Goal: Task Accomplishment & Management: Use online tool/utility

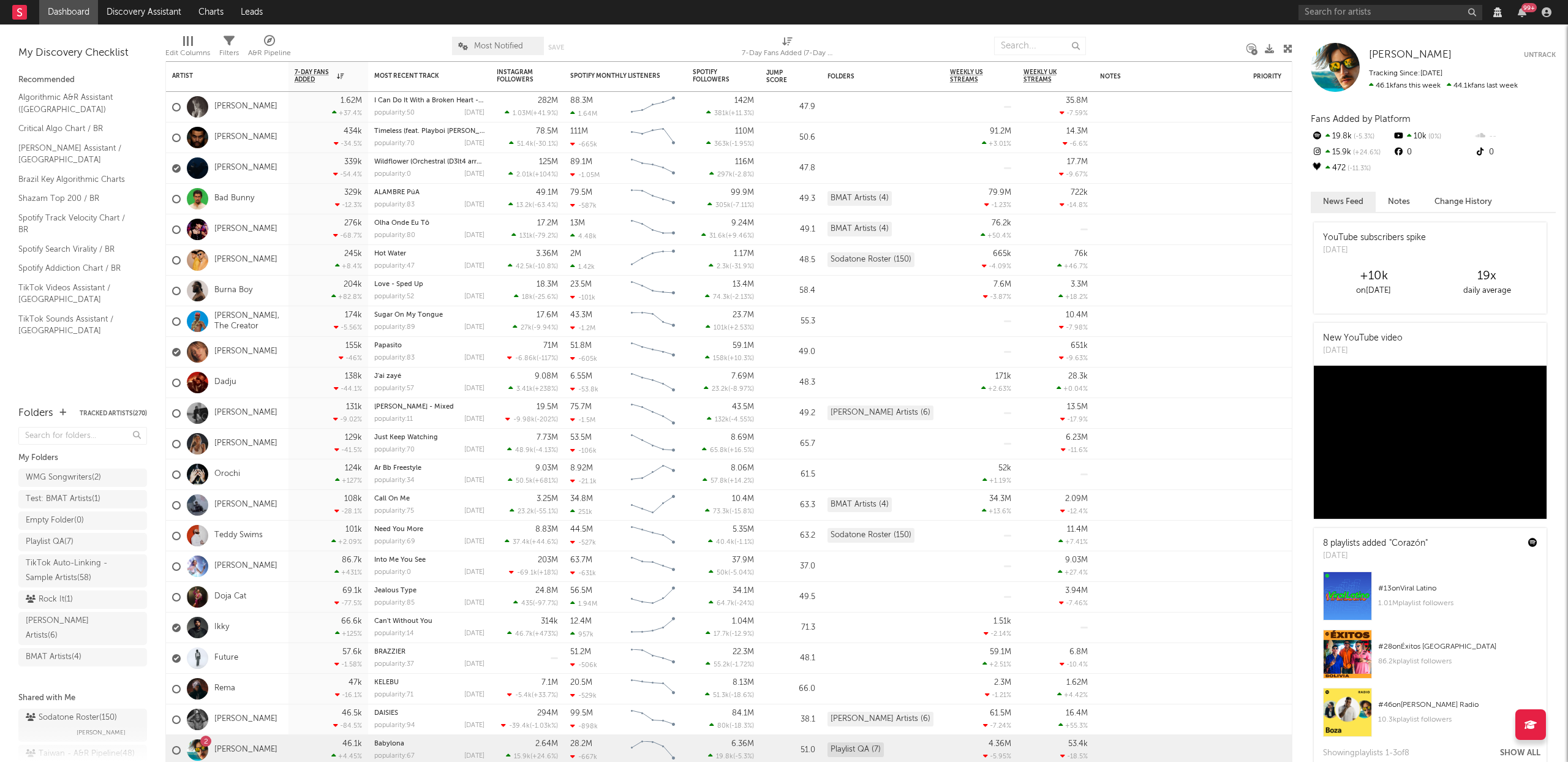
click at [1551, 14] on div at bounding box center [1546, 12] width 18 height 10
click at [1548, 14] on icon "button" at bounding box center [1546, 12] width 10 height 10
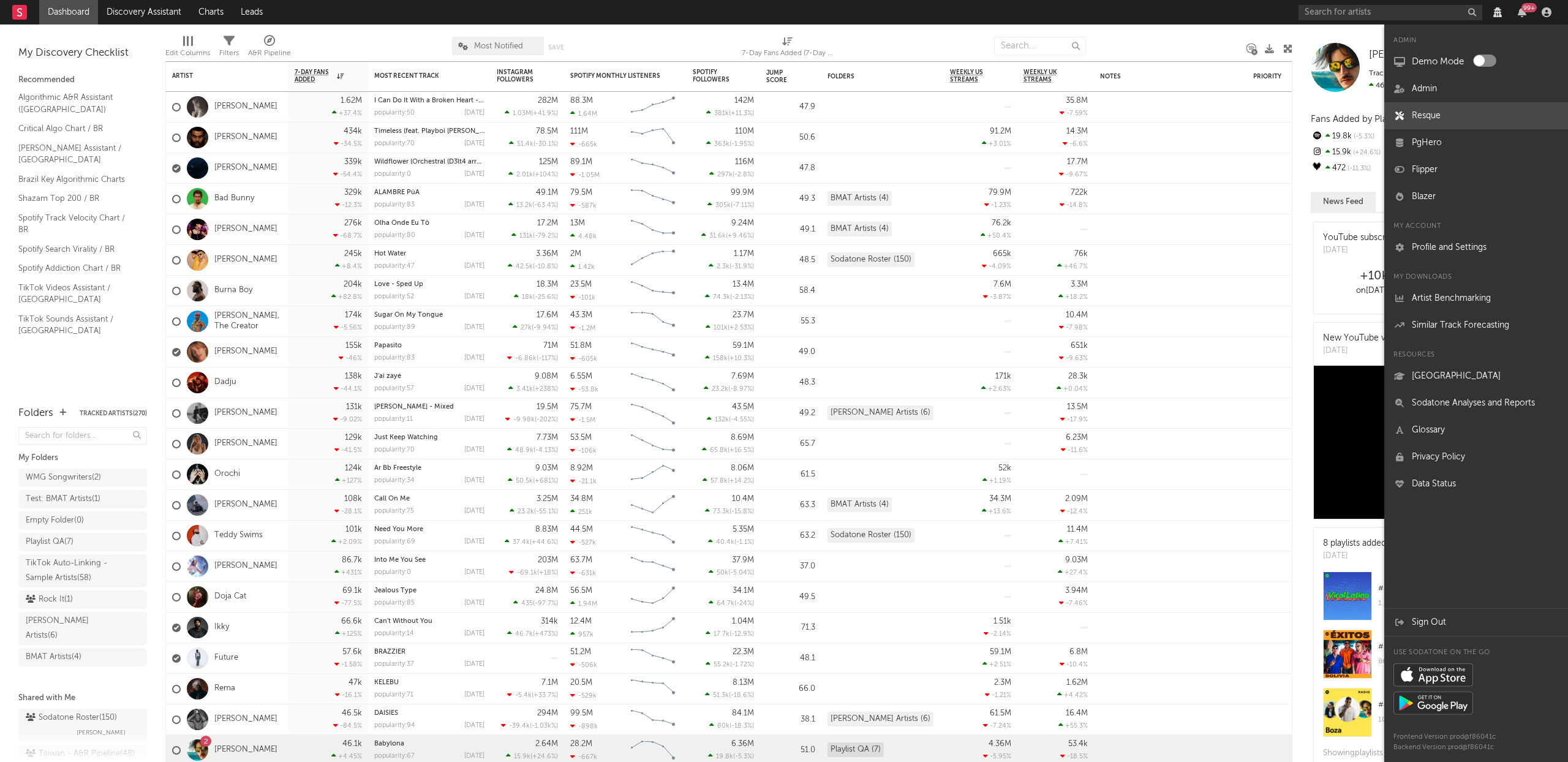
click at [1441, 106] on link "Resque" at bounding box center [1476, 116] width 184 height 27
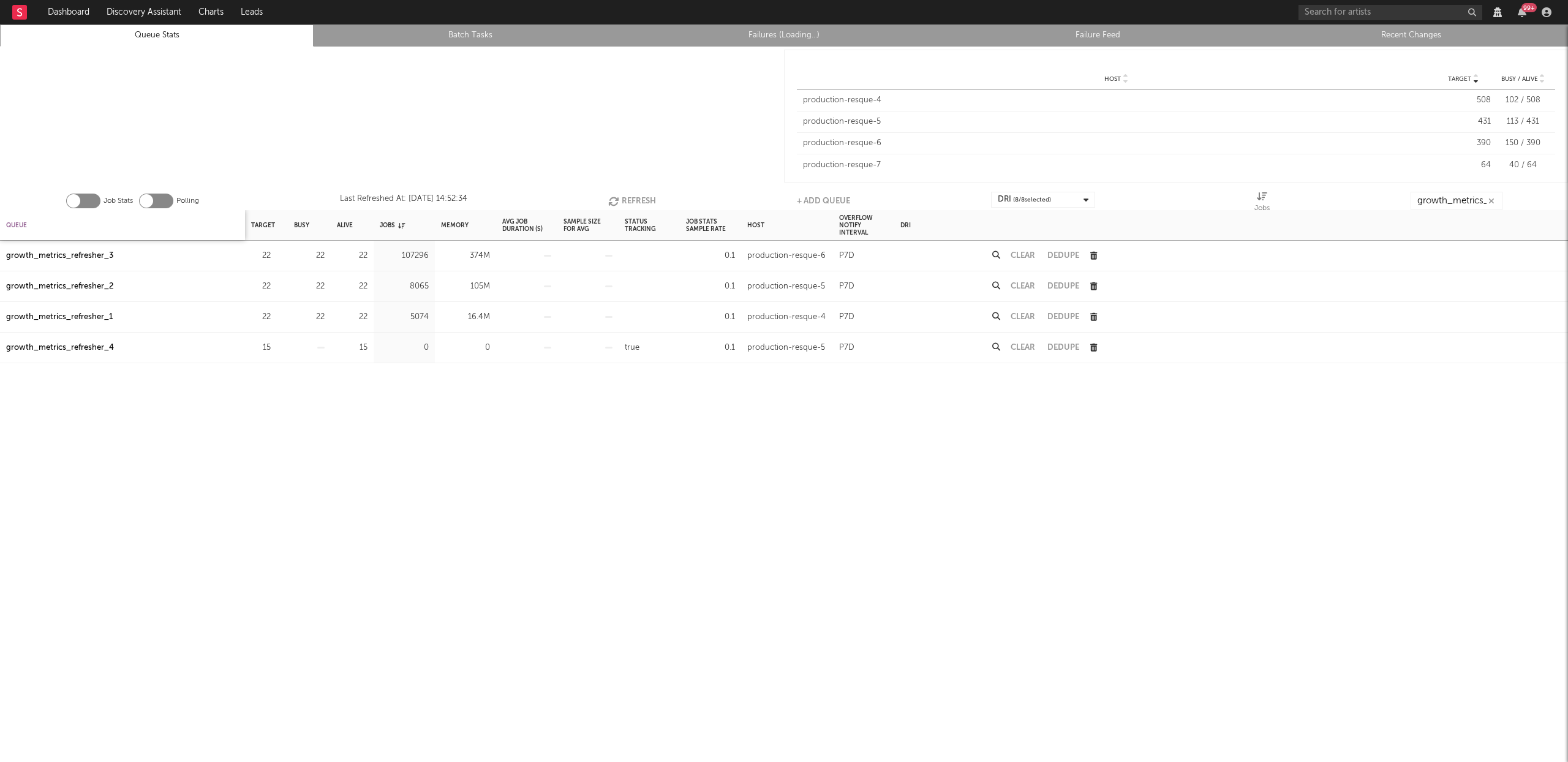
click at [23, 224] on div "Queue" at bounding box center [17, 225] width 21 height 26
click at [48, 318] on div "growth_metrics_refresher_3" at bounding box center [60, 317] width 107 height 15
click at [625, 201] on button "Refresh" at bounding box center [629, 201] width 48 height 18
click at [73, 319] on div "growth_metrics_refresher_3" at bounding box center [60, 317] width 107 height 15
click at [620, 200] on button "Refresh" at bounding box center [629, 201] width 48 height 18
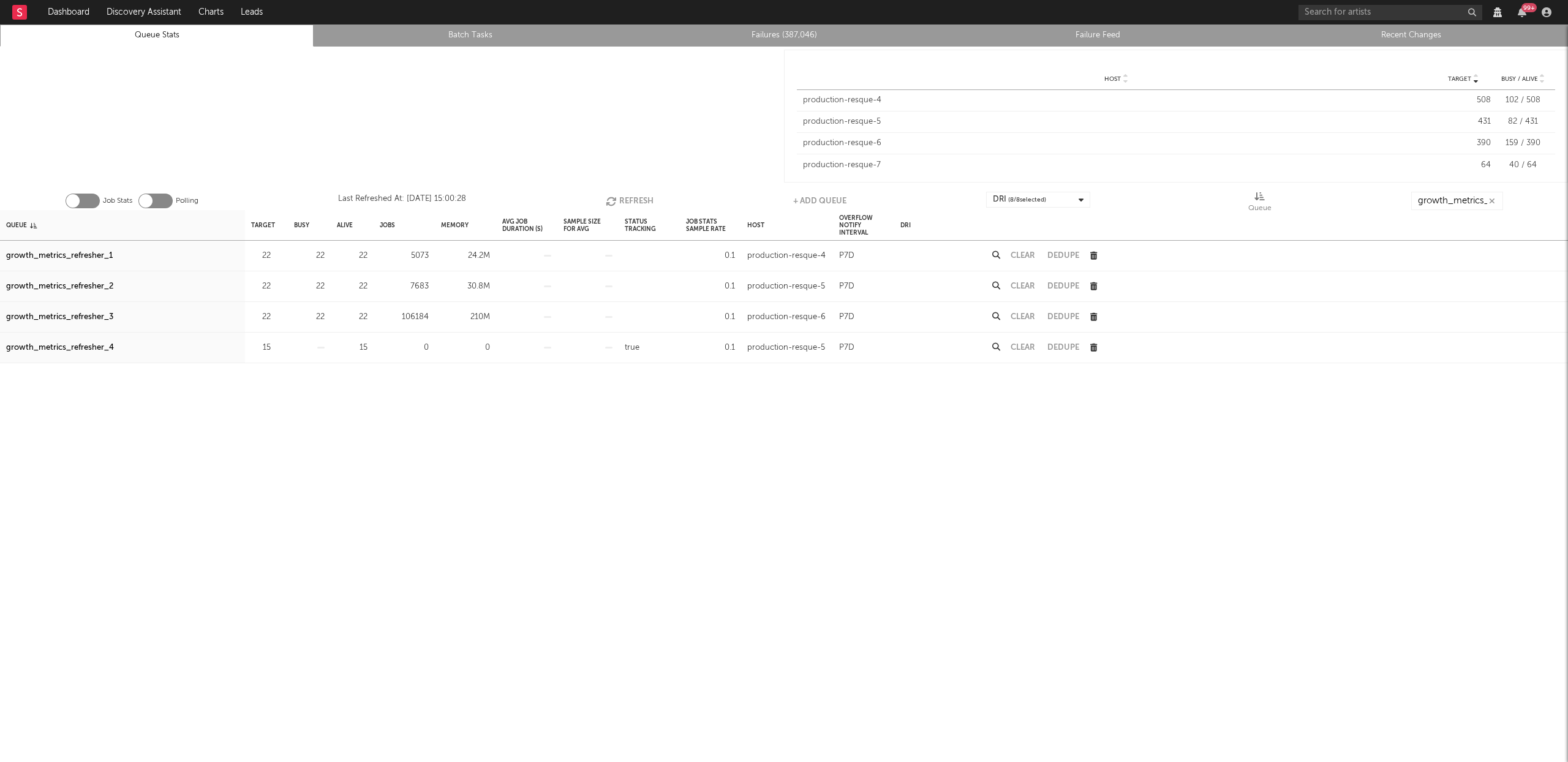
click at [614, 201] on icon "button" at bounding box center [612, 201] width 13 height 10
click at [614, 194] on button "Refresh" at bounding box center [628, 201] width 48 height 18
click at [89, 315] on div "growth_metrics_refresher_3" at bounding box center [60, 317] width 107 height 15
click at [59, 284] on div "growth_metrics_refresher_2" at bounding box center [60, 287] width 107 height 15
click at [1451, 194] on input "growth_metrics_ref" at bounding box center [1457, 201] width 92 height 18
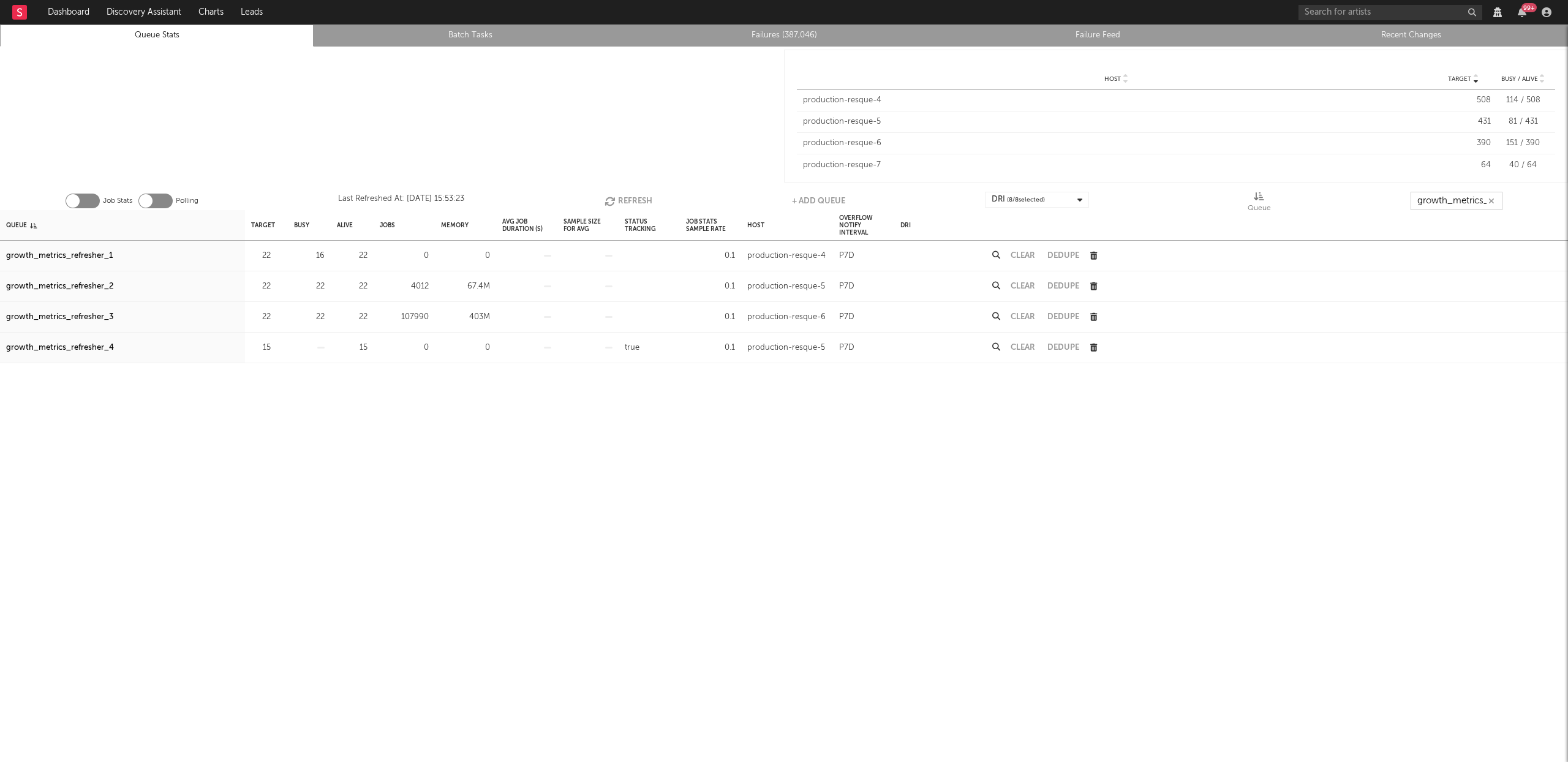
click at [1433, 202] on input "growth_metrics_ref" at bounding box center [1457, 201] width 92 height 18
click at [1467, 201] on input "growth_metrics_ref" at bounding box center [1457, 201] width 92 height 18
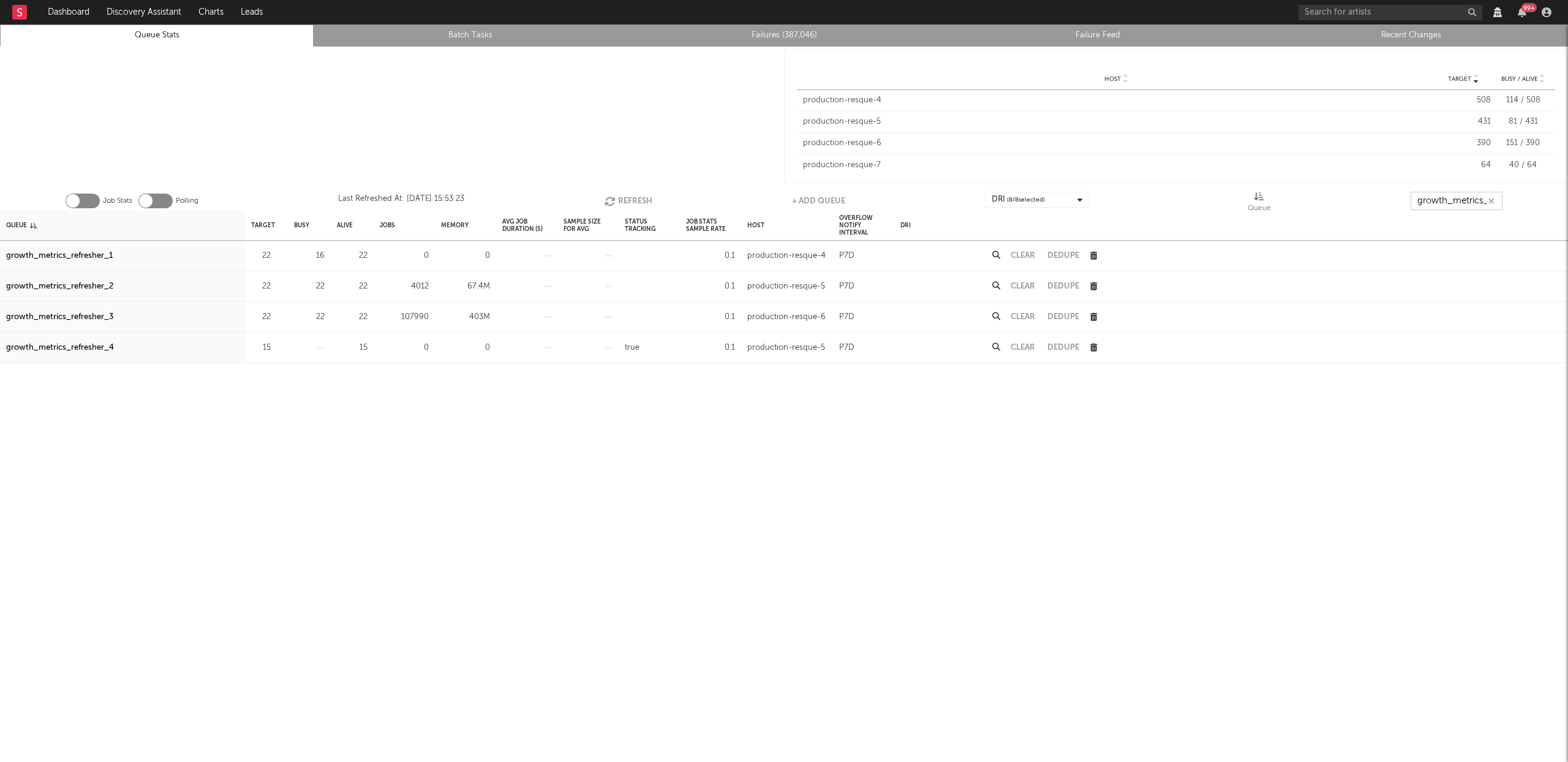
click at [1467, 201] on input "growth_metrics_ref" at bounding box center [1457, 201] width 92 height 18
click at [618, 201] on button "Refresh" at bounding box center [628, 201] width 48 height 18
click at [1448, 198] on input "growth_metrics_ref" at bounding box center [1457, 201] width 92 height 18
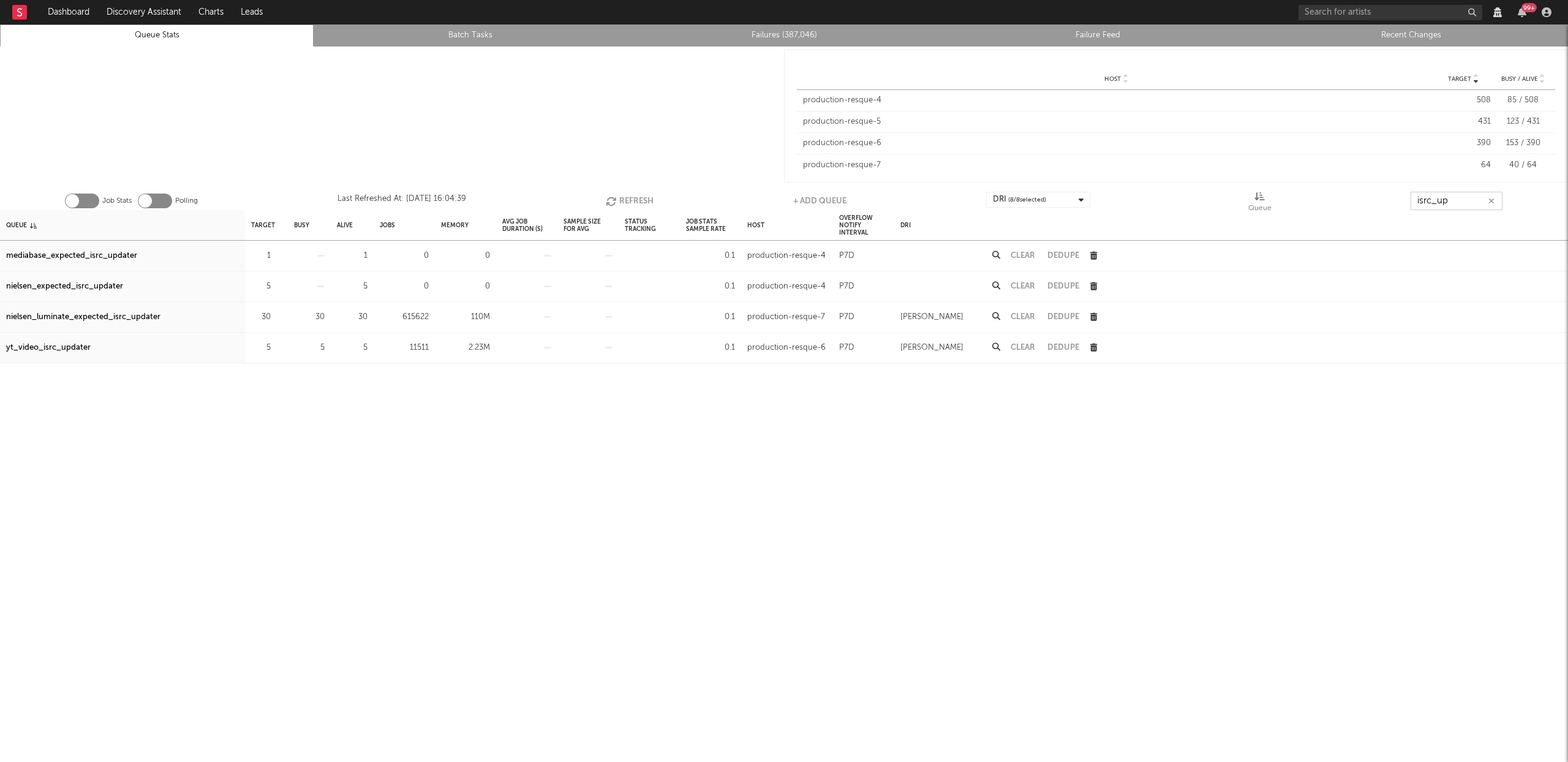
type input "isrc_up"
click at [104, 320] on div "nielsen_luminate_expected_isrc_updater" at bounding box center [83, 317] width 154 height 15
click at [1489, 202] on icon "button" at bounding box center [1492, 201] width 6 height 8
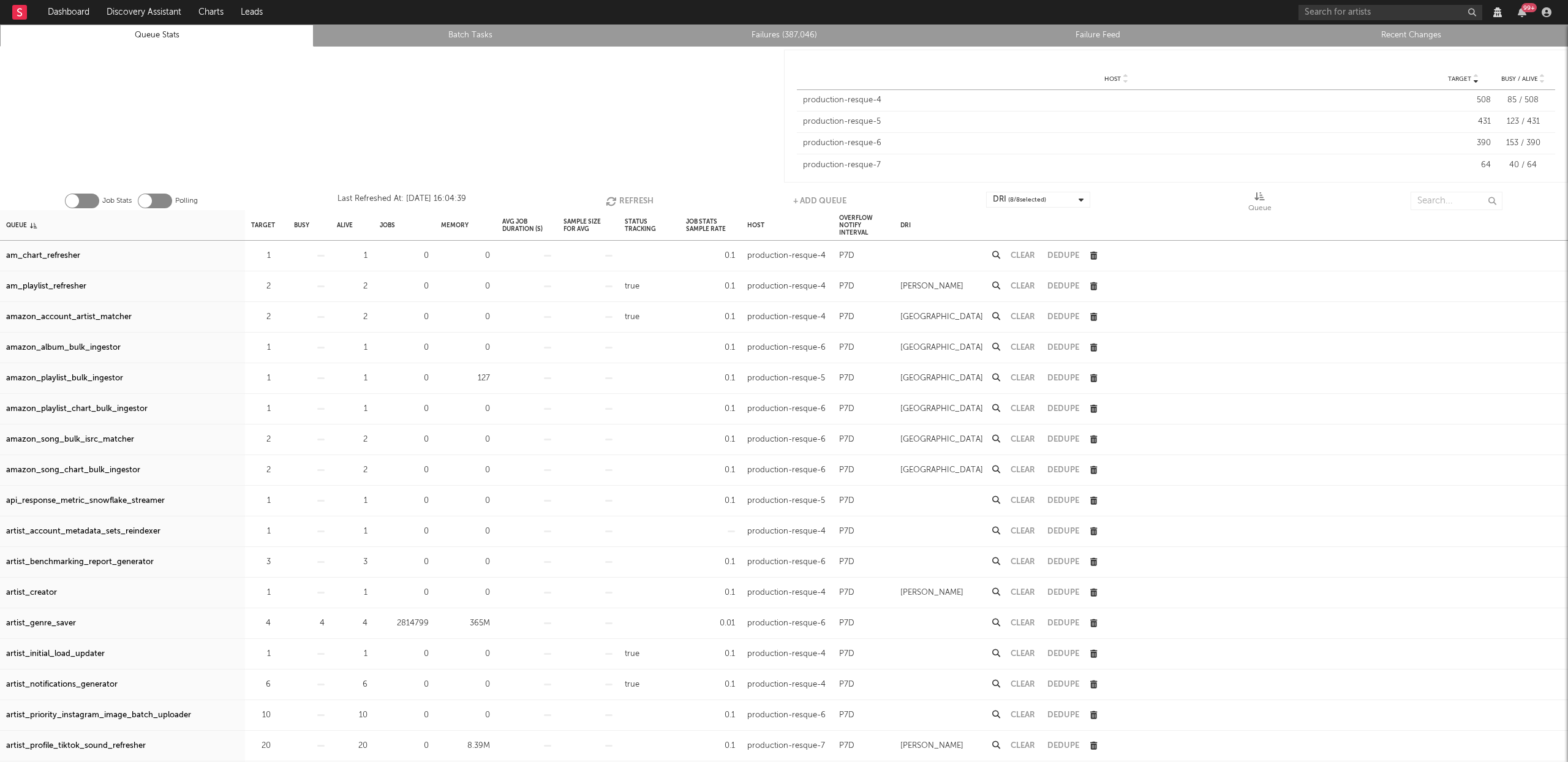
click at [1384, 36] on link "Recent Changes" at bounding box center [1411, 35] width 300 height 15
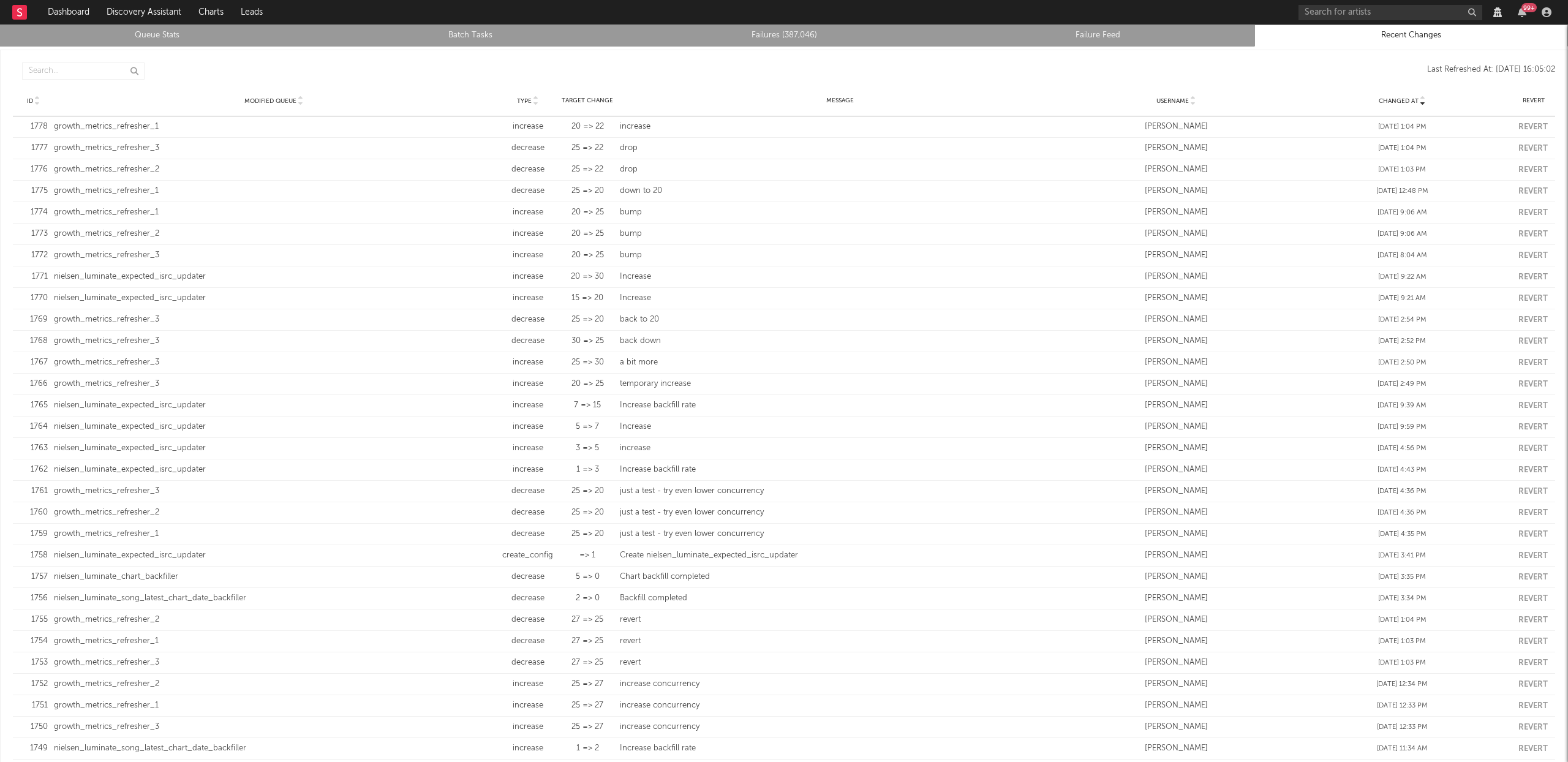
click at [157, 31] on link "Queue Stats" at bounding box center [157, 35] width 300 height 15
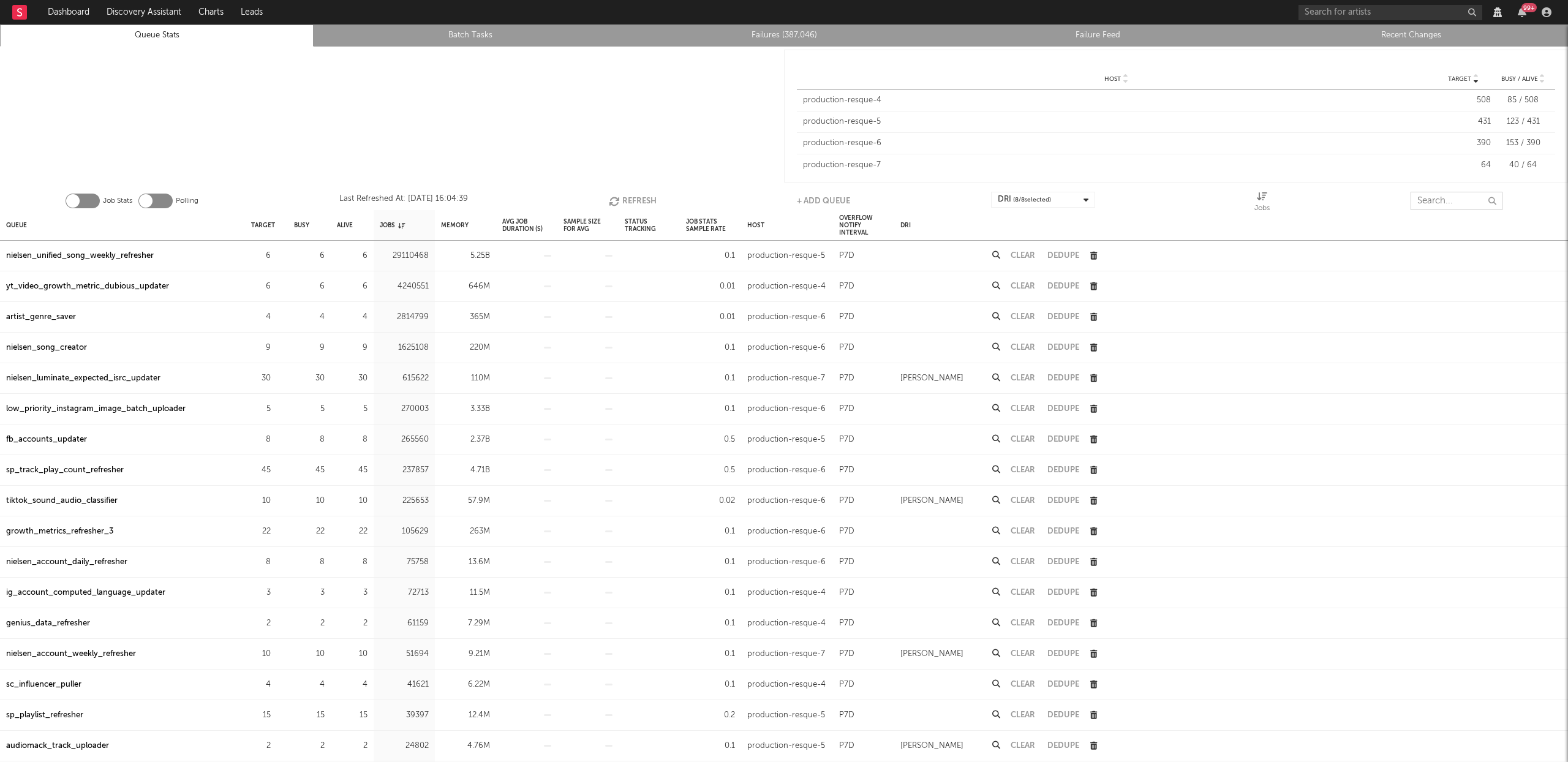
click at [1453, 199] on input "text" at bounding box center [1457, 201] width 92 height 18
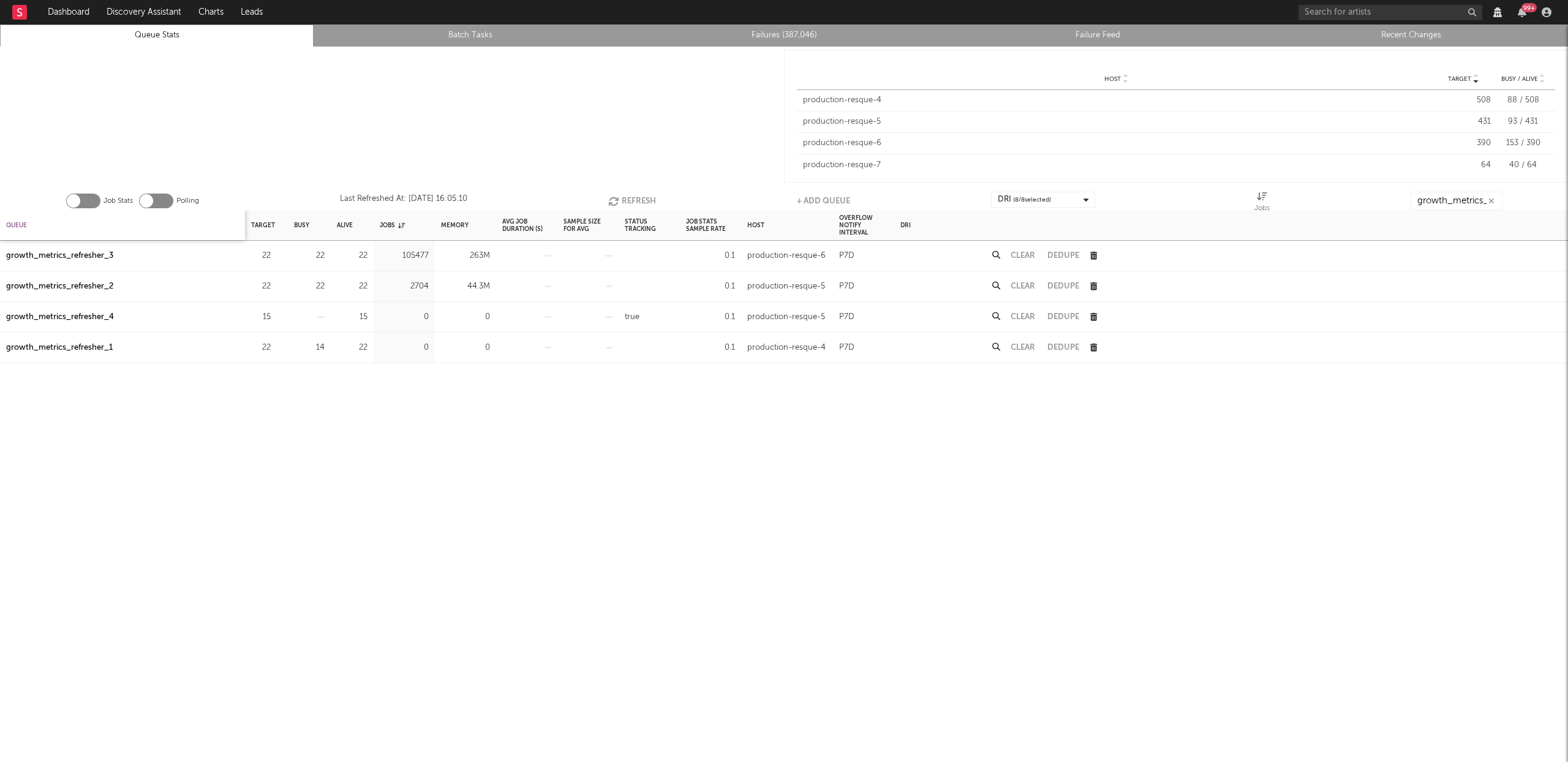
click at [24, 222] on div "Queue" at bounding box center [17, 225] width 21 height 26
click at [24, 222] on div "Queue" at bounding box center [22, 225] width 31 height 26
click at [629, 196] on button "Refresh" at bounding box center [629, 201] width 48 height 18
click at [72, 316] on div "growth_metrics_refresher_3" at bounding box center [60, 317] width 107 height 15
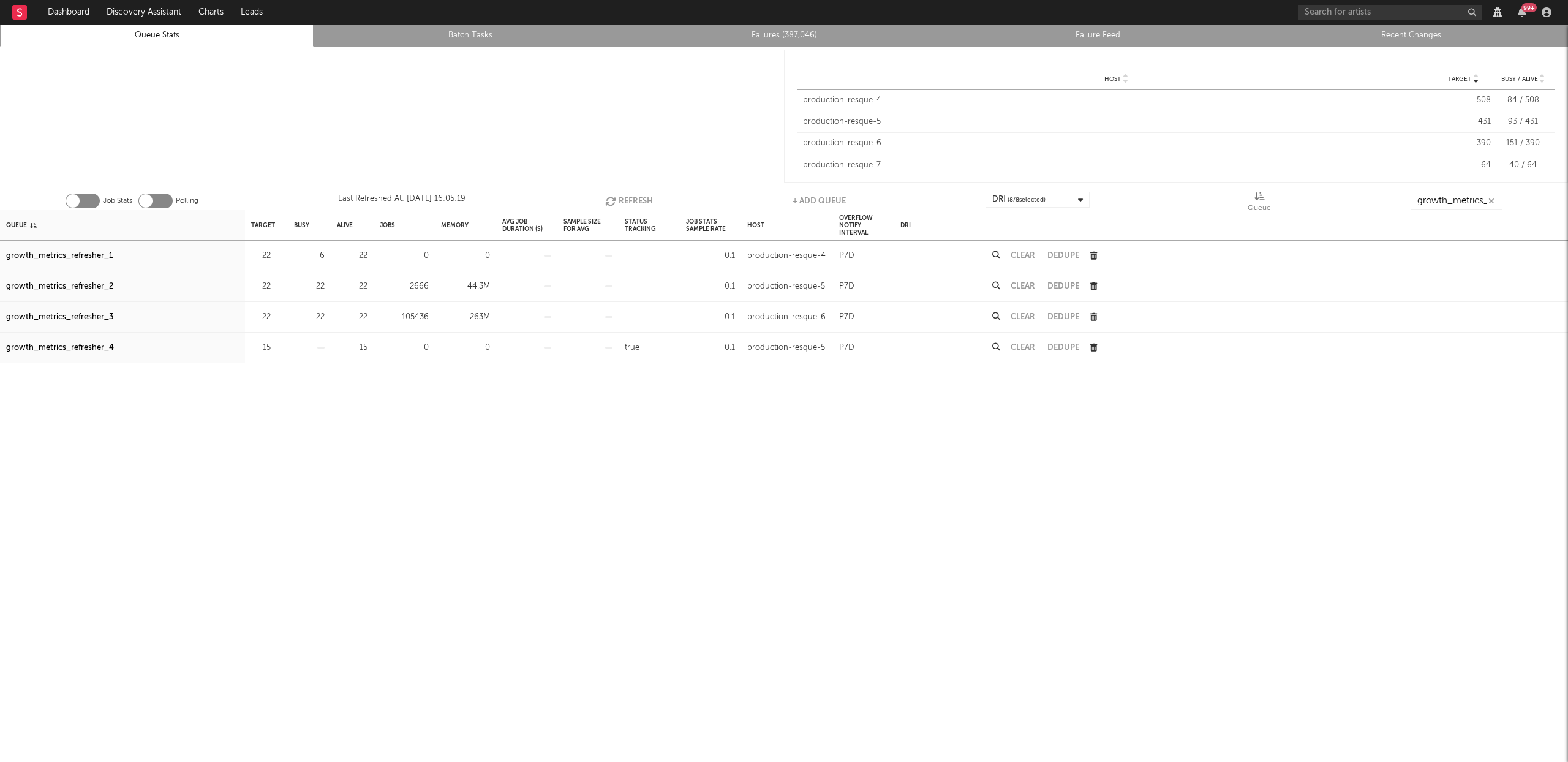
click at [797, 40] on link "Failures (387,046)" at bounding box center [783, 35] width 300 height 15
click at [616, 201] on button "Refresh" at bounding box center [629, 201] width 48 height 18
click at [616, 201] on button "Refresh" at bounding box center [629, 201] width 48 height 18
click at [637, 201] on button "Refresh" at bounding box center [629, 201] width 48 height 18
click at [1465, 207] on input "growth_metrics_ref" at bounding box center [1457, 201] width 92 height 18
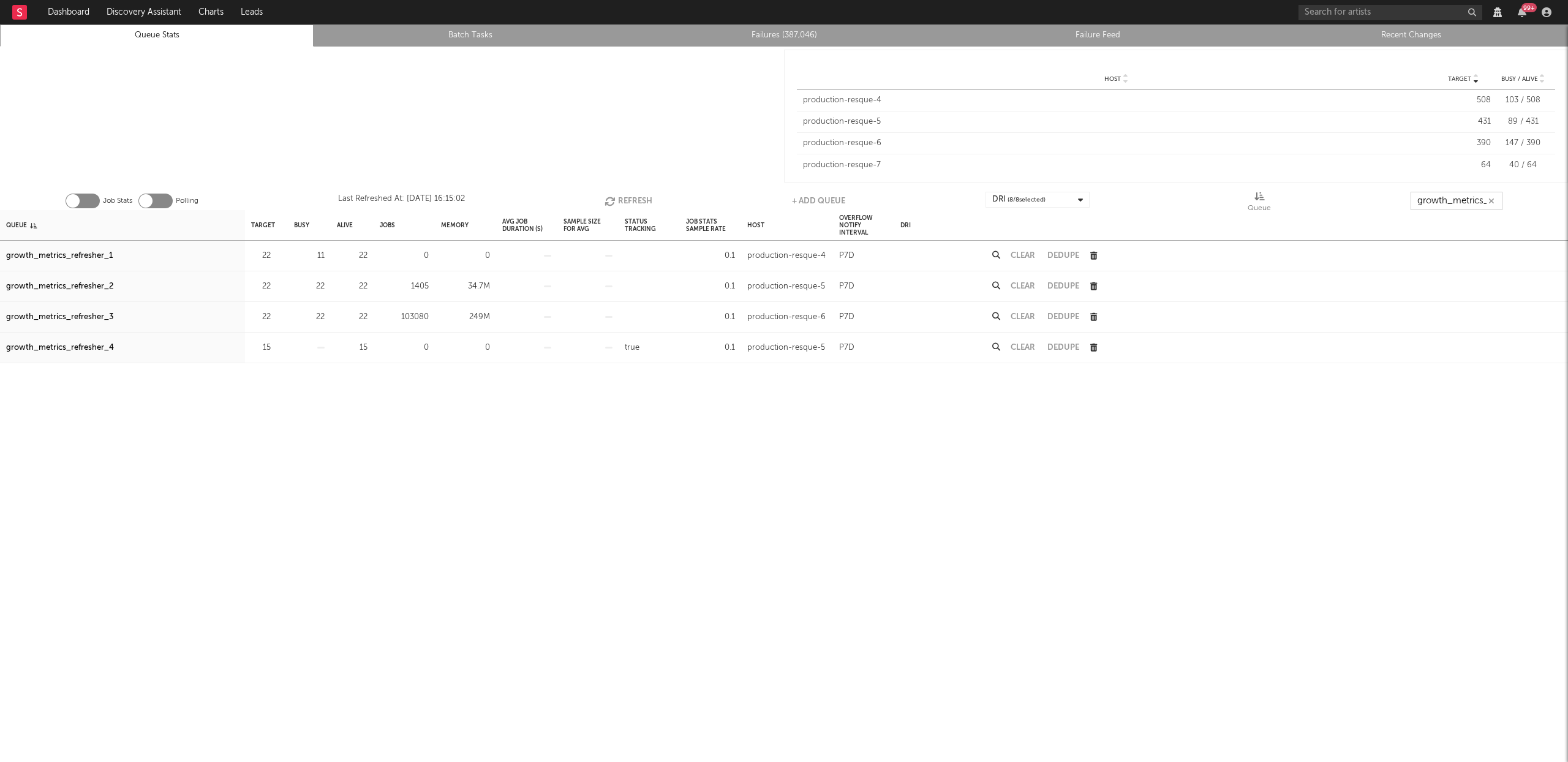
click at [1465, 206] on input "growth_metrics_ref" at bounding box center [1457, 201] width 92 height 18
click at [82, 317] on div "priority_sc_account_batch_updater" at bounding box center [75, 317] width 136 height 15
click at [69, 318] on div "priority_sc_account_batch_updater" at bounding box center [75, 317] width 136 height 15
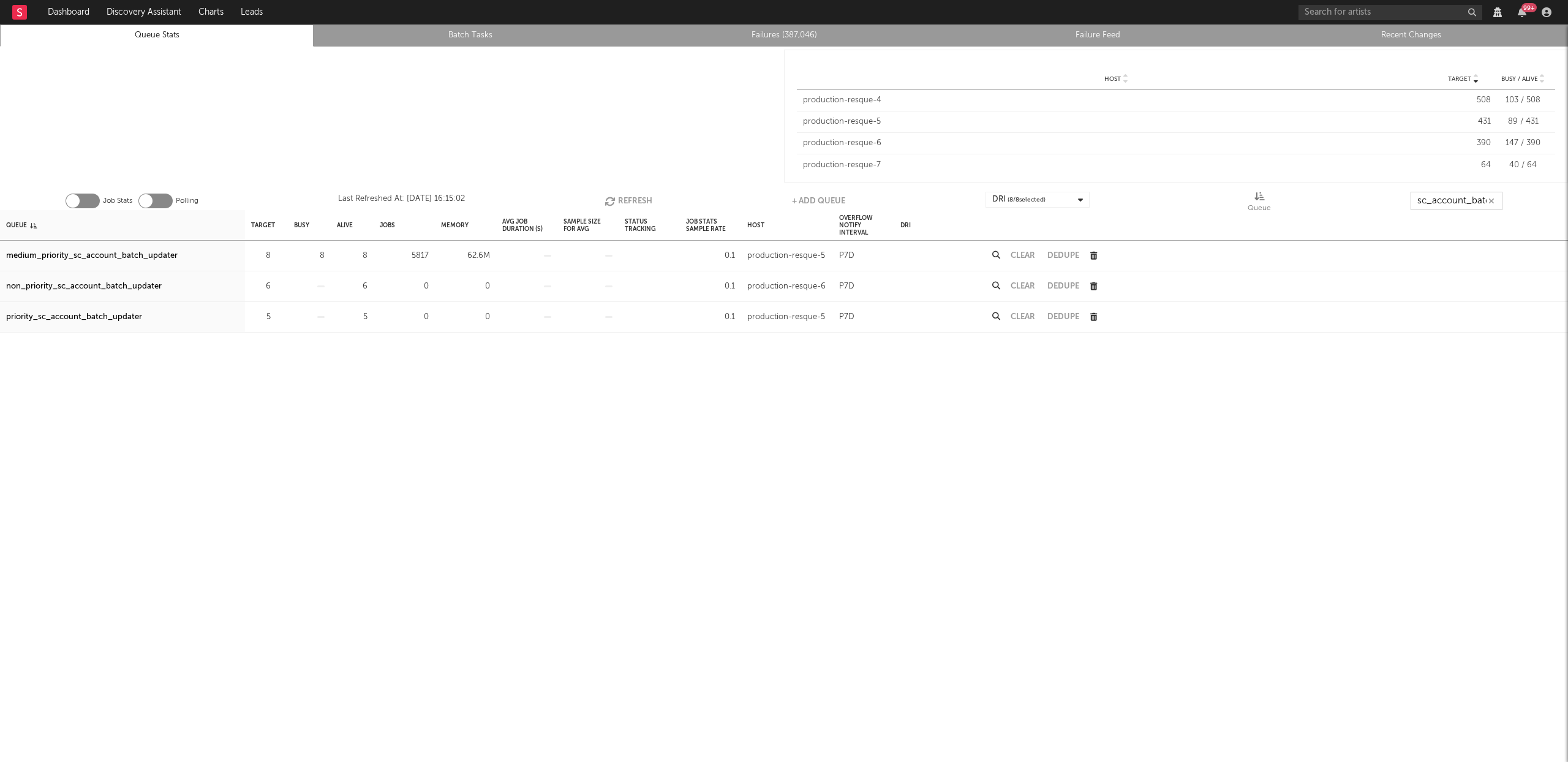
click at [1466, 200] on input "sc_account_batch_up" at bounding box center [1457, 201] width 92 height 18
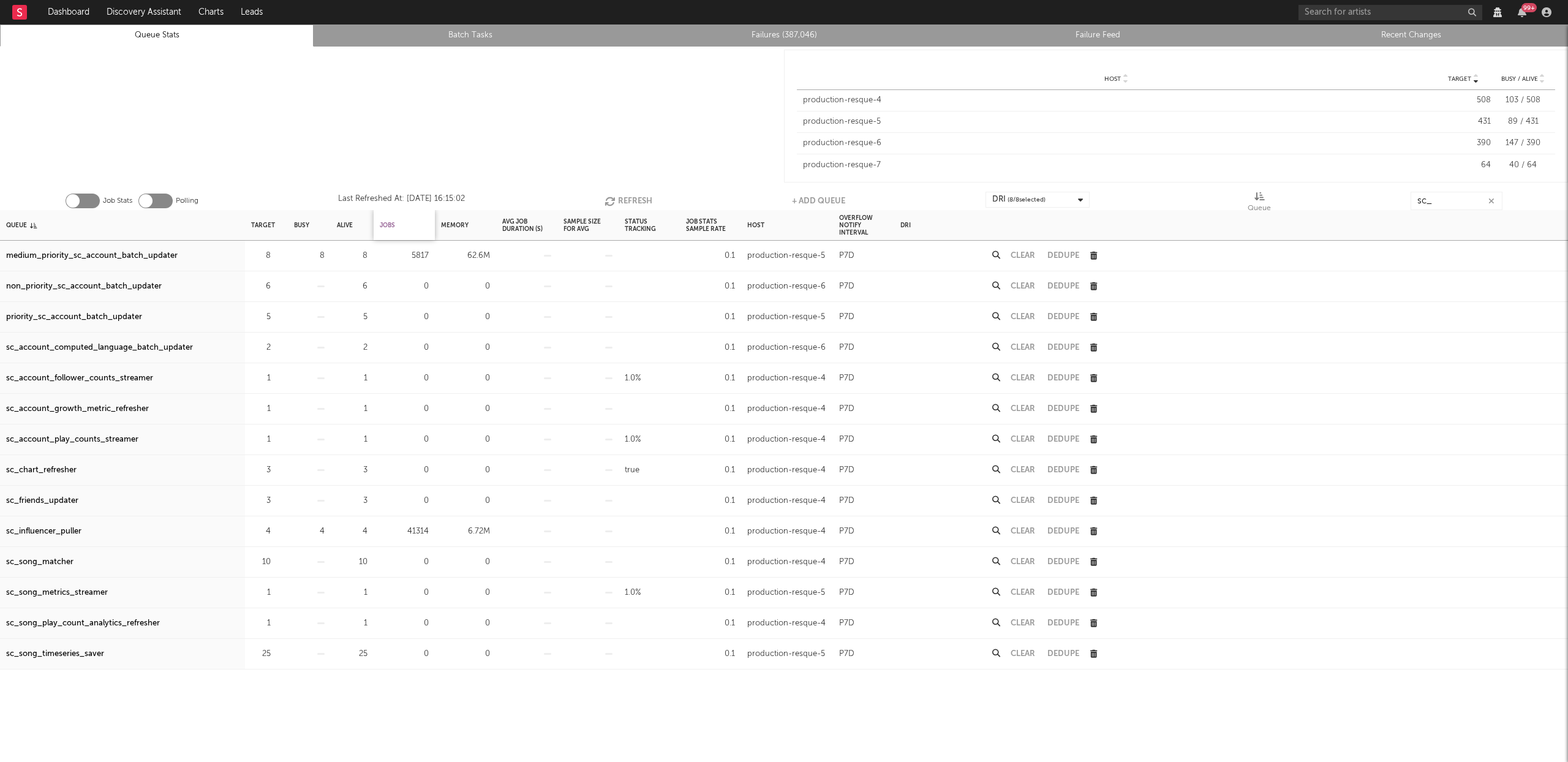
click at [392, 227] on div "Jobs" at bounding box center [387, 225] width 15 height 26
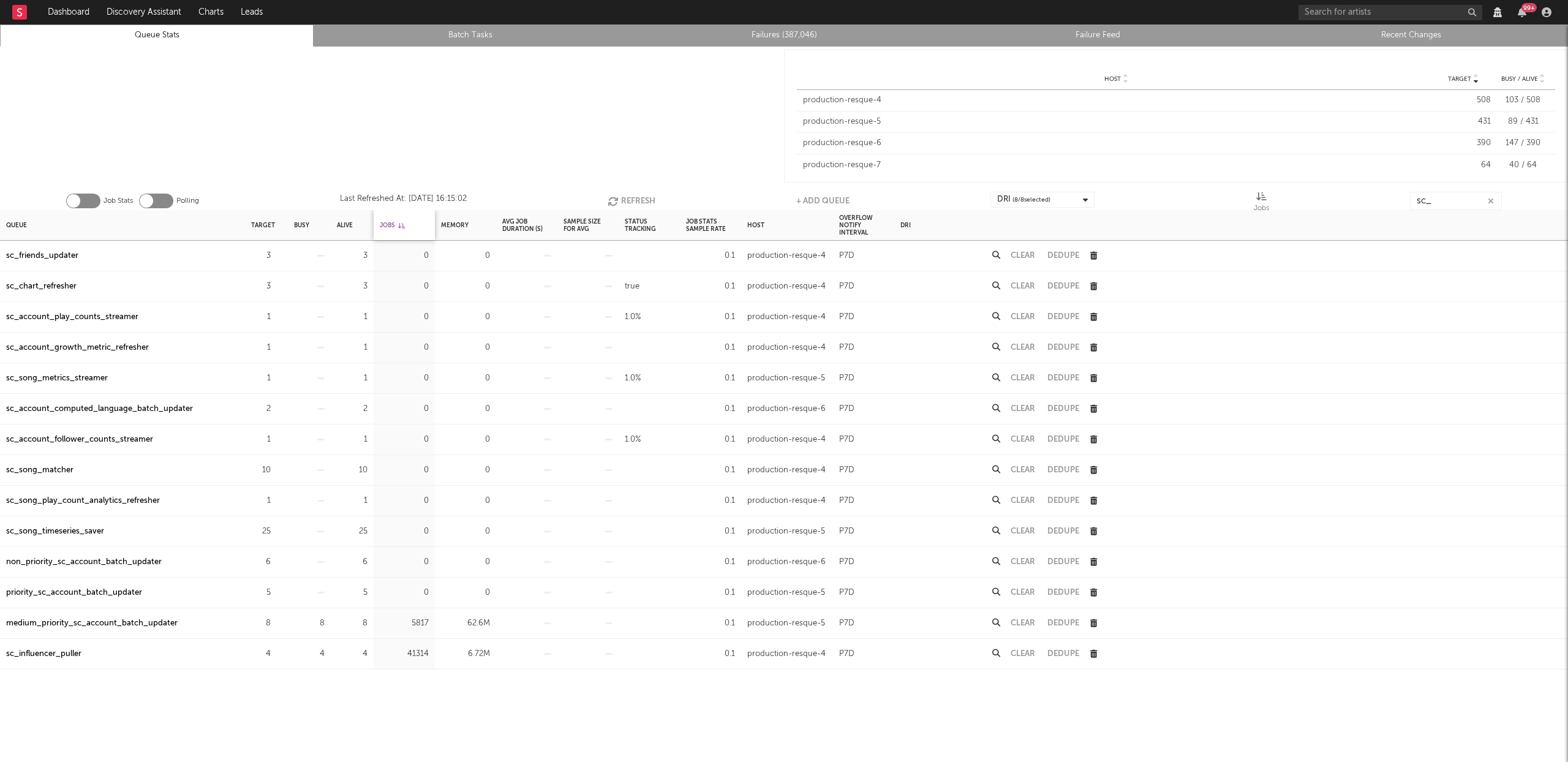
click at [392, 227] on div "Jobs" at bounding box center [392, 225] width 25 height 26
click at [44, 256] on div "sc_influencer_puller" at bounding box center [44, 255] width 75 height 15
click at [1455, 198] on input "sc_" at bounding box center [1456, 201] width 92 height 18
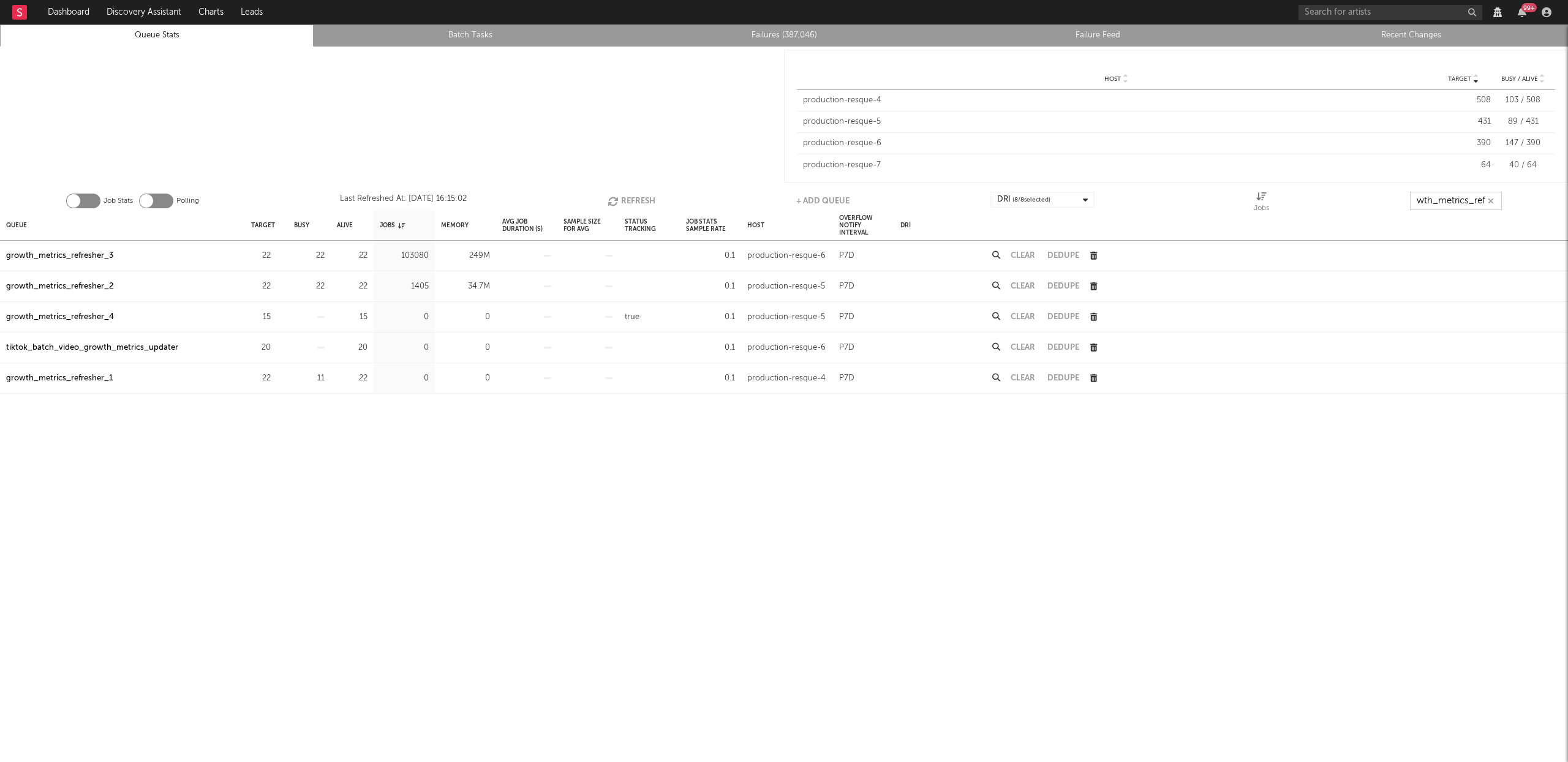
scroll to position [0, 22]
type input "growth_metrics_refre"
click at [20, 225] on div "Queue" at bounding box center [17, 225] width 21 height 26
click at [636, 203] on button "Refresh" at bounding box center [628, 201] width 48 height 18
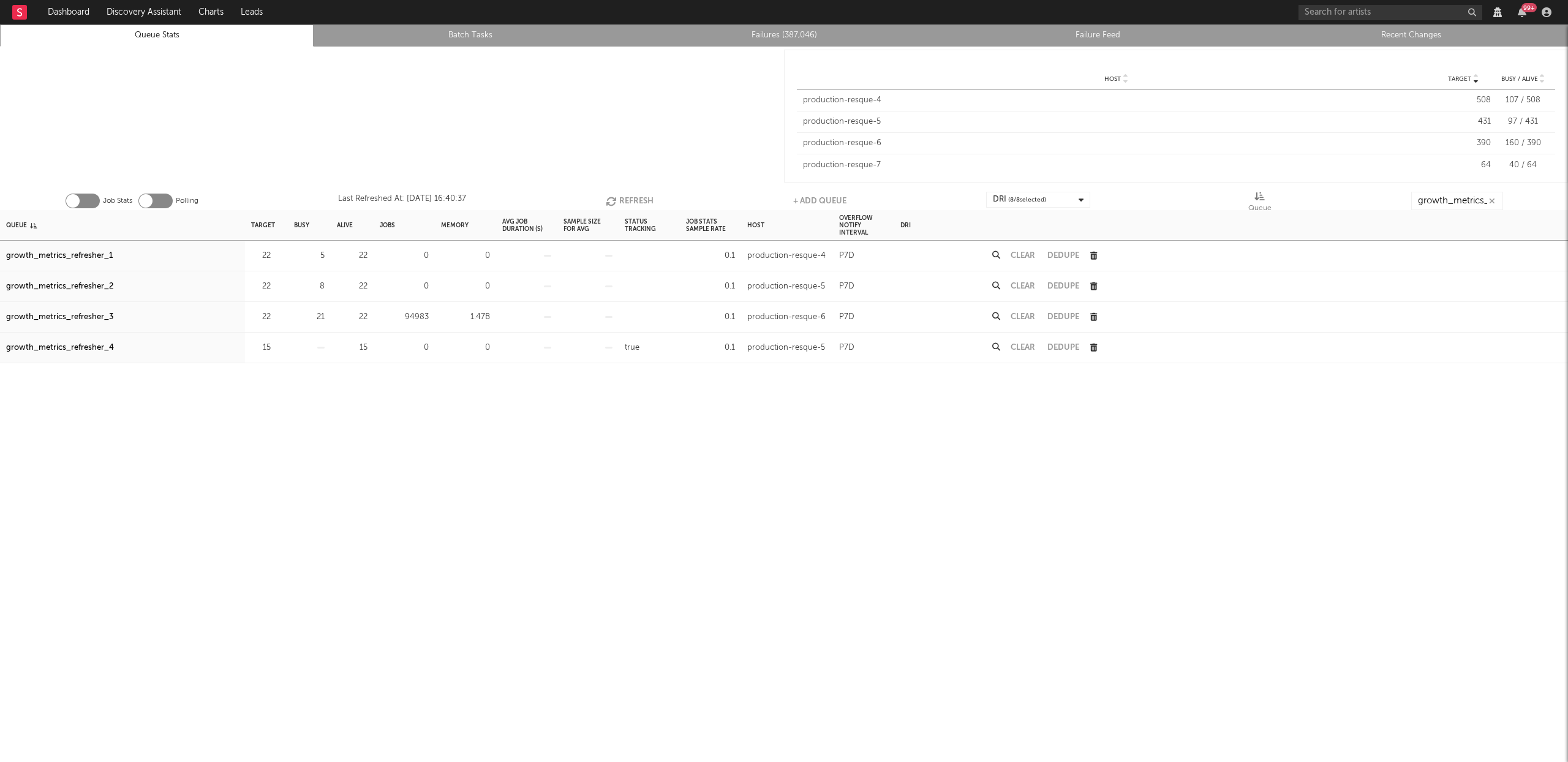
click at [636, 203] on button "Refresh" at bounding box center [629, 201] width 48 height 18
click at [55, 319] on div "growth_metrics_refresher_3" at bounding box center [60, 317] width 107 height 15
click at [617, 201] on button "Refresh" at bounding box center [630, 201] width 48 height 18
click at [620, 201] on button "Refresh" at bounding box center [629, 201] width 48 height 18
click at [623, 194] on button "Refresh" at bounding box center [629, 201] width 48 height 18
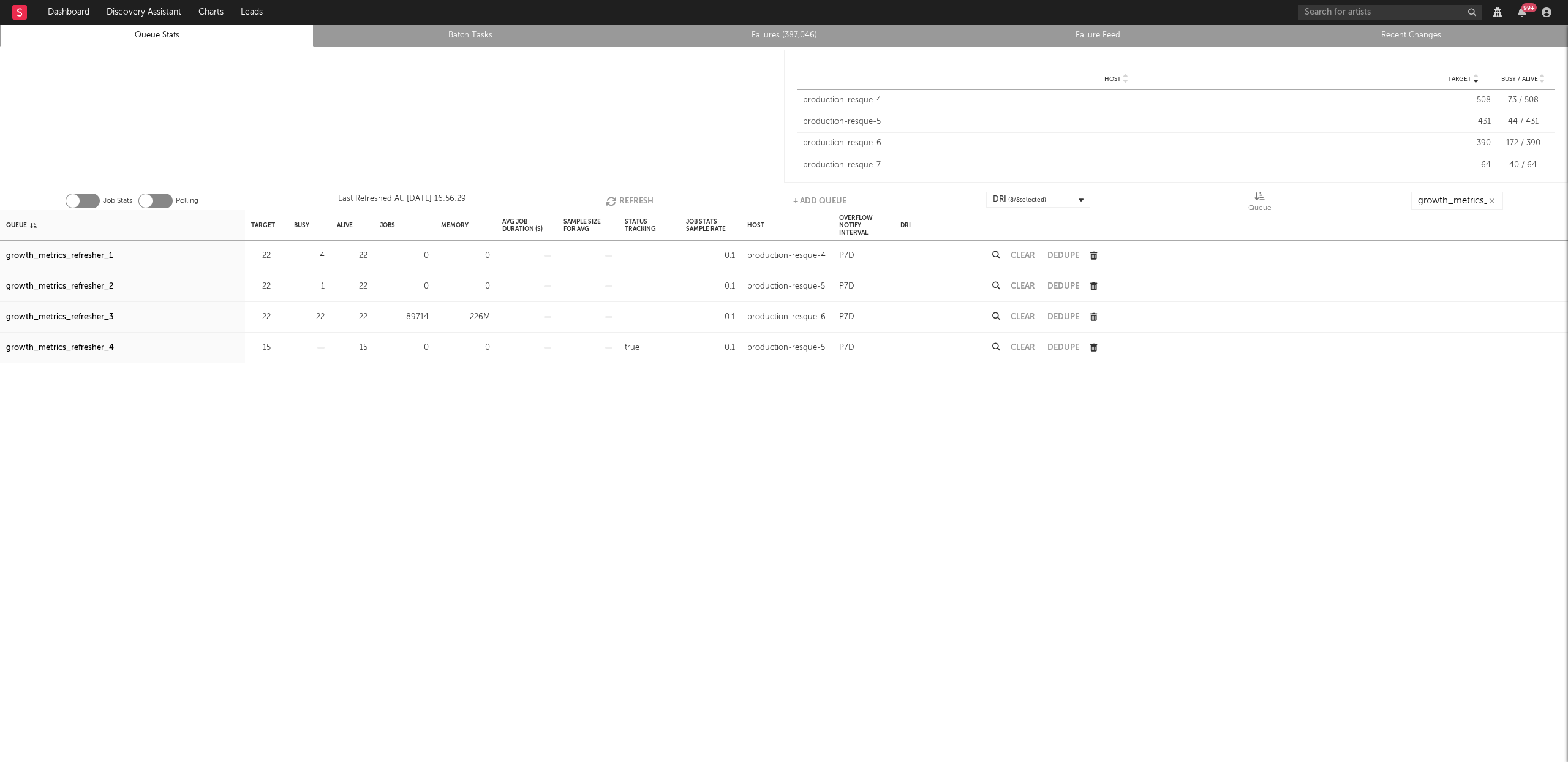
click at [623, 194] on button "Refresh" at bounding box center [629, 201] width 48 height 18
click at [632, 196] on button "Refresh" at bounding box center [629, 201] width 48 height 18
click at [62, 315] on div "growth_metrics_refresher_3" at bounding box center [60, 317] width 107 height 15
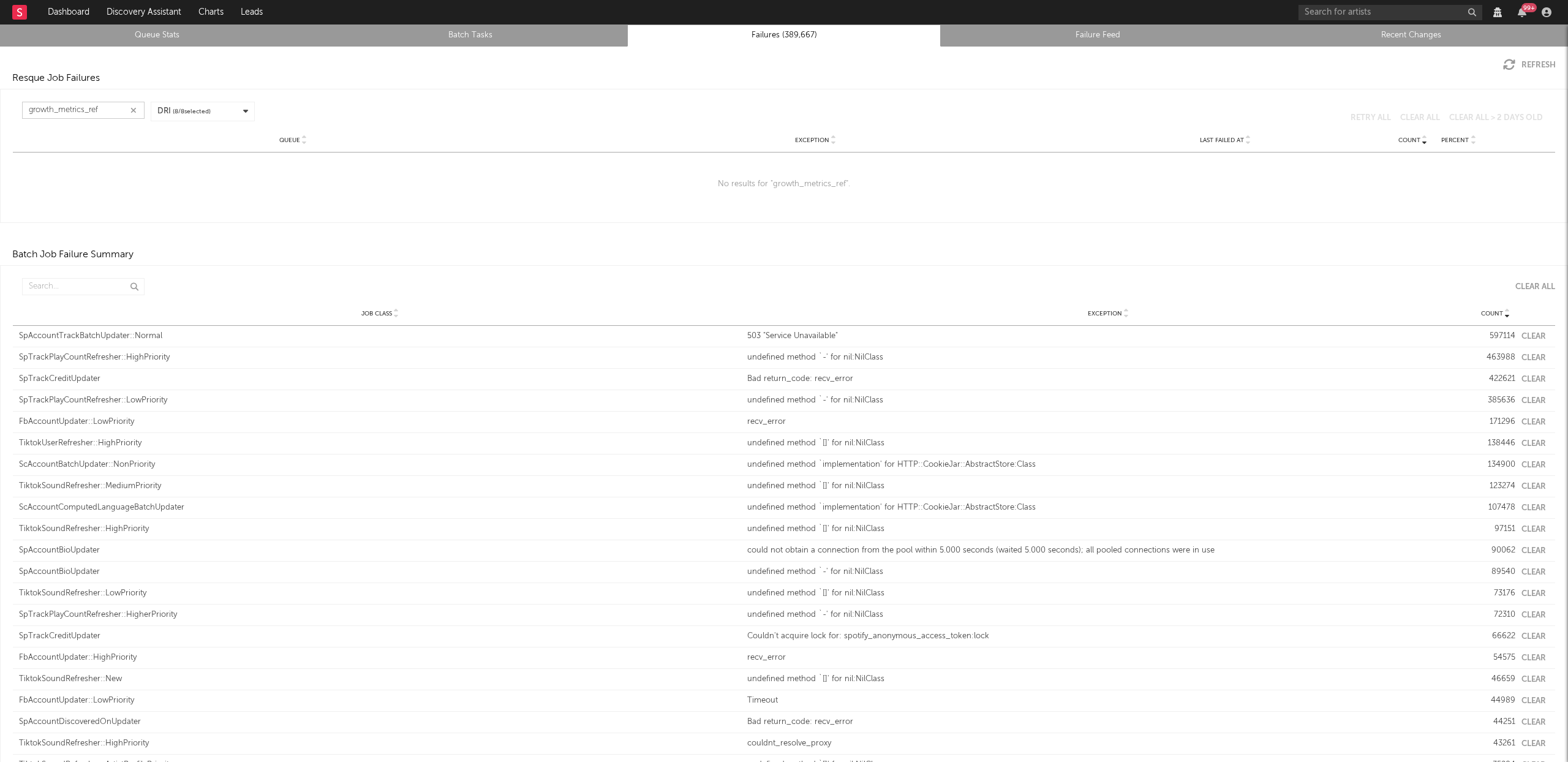
click at [113, 111] on input "growth_metrics_ref" at bounding box center [83, 110] width 122 height 17
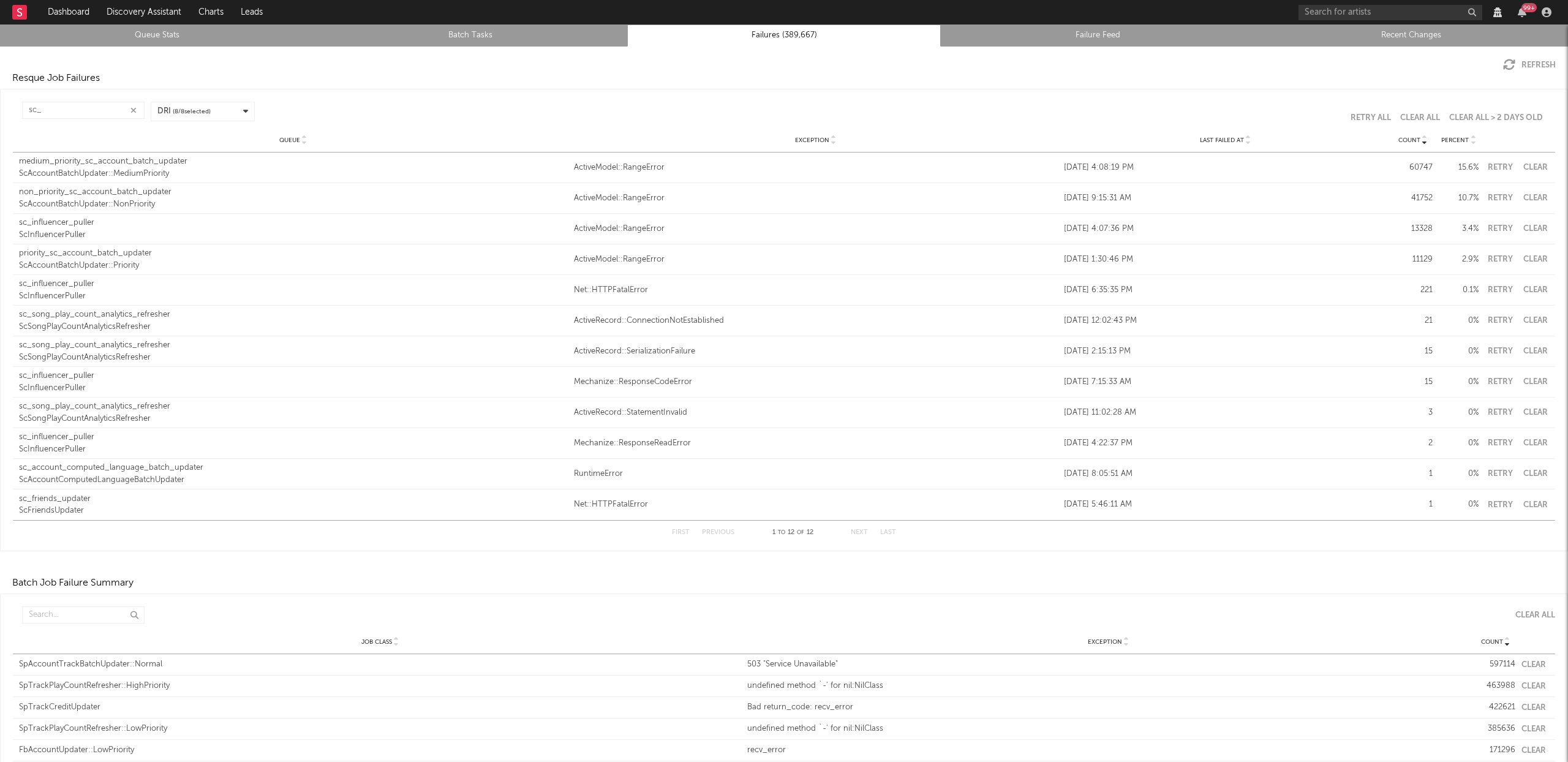
click at [1245, 140] on icon at bounding box center [1248, 143] width 6 height 5
click at [64, 107] on input "sc_" at bounding box center [83, 110] width 122 height 17
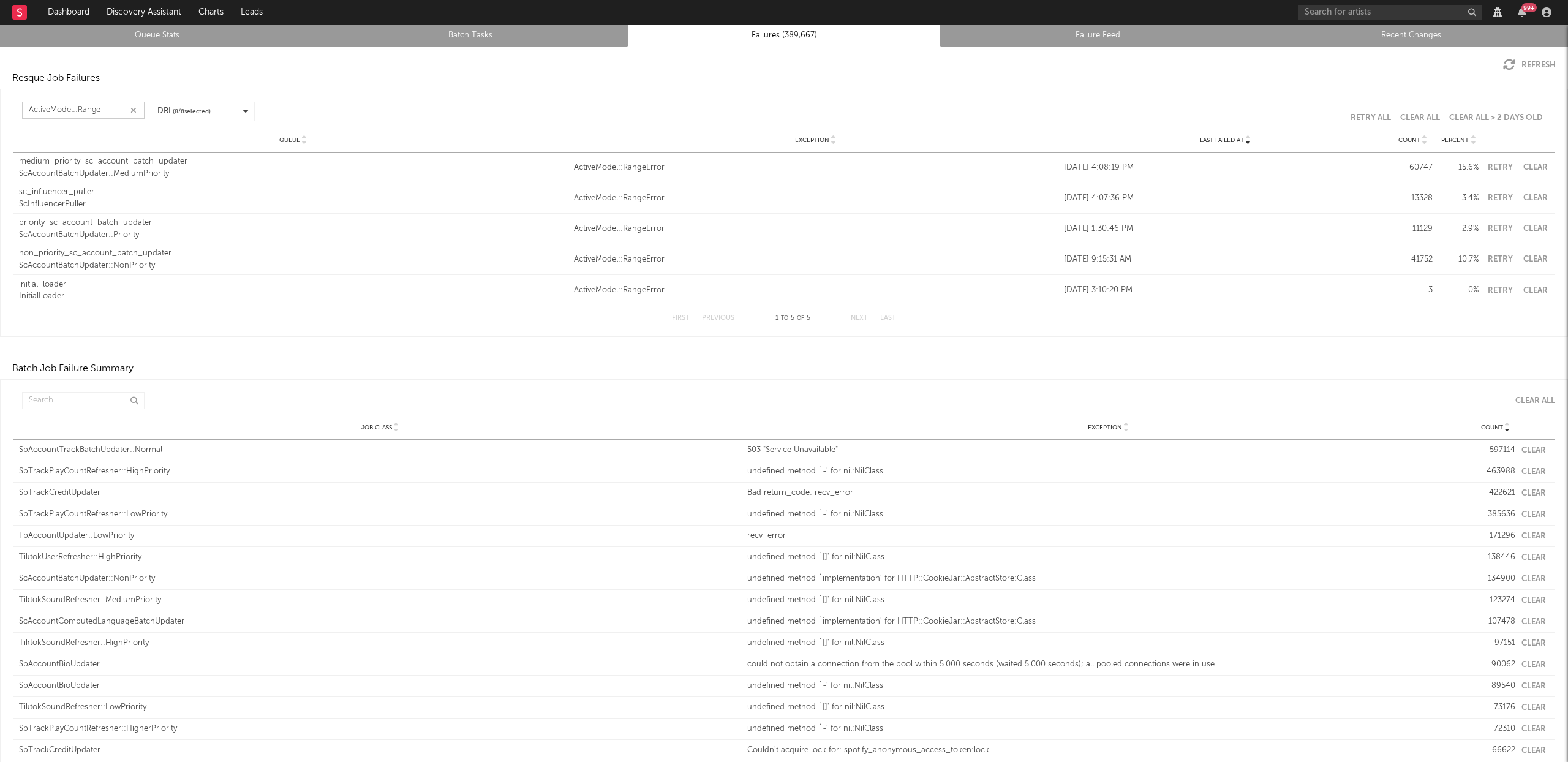
type input "ActiveModel::Range"
click at [146, 171] on div "ScAccountBatchUpdater::MediumPriority" at bounding box center [294, 174] width 549 height 12
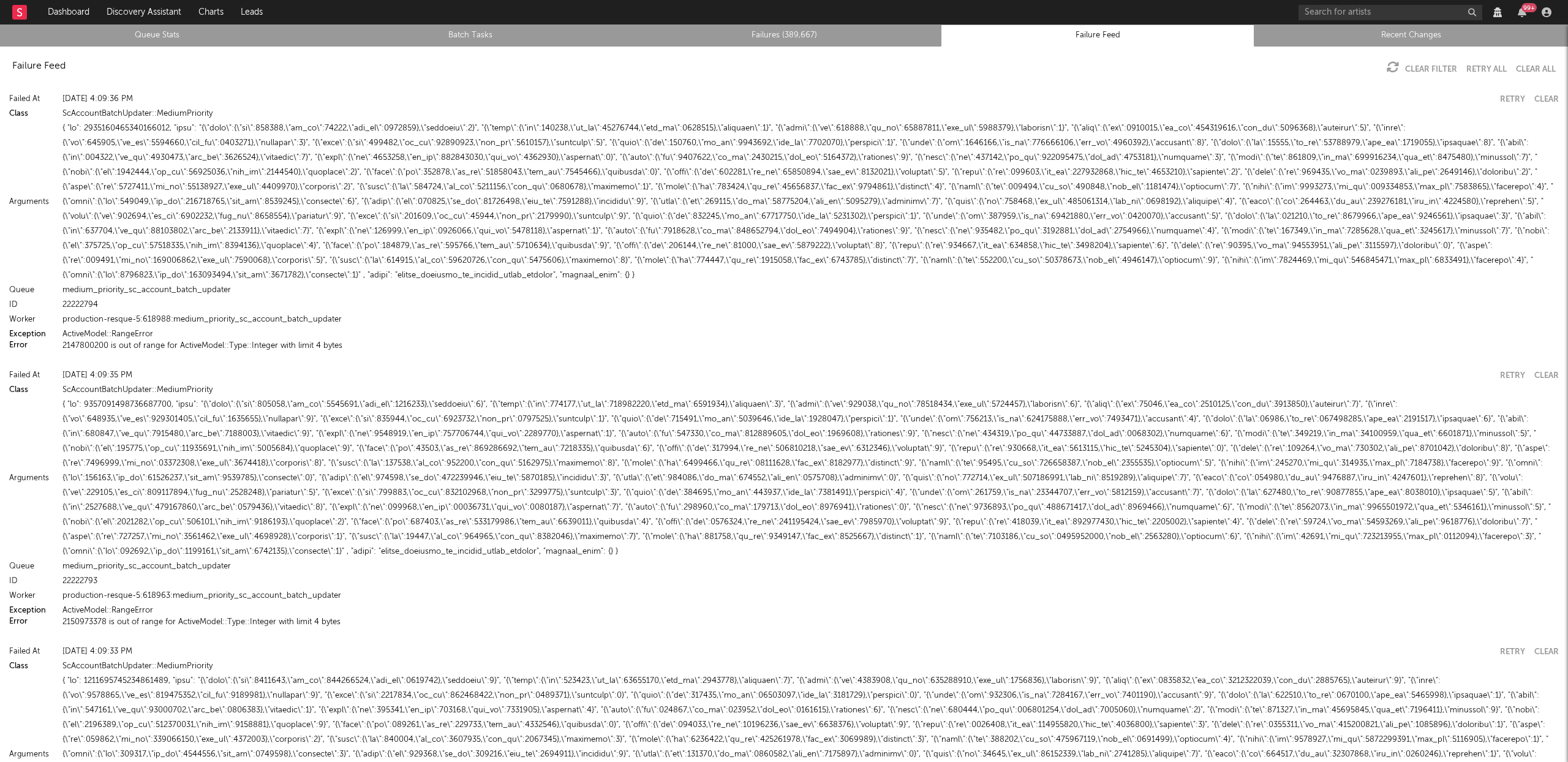
click at [148, 342] on button "2147800200 is out of range for ActiveModel::Type::Integer with limit 4 bytes" at bounding box center [203, 346] width 280 height 8
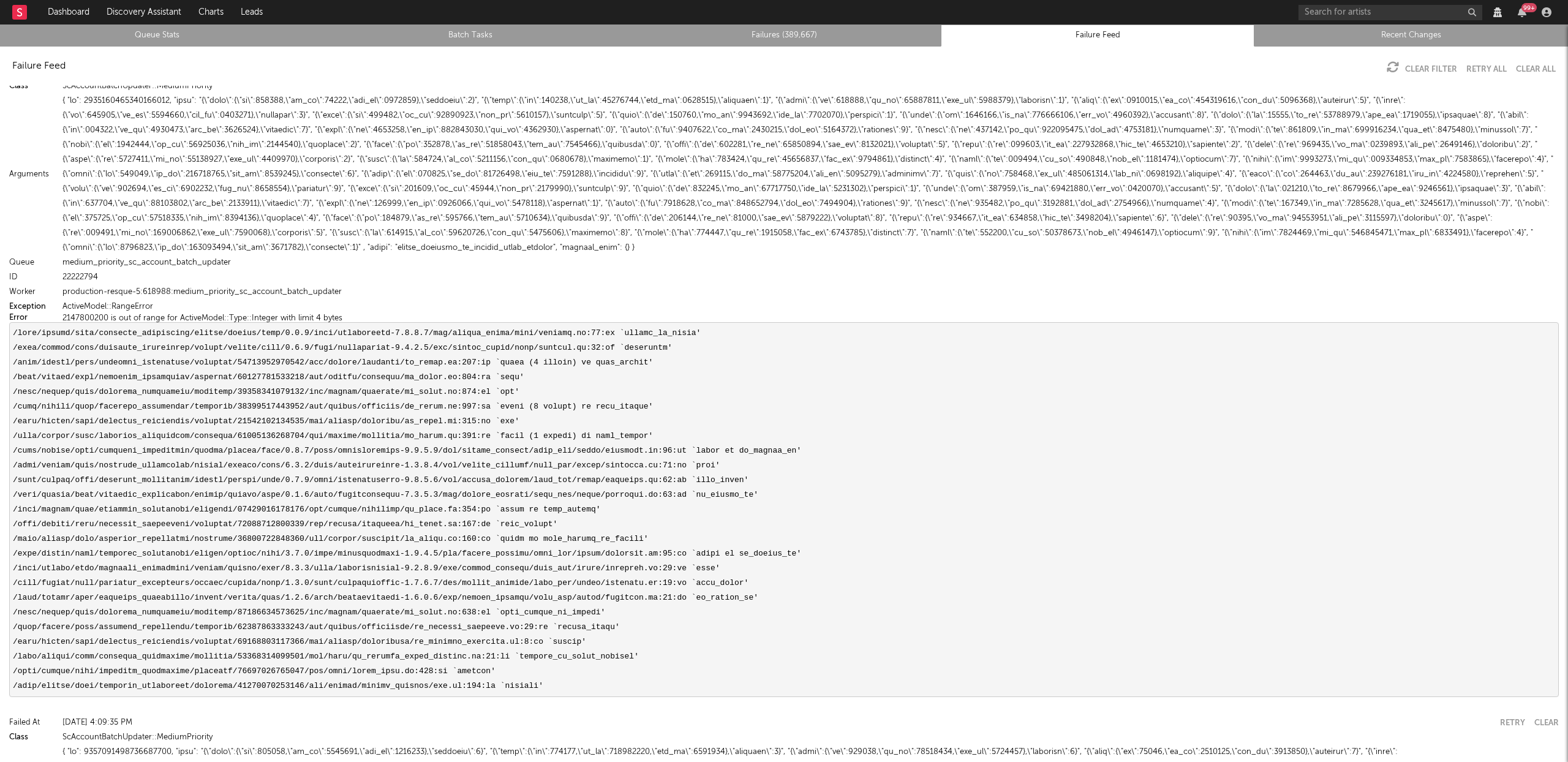
scroll to position [36, 0]
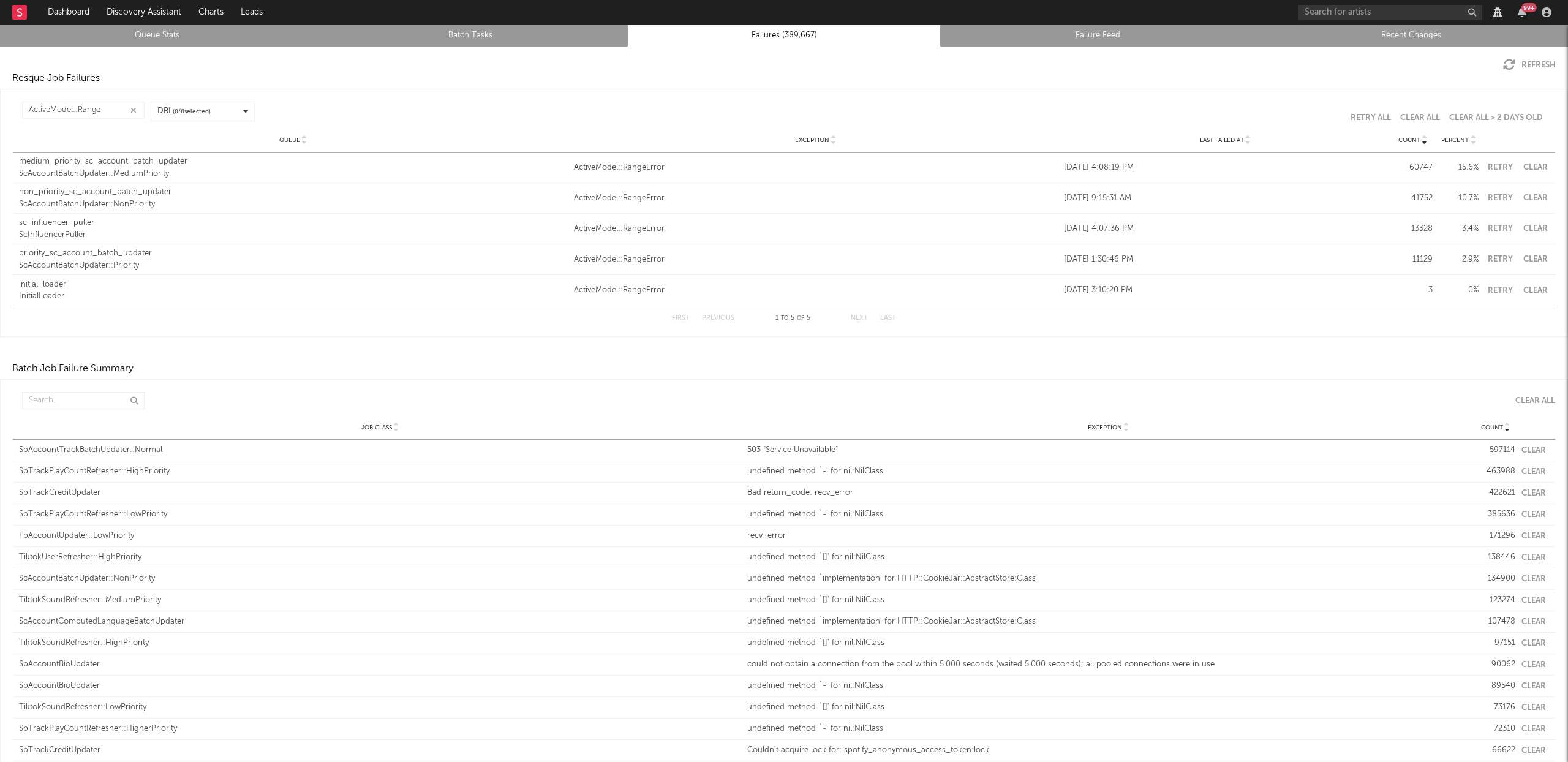
click at [127, 199] on div "ScAccountBatchUpdater::NonPriority" at bounding box center [294, 205] width 549 height 12
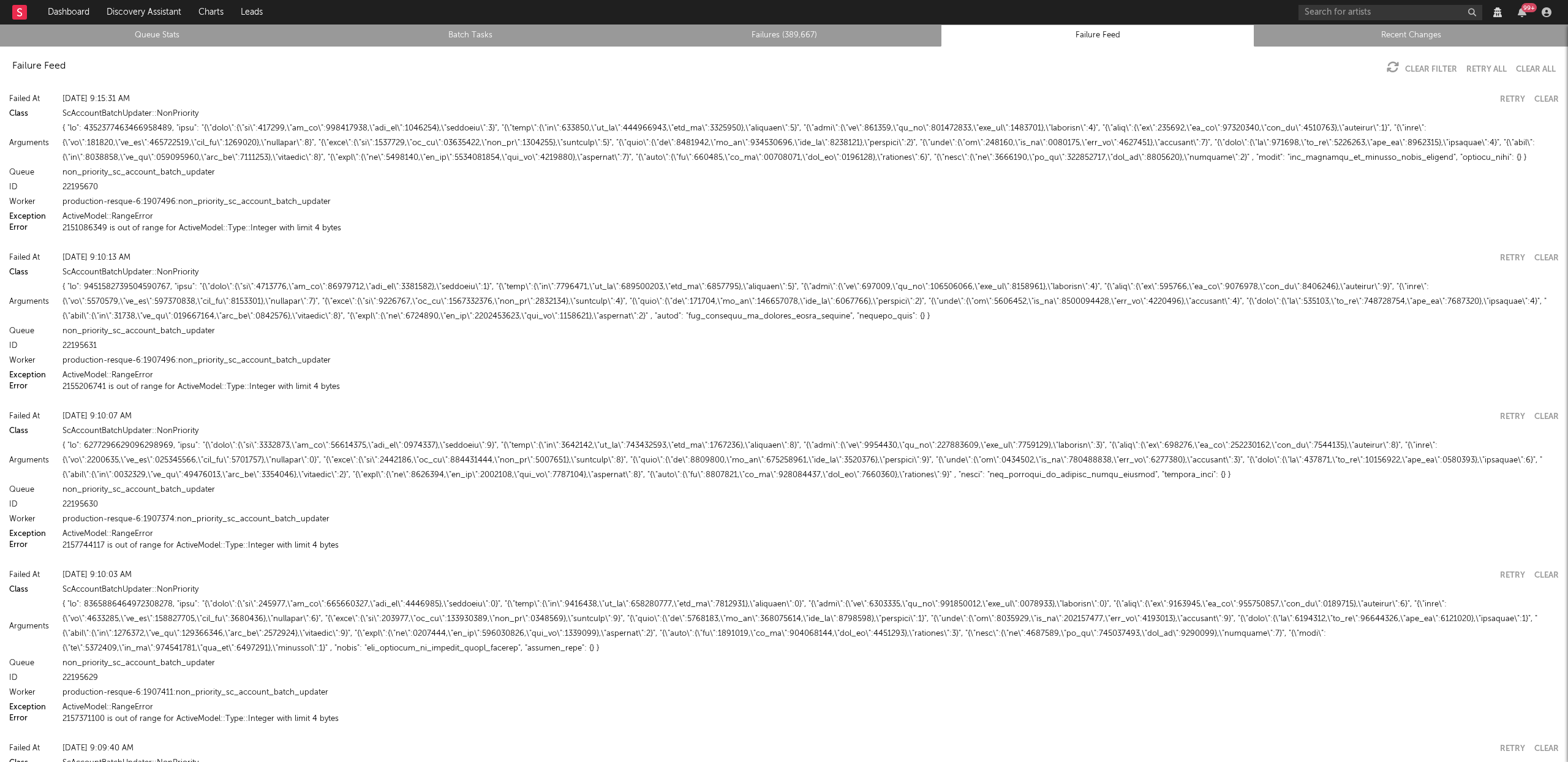
click at [181, 227] on button "2151086349 is out of range for ActiveModel::Type::Integer with limit 4 bytes" at bounding box center [202, 228] width 279 height 8
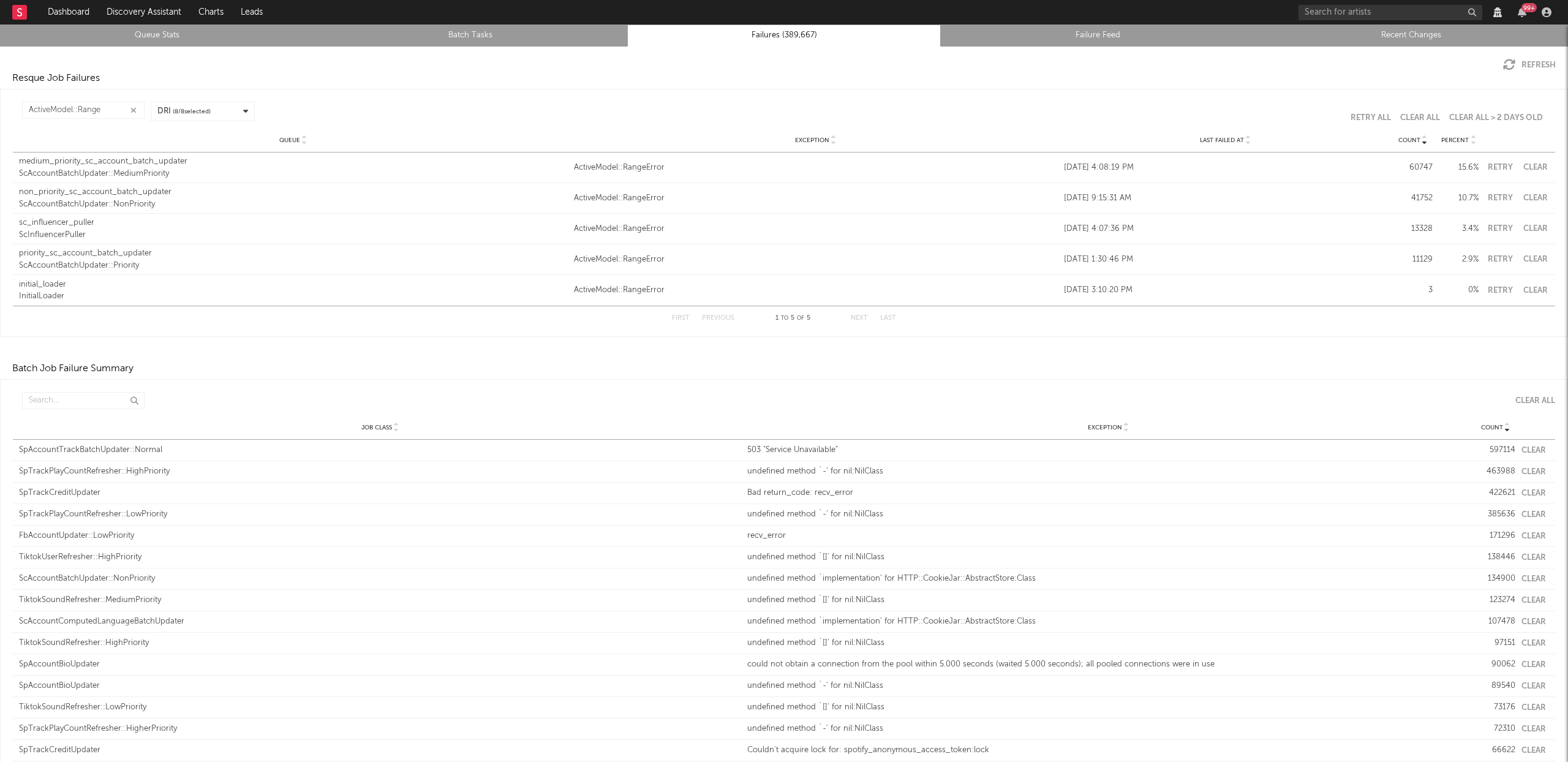
click at [50, 232] on div "ScInfluencerPuller" at bounding box center [294, 235] width 549 height 12
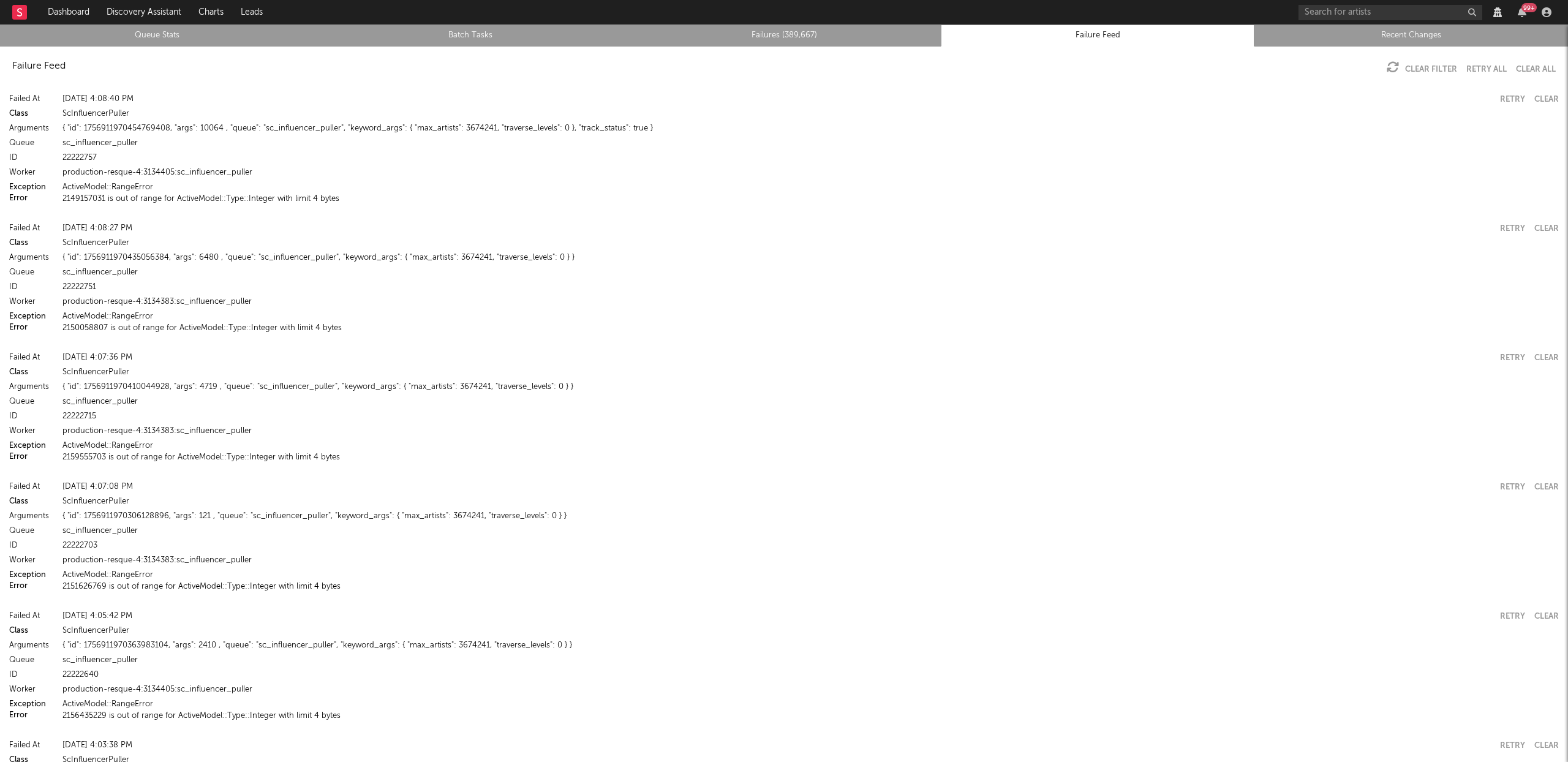
click at [167, 198] on button "2149157031 is out of range for ActiveModel::Type::Integer with limit 4 bytes" at bounding box center [201, 199] width 277 height 8
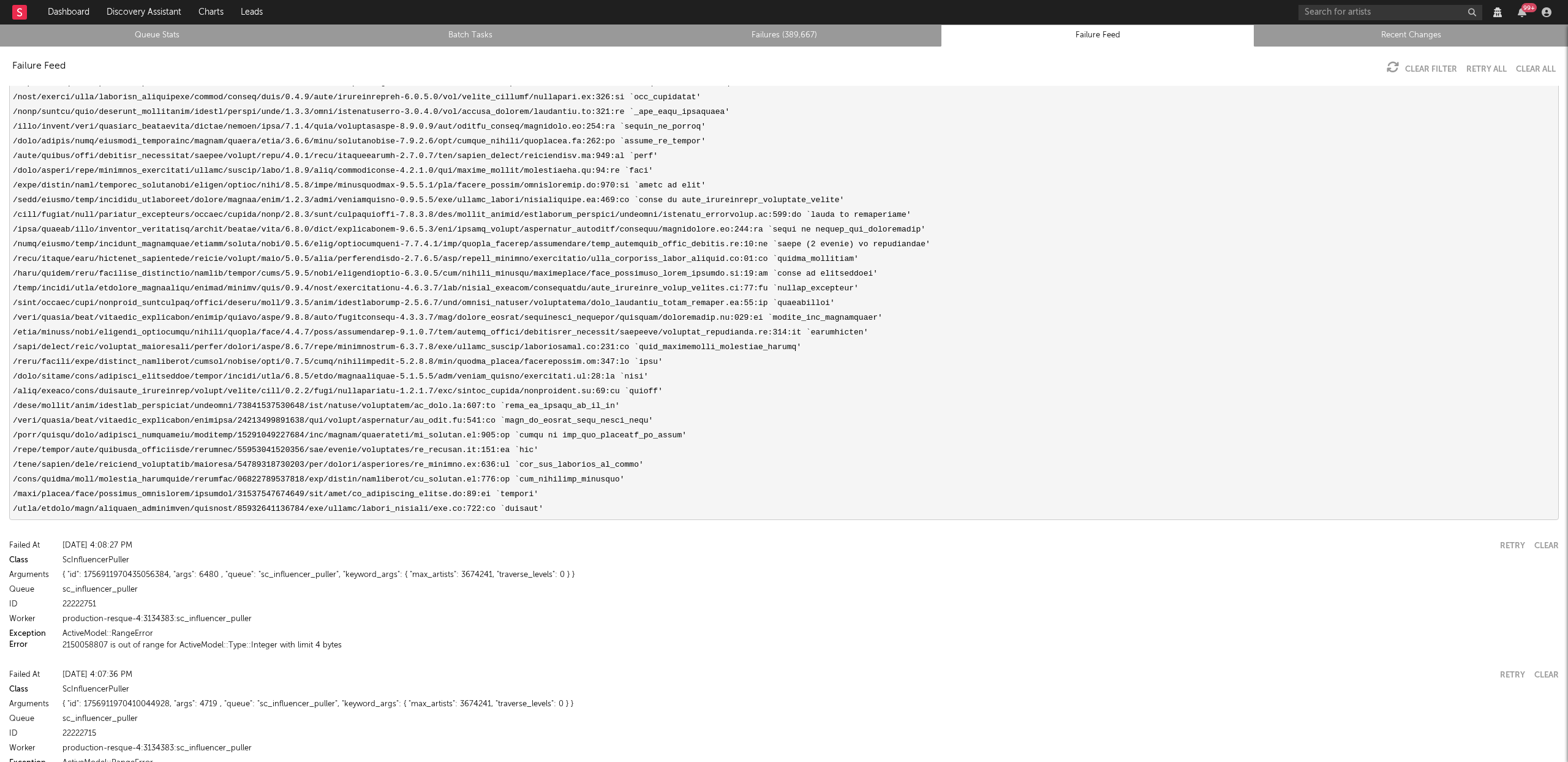
scroll to position [601, 0]
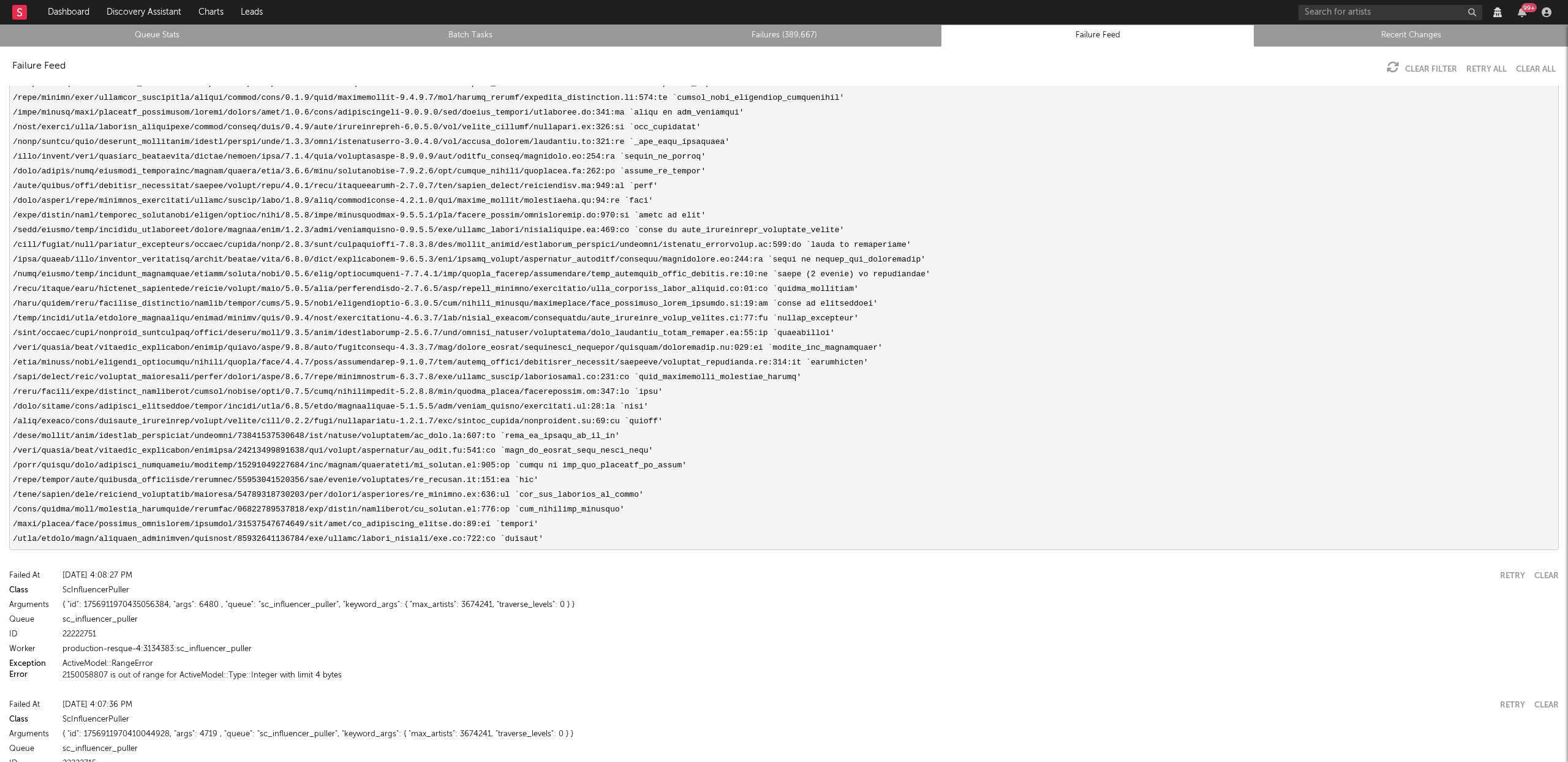
click at [568, 433] on pre at bounding box center [783, 76] width 1550 height 949
click at [577, 450] on pre at bounding box center [783, 76] width 1550 height 949
click at [556, 437] on pre at bounding box center [783, 76] width 1550 height 949
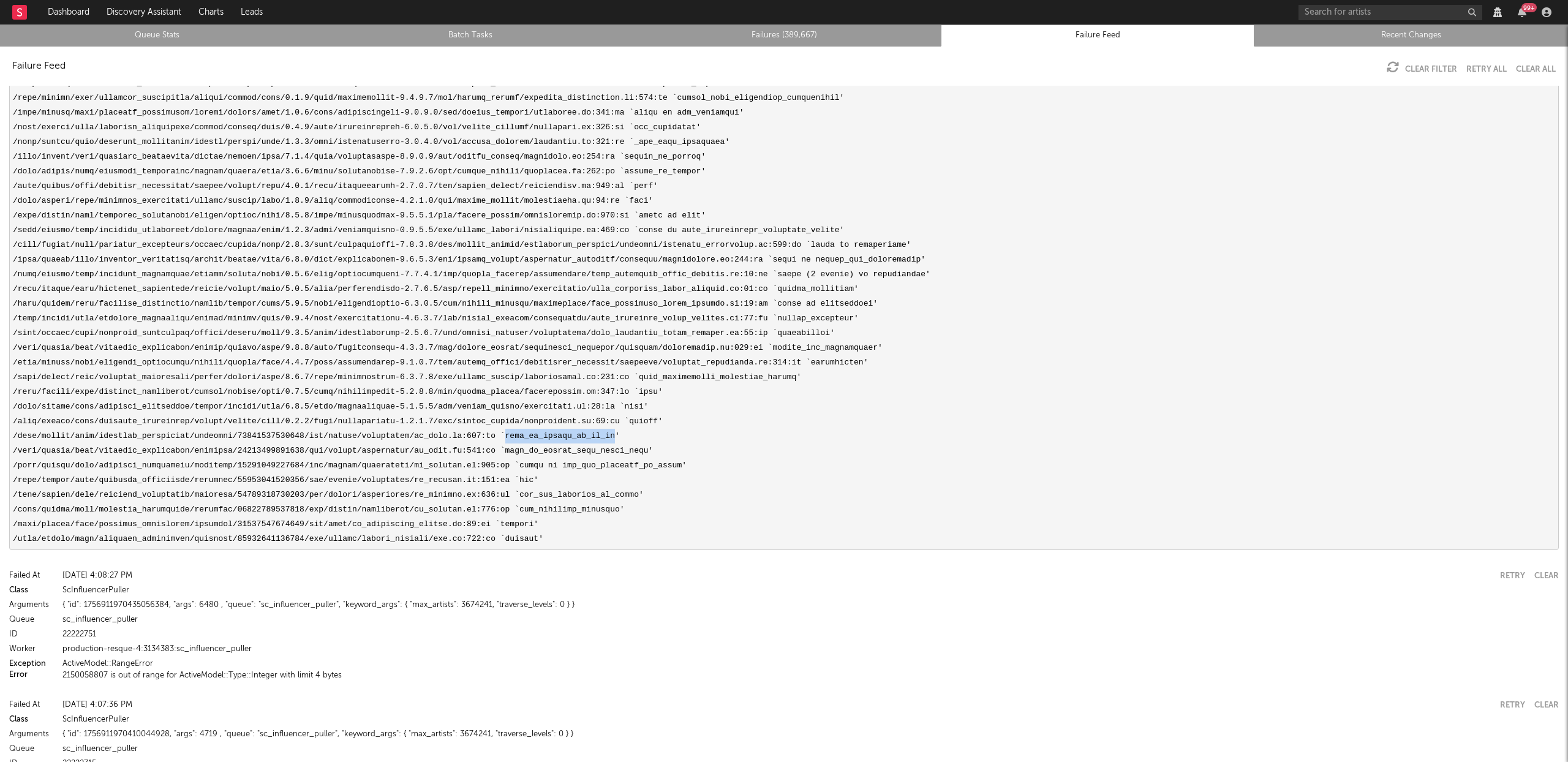
click at [556, 437] on pre at bounding box center [783, 76] width 1550 height 949
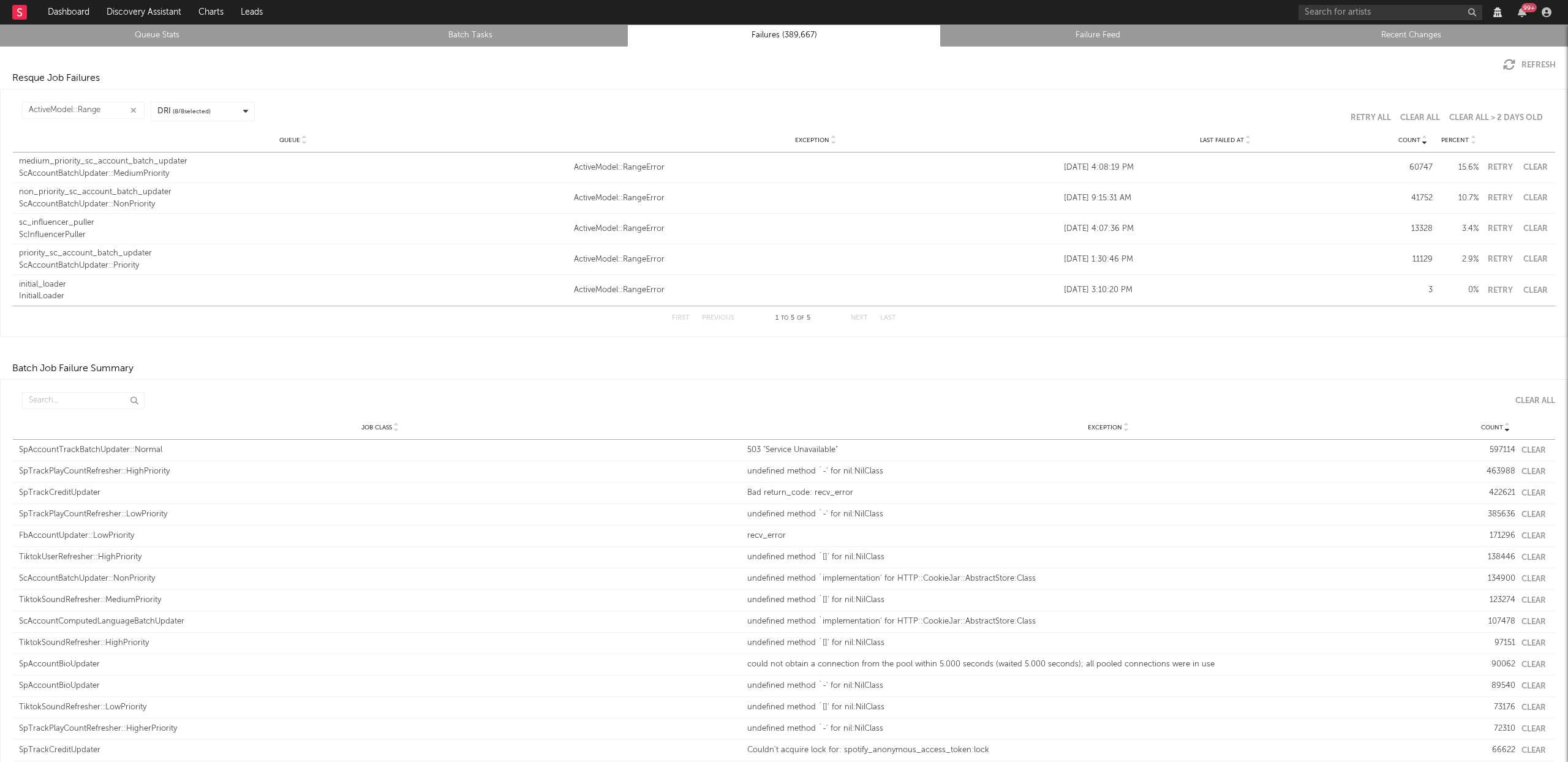
click at [77, 231] on div "ScInfluencerPuller" at bounding box center [294, 235] width 549 height 12
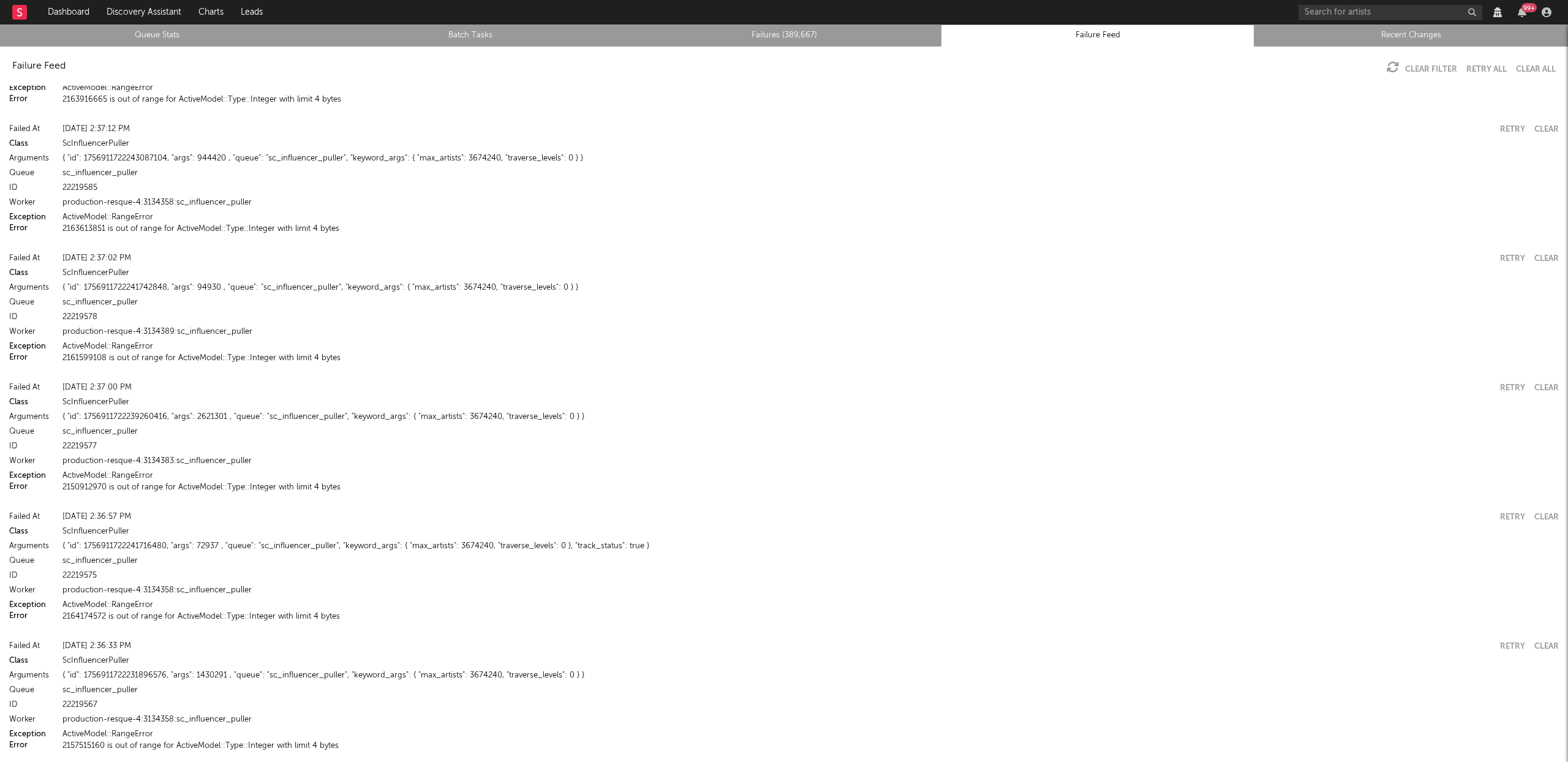
scroll to position [18718, 0]
click at [117, 488] on button "2160917193 is out of range for ActiveModel::Type::Integer with limit 4 bytes" at bounding box center [201, 487] width 278 height 8
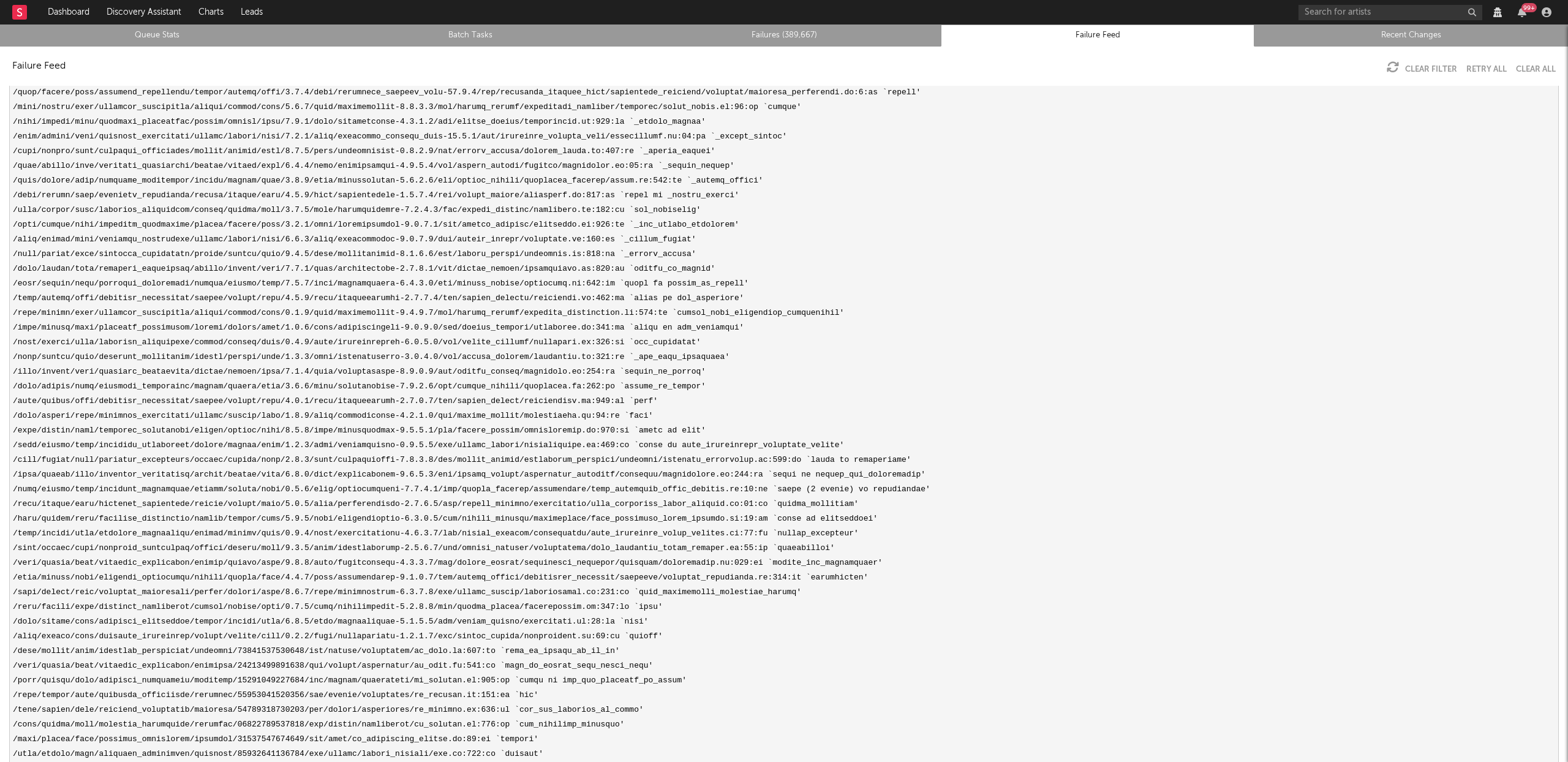
scroll to position [19429, 0]
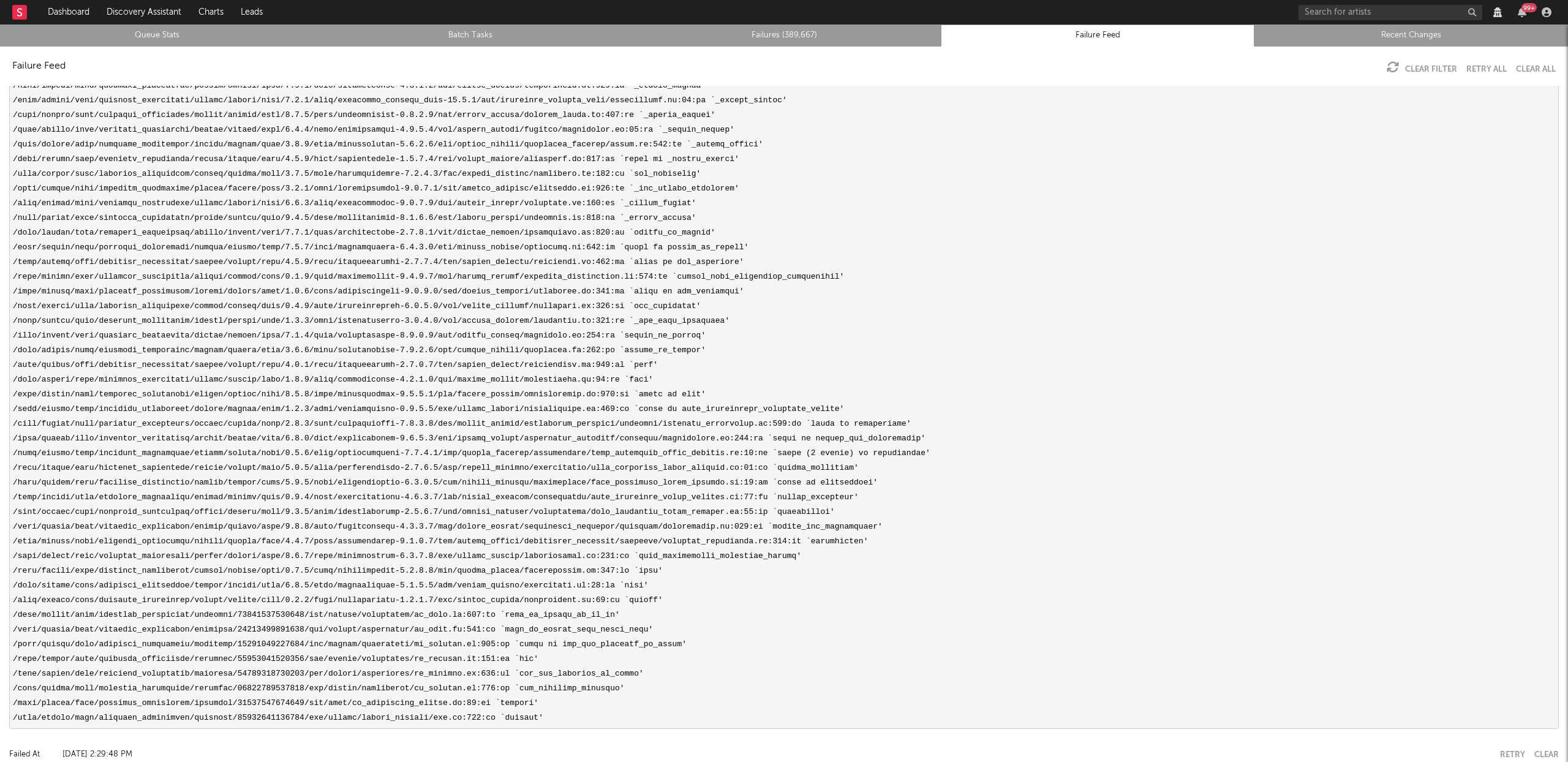
click at [639, 646] on pre at bounding box center [783, 255] width 1550 height 949
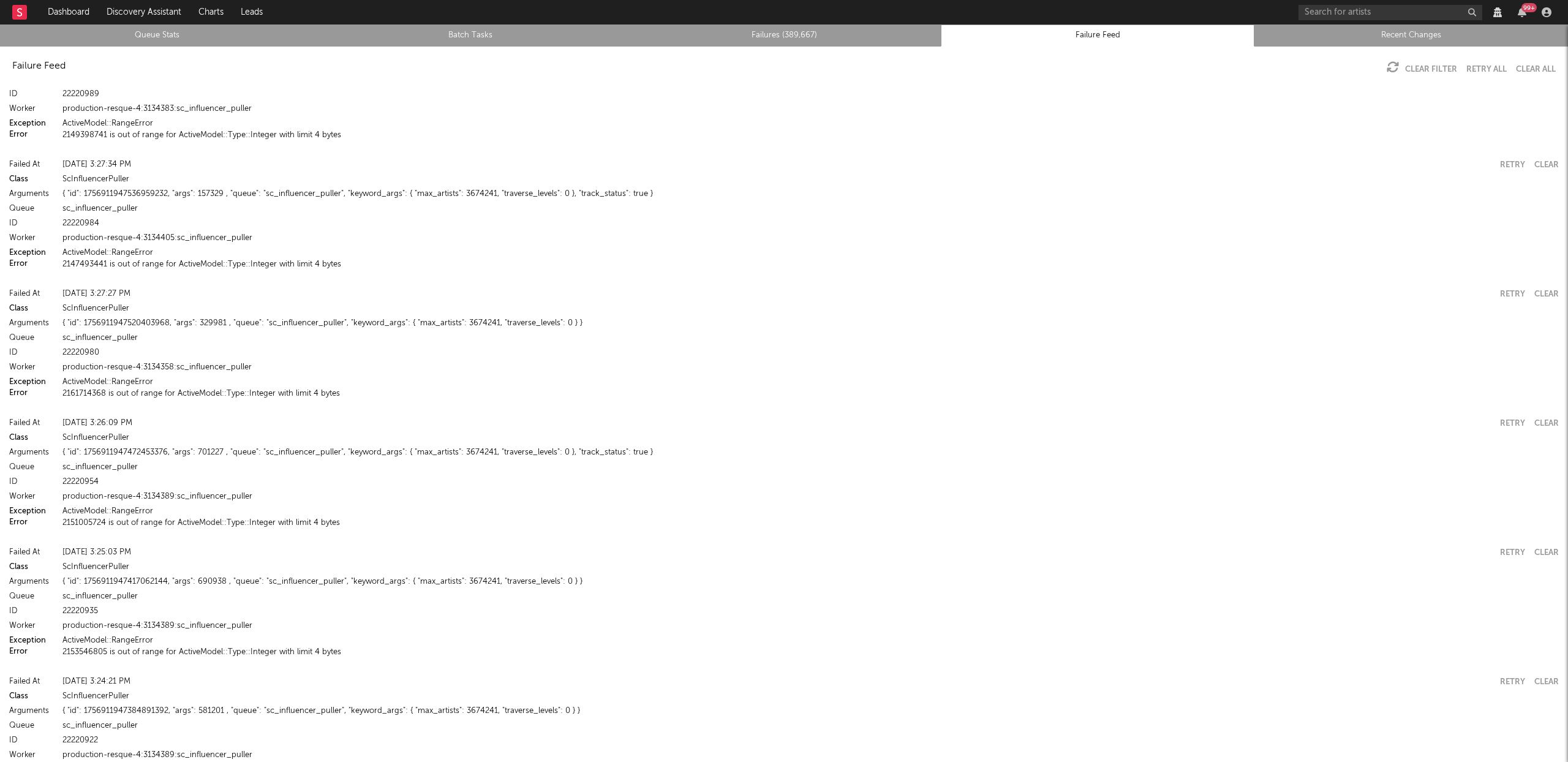
scroll to position [9857, 0]
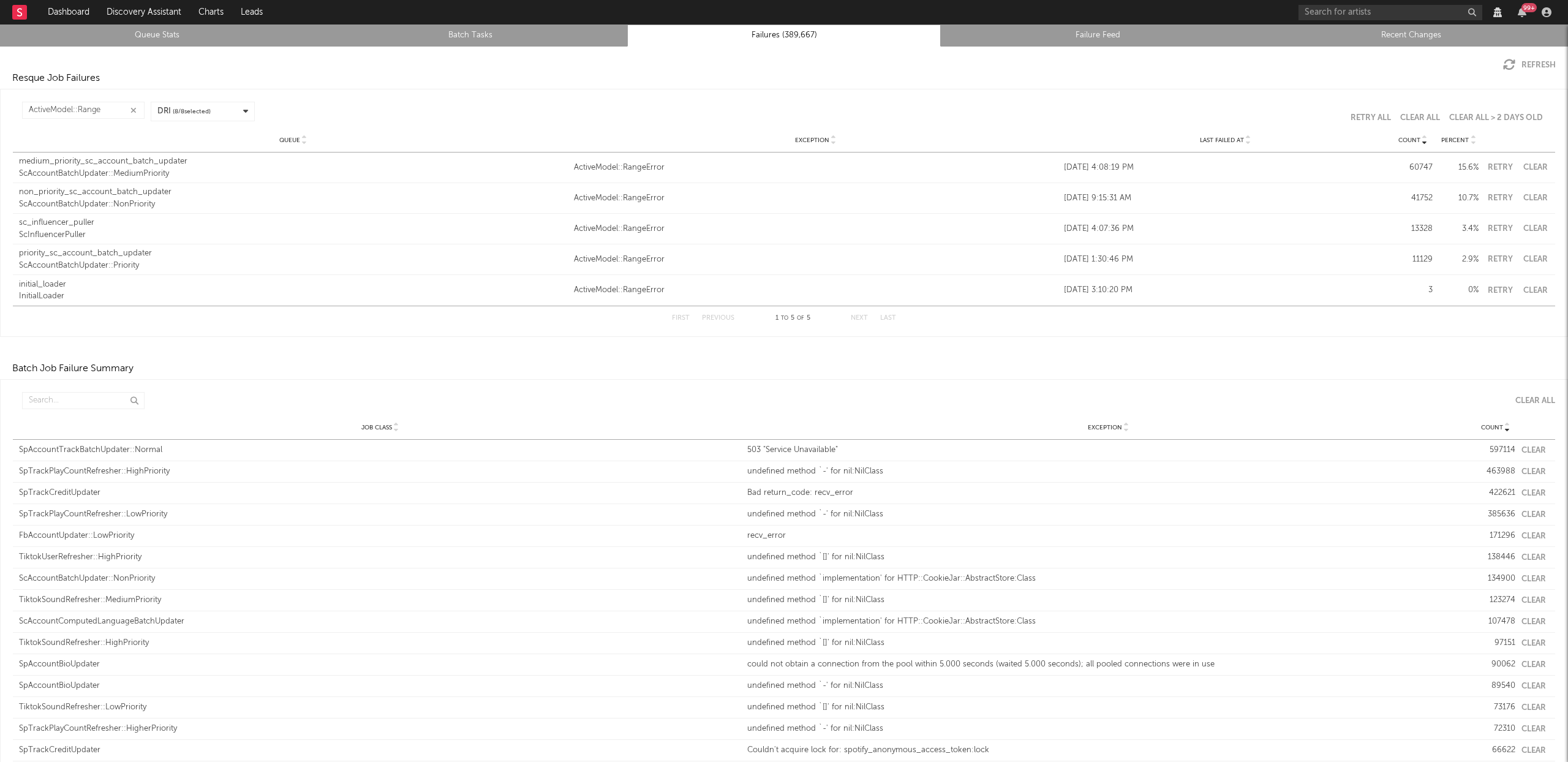
click at [69, 265] on div "ScAccountBatchUpdater::Priority" at bounding box center [294, 266] width 549 height 12
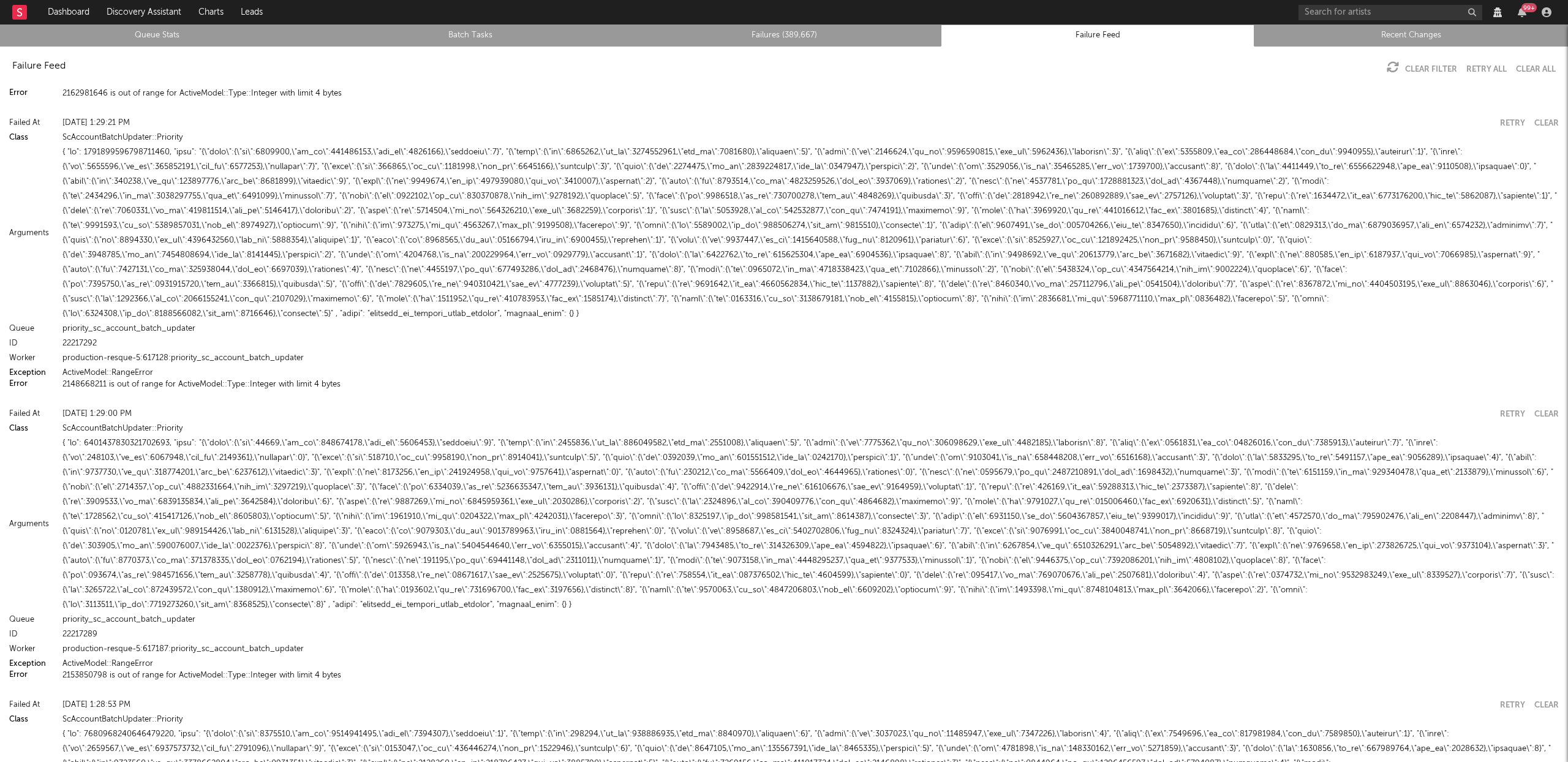
scroll to position [5879, 0]
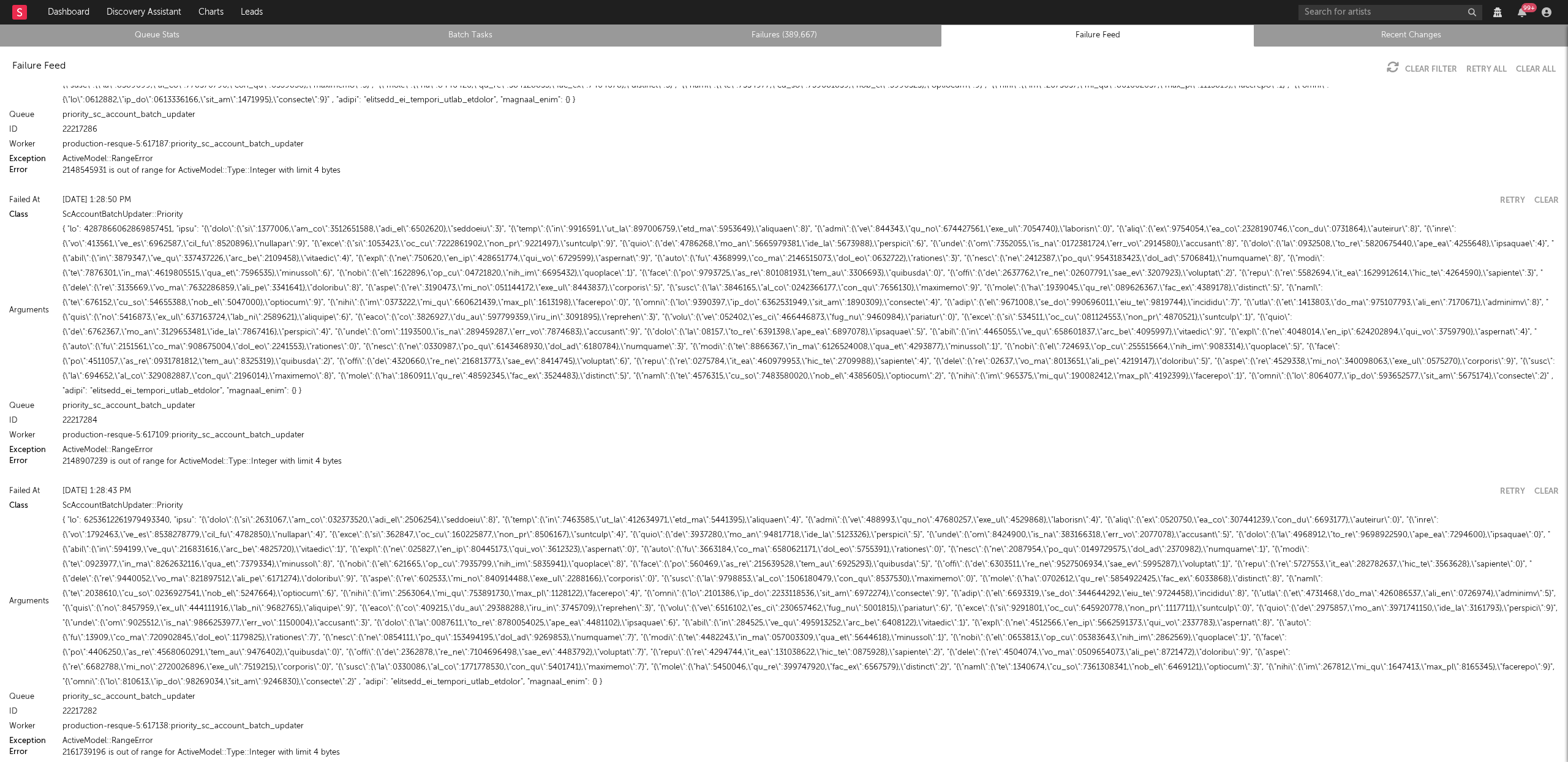
click at [264, 749] on button "2161739196 is out of range for ActiveModel::Type::Integer with limit 4 bytes" at bounding box center [201, 752] width 278 height 8
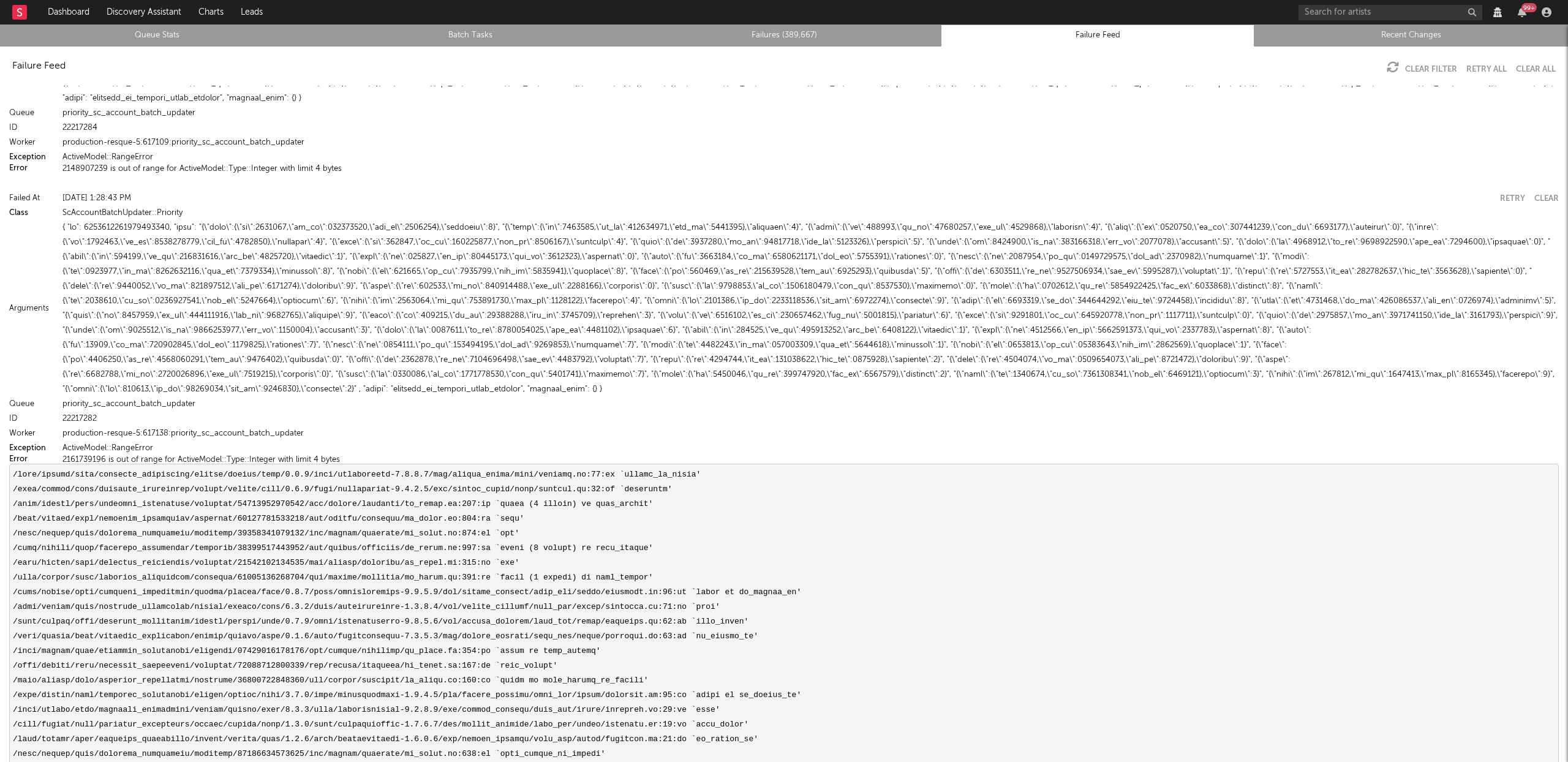
scroll to position [6240, 0]
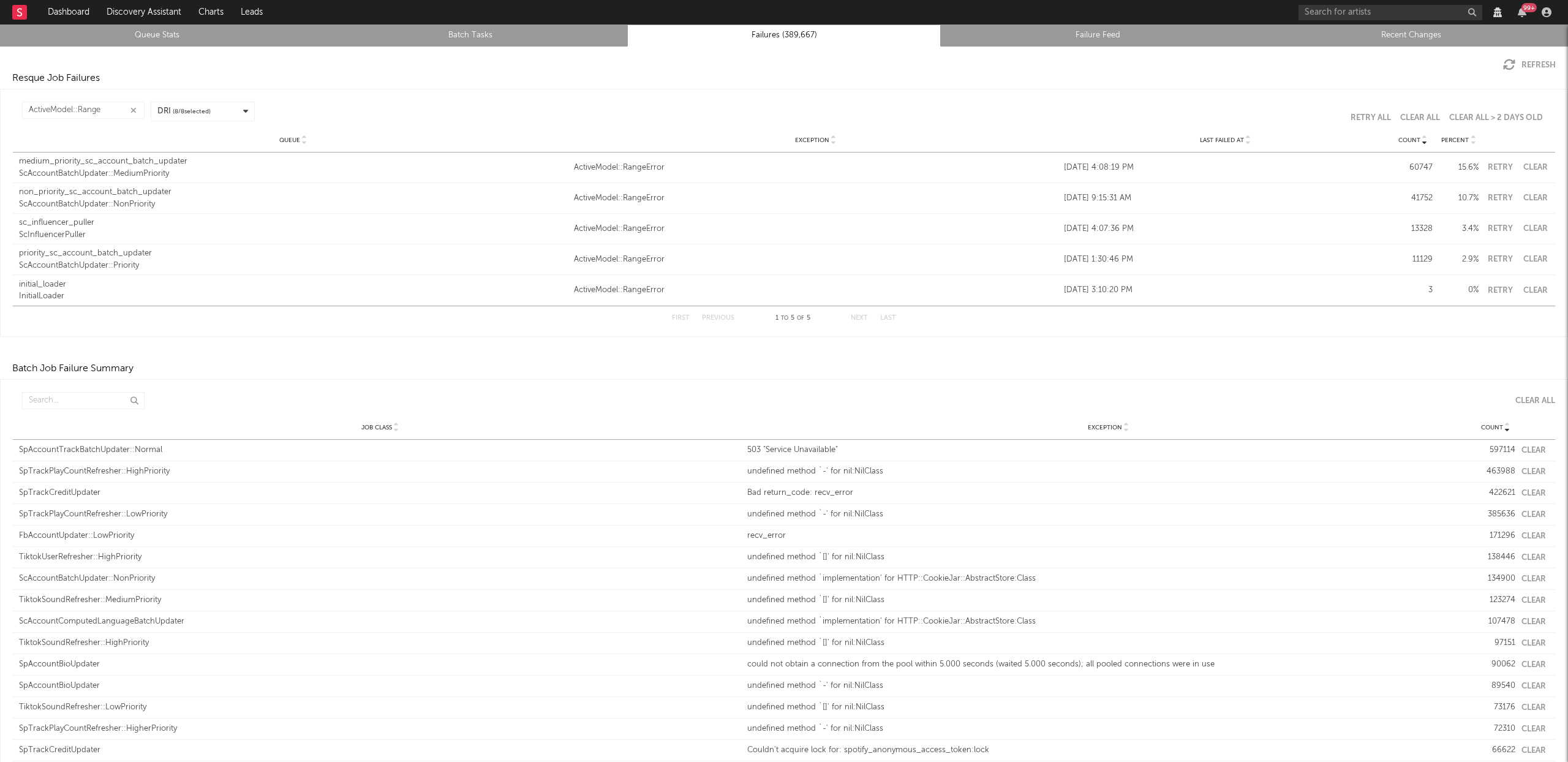
click at [43, 294] on div "InitialLoader" at bounding box center [294, 296] width 549 height 12
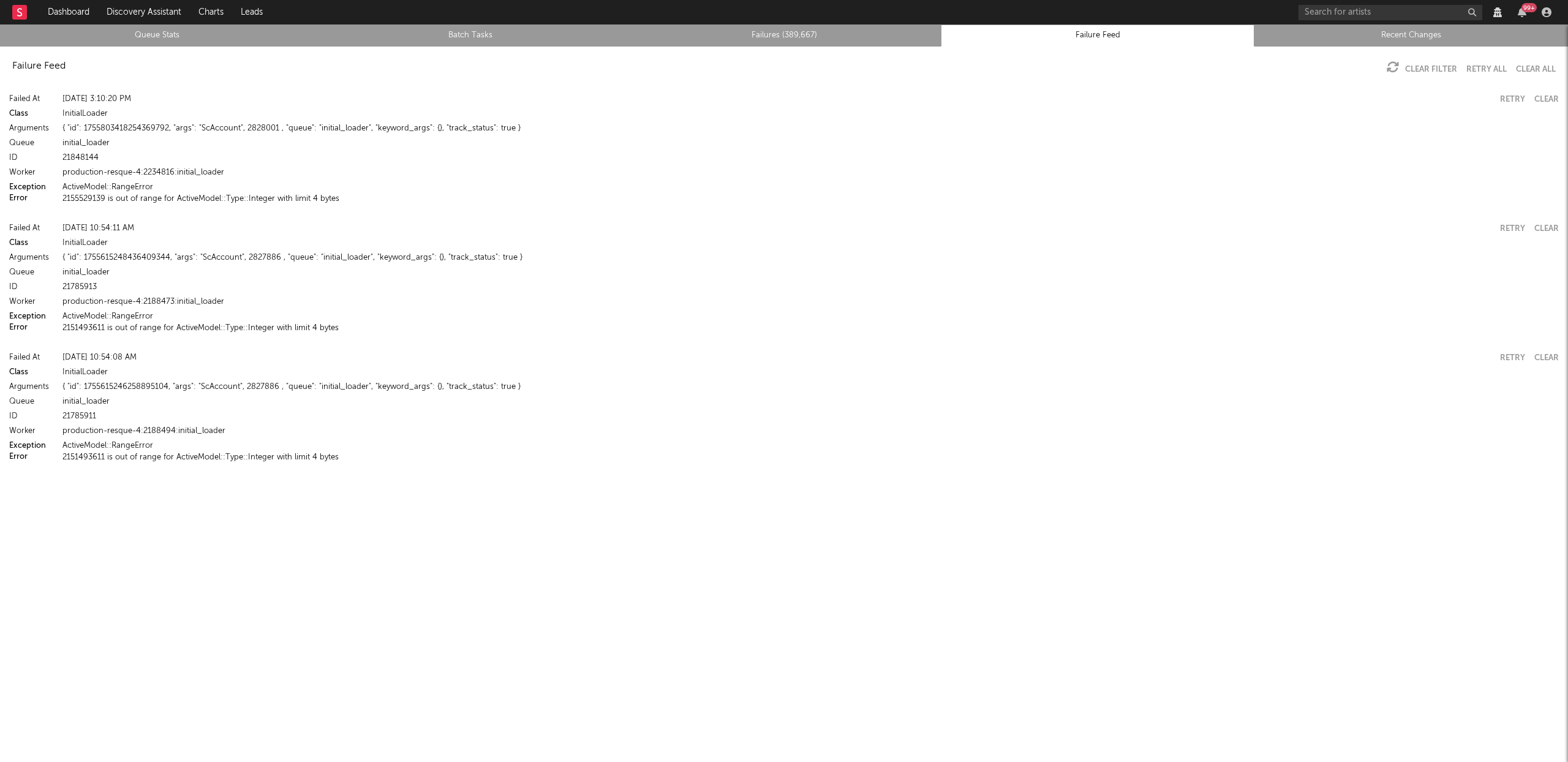
click at [201, 461] on div "Failed At Tue Aug 19 10:54:08 AM Retry Clear Class InitialLoader Arguments { "i…" at bounding box center [784, 406] width 1568 height 123
click at [201, 457] on button "2151493611 is out of range for ActiveModel::Type::Integer with limit 4 bytes" at bounding box center [201, 457] width 276 height 8
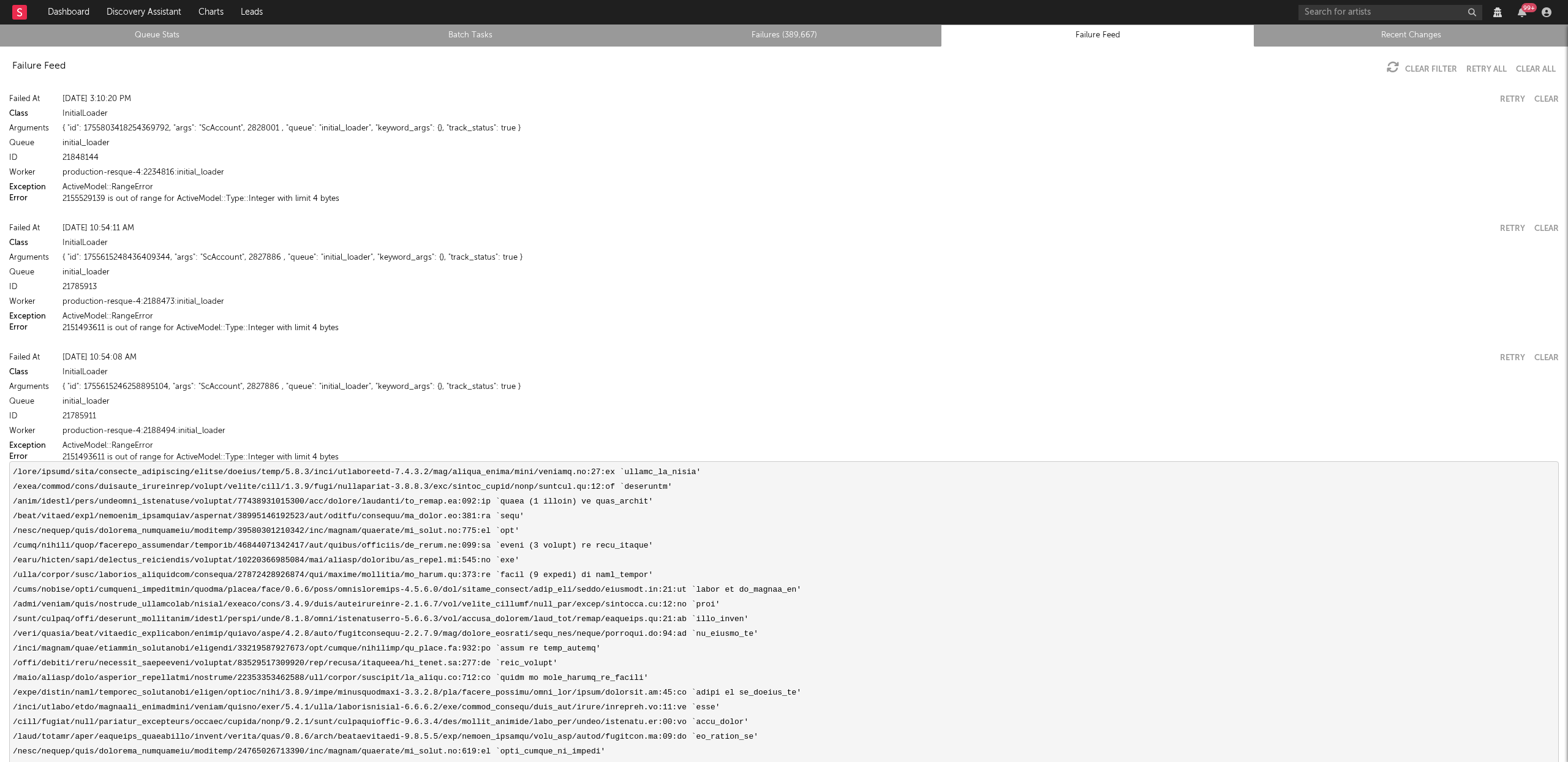
scroll to position [87, 0]
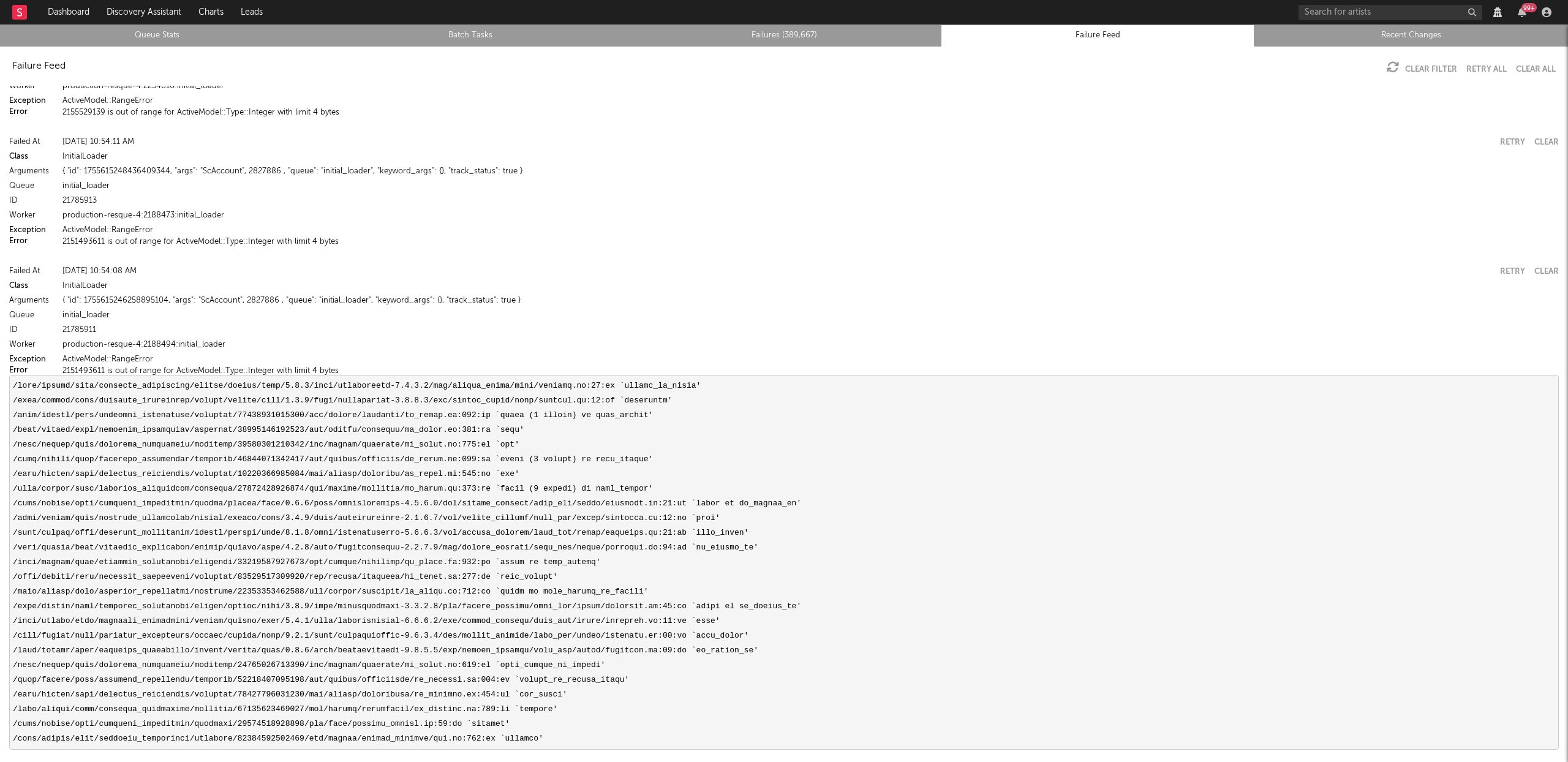
click at [576, 680] on pre at bounding box center [783, 563] width 1550 height 375
copy pre "update_or_insert_songs"
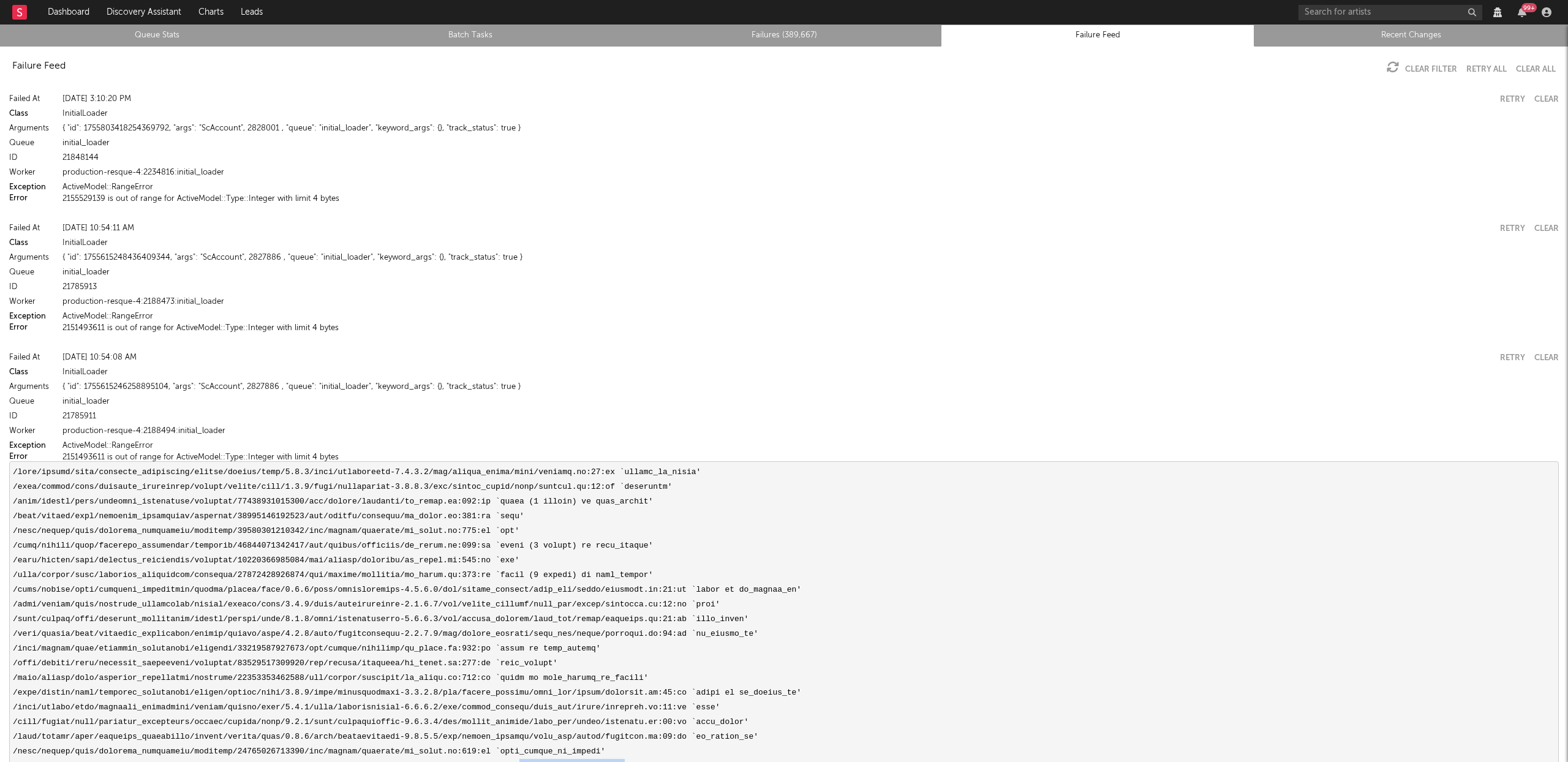
click at [201, 195] on button "2155529139 is out of range for ActiveModel::Type::Integer with limit 4 bytes" at bounding box center [201, 199] width 277 height 8
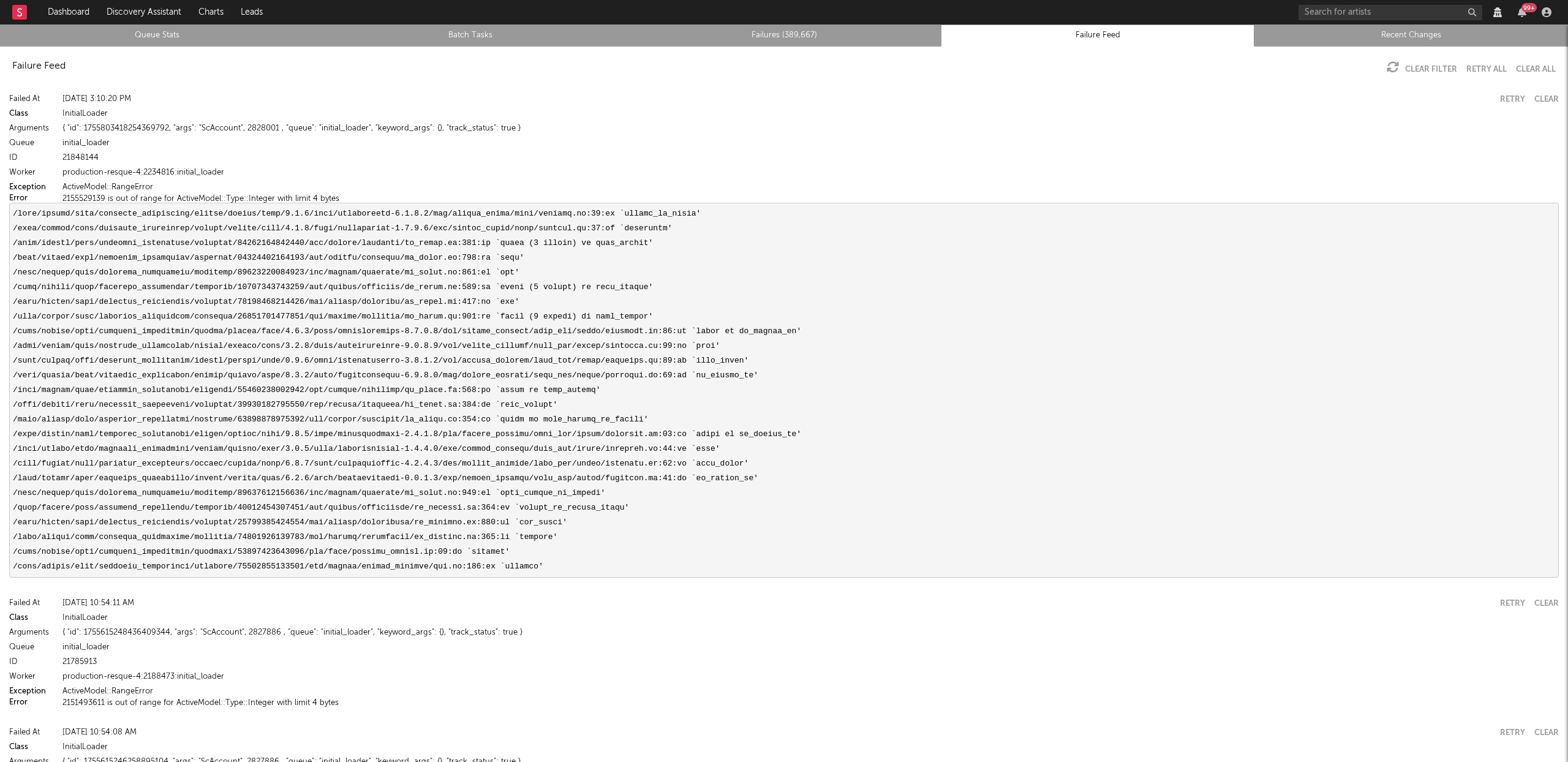
click at [201, 196] on button "2155529139 is out of range for ActiveModel::Type::Integer with limit 4 bytes" at bounding box center [201, 199] width 277 height 8
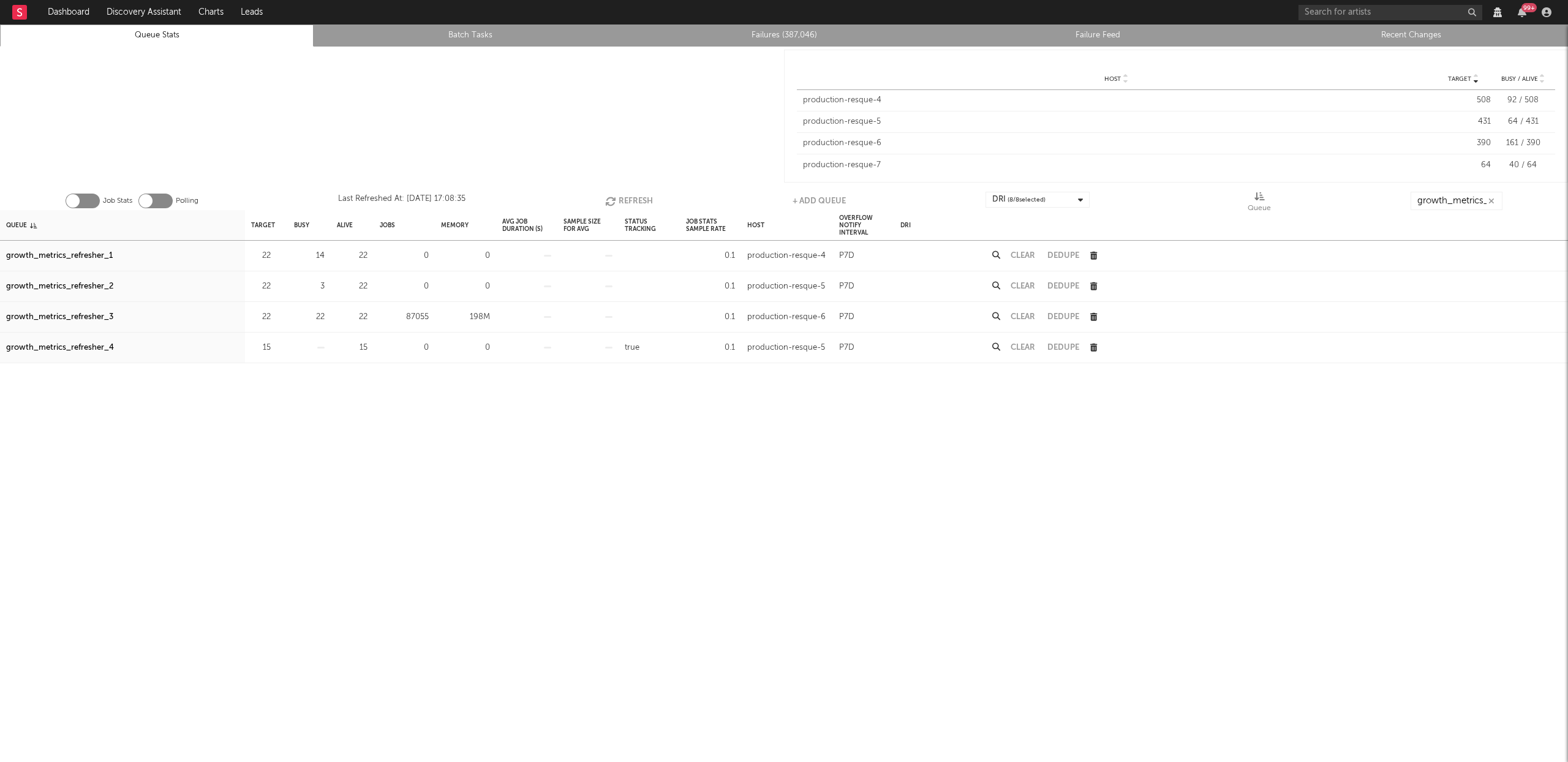
click at [625, 199] on button "Refresh" at bounding box center [629, 201] width 48 height 18
click at [40, 320] on div "growth_metrics_refresher_3" at bounding box center [60, 317] width 107 height 15
click at [279, 313] on icon "button" at bounding box center [278, 317] width 8 height 8
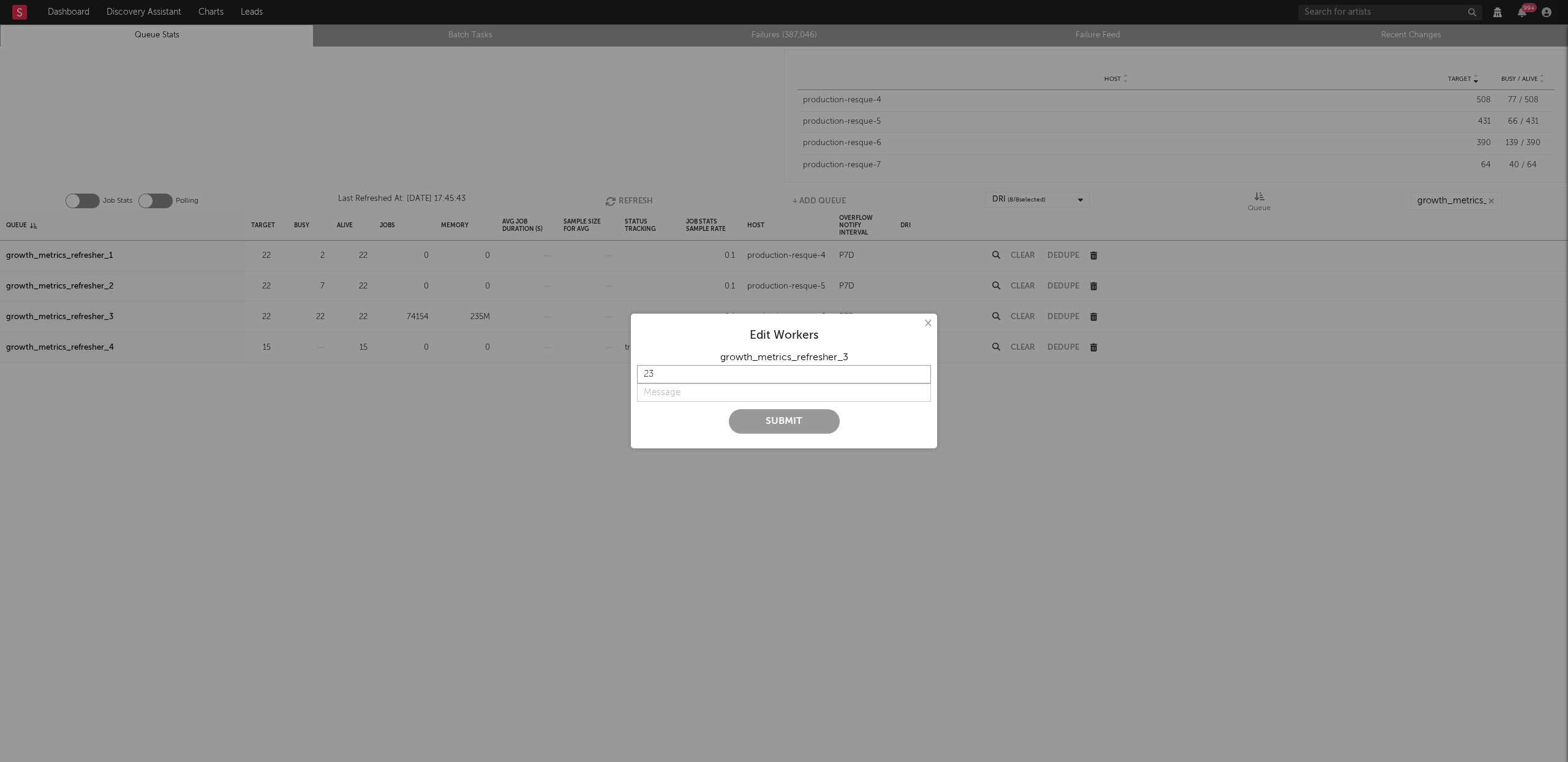
click at [918, 371] on input "23" at bounding box center [784, 374] width 294 height 18
click at [918, 371] on input "24" at bounding box center [784, 374] width 294 height 18
type input "25"
click at [918, 371] on input "25" at bounding box center [784, 374] width 294 height 18
click at [681, 389] on input "string" at bounding box center [784, 392] width 294 height 18
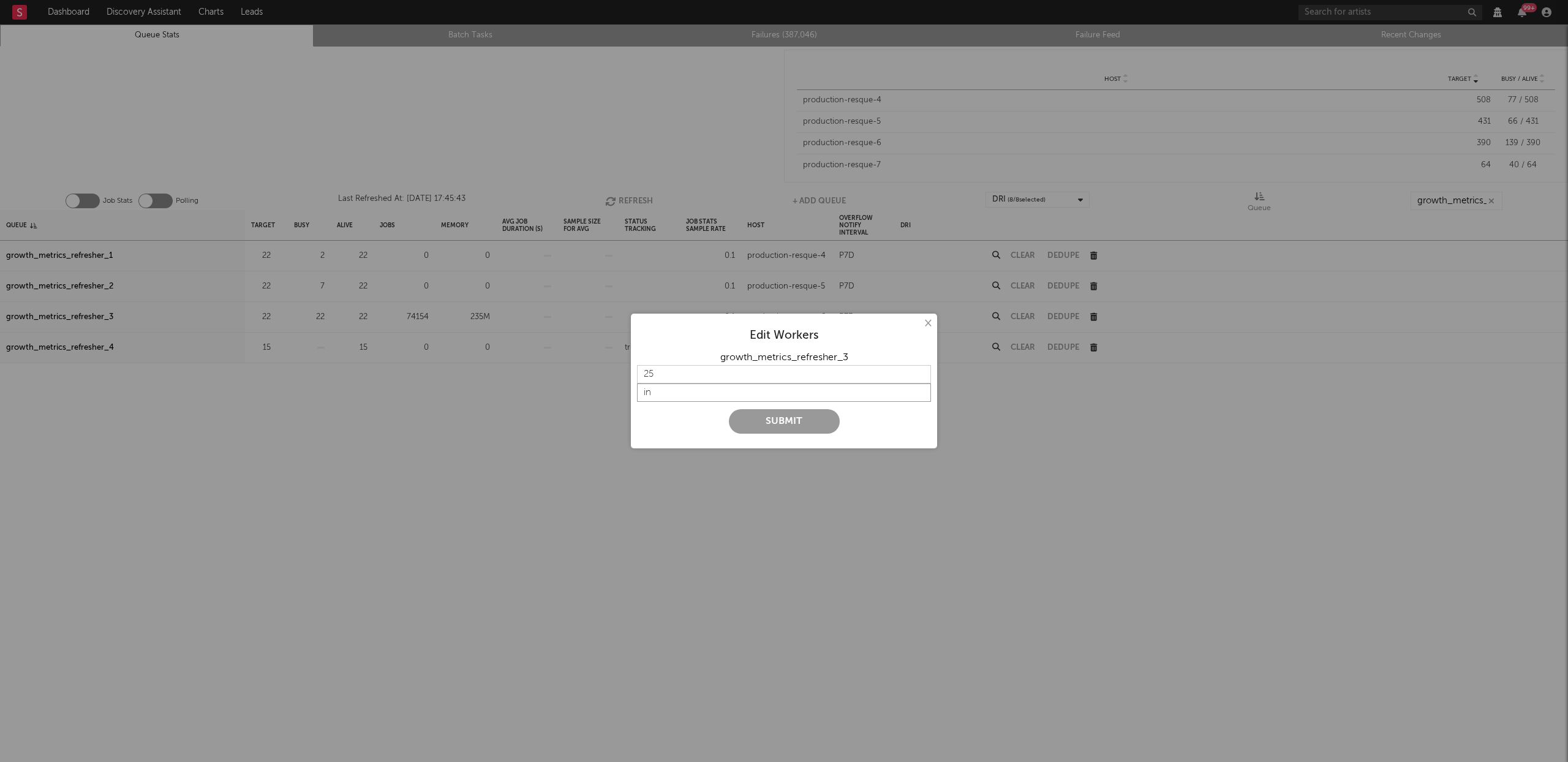
type input "i"
type input "temporary increase"
click at [789, 426] on button "Submit" at bounding box center [785, 421] width 111 height 24
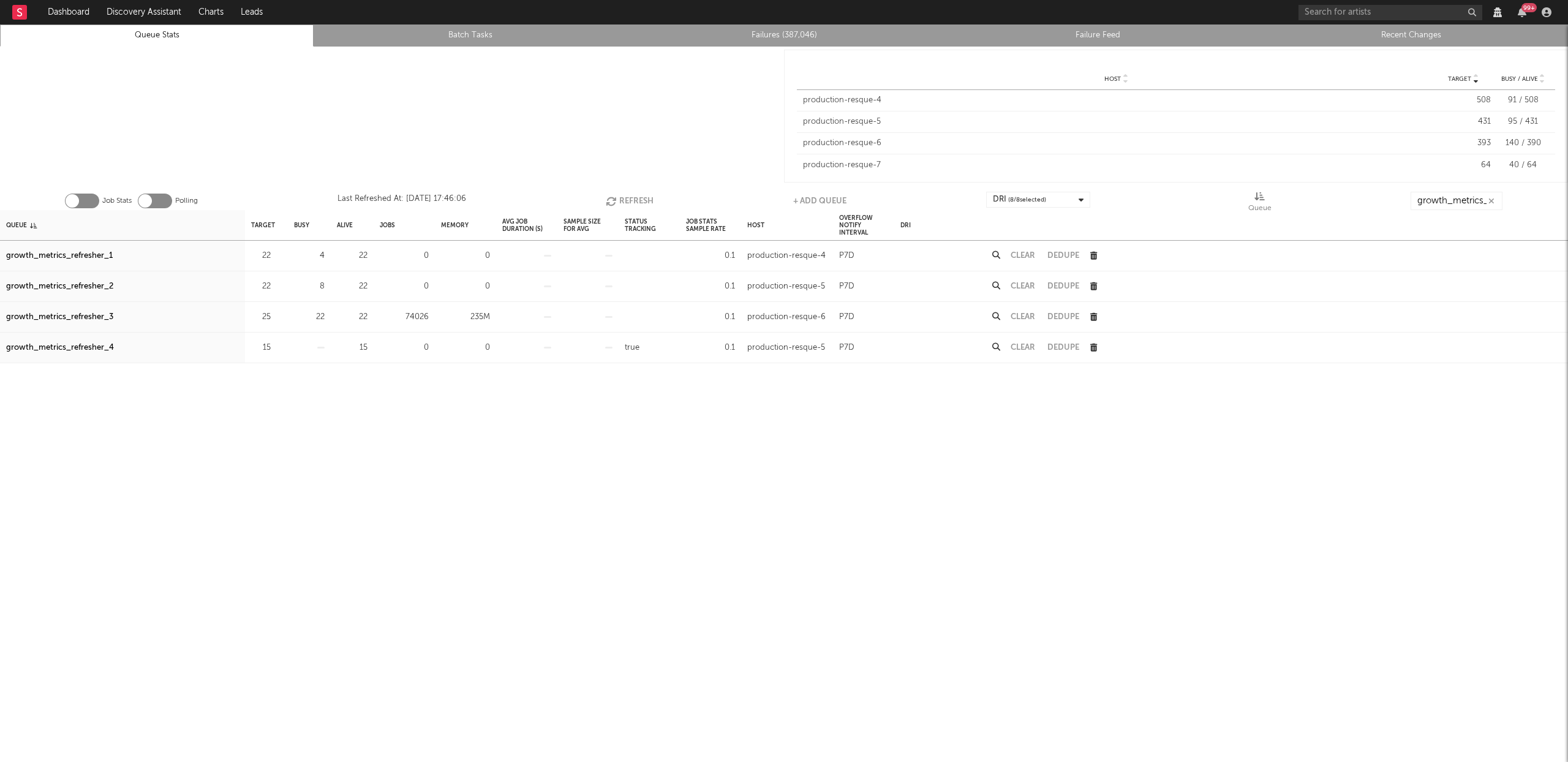
click at [628, 197] on button "Refresh" at bounding box center [629, 201] width 48 height 18
click at [619, 199] on button "Refresh" at bounding box center [627, 201] width 48 height 18
click at [277, 316] on icon "button" at bounding box center [278, 317] width 8 height 8
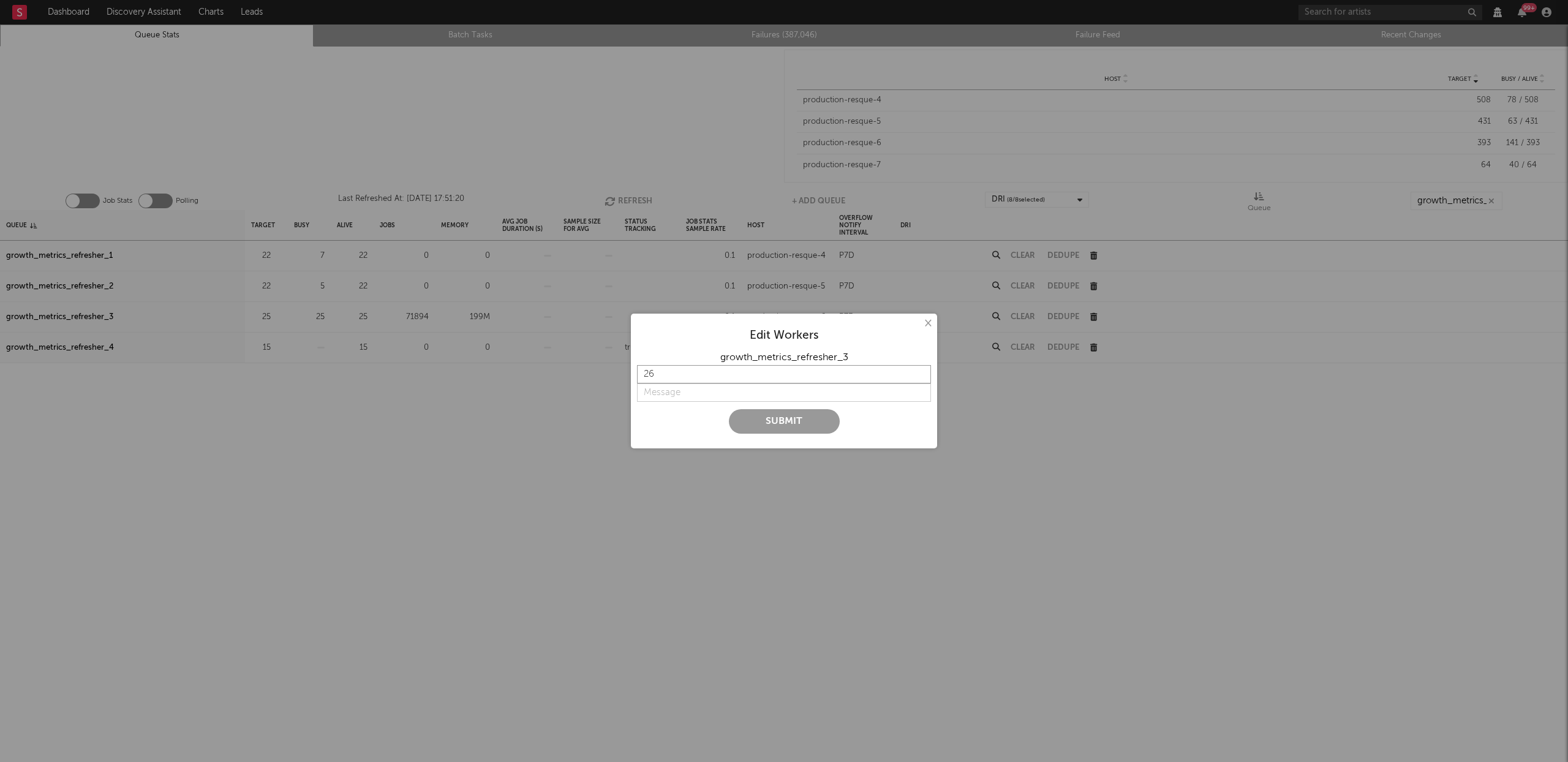
click at [922, 372] on input "26" at bounding box center [784, 374] width 294 height 18
click at [922, 372] on input "27" at bounding box center [784, 374] width 294 height 18
type input "28"
click at [920, 372] on input "28" at bounding box center [784, 374] width 294 height 18
click at [668, 397] on input "string" at bounding box center [784, 392] width 294 height 18
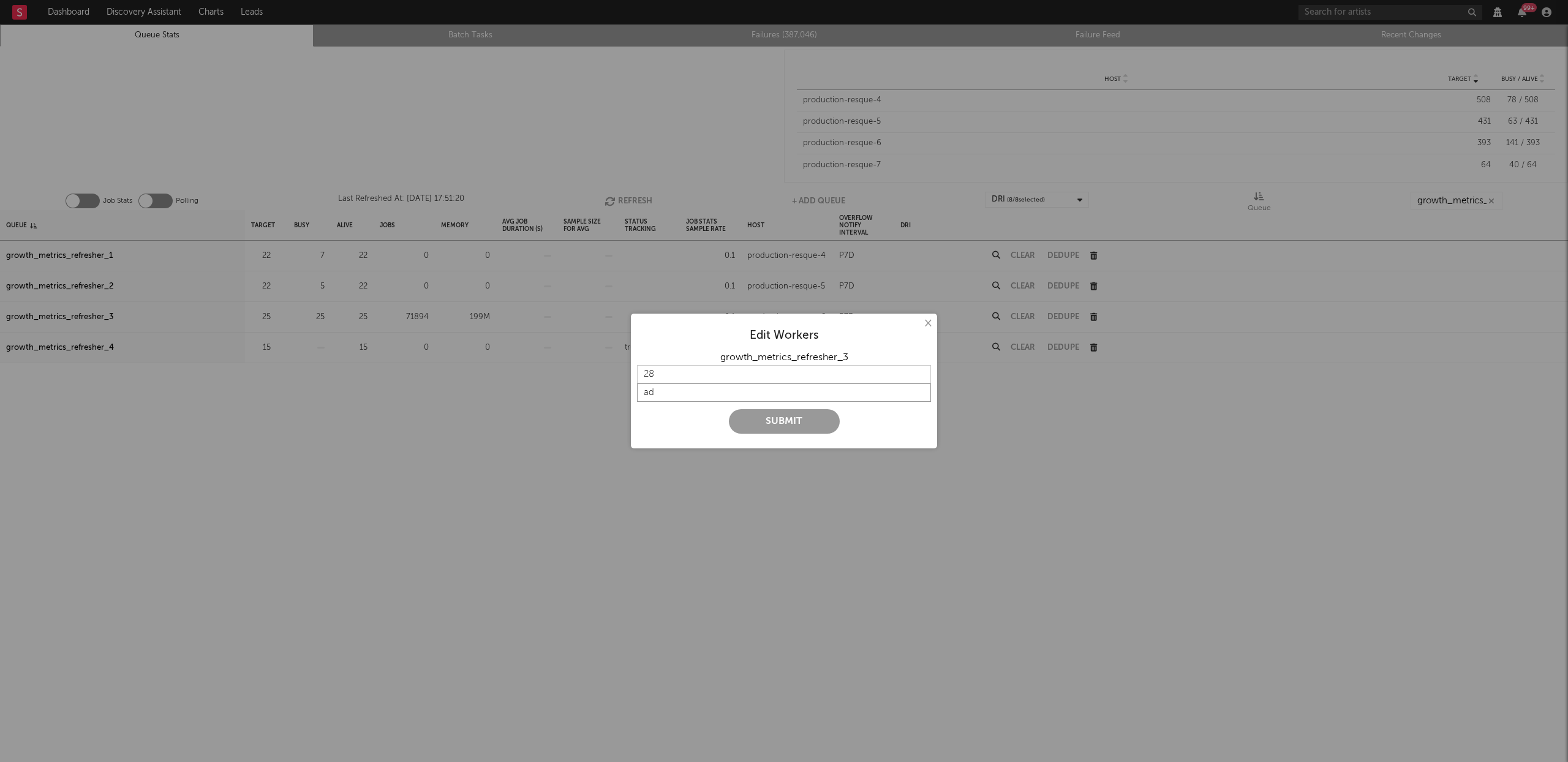
type input "a"
type input "add a few more workers"
click at [783, 418] on button "Submit" at bounding box center [785, 421] width 111 height 24
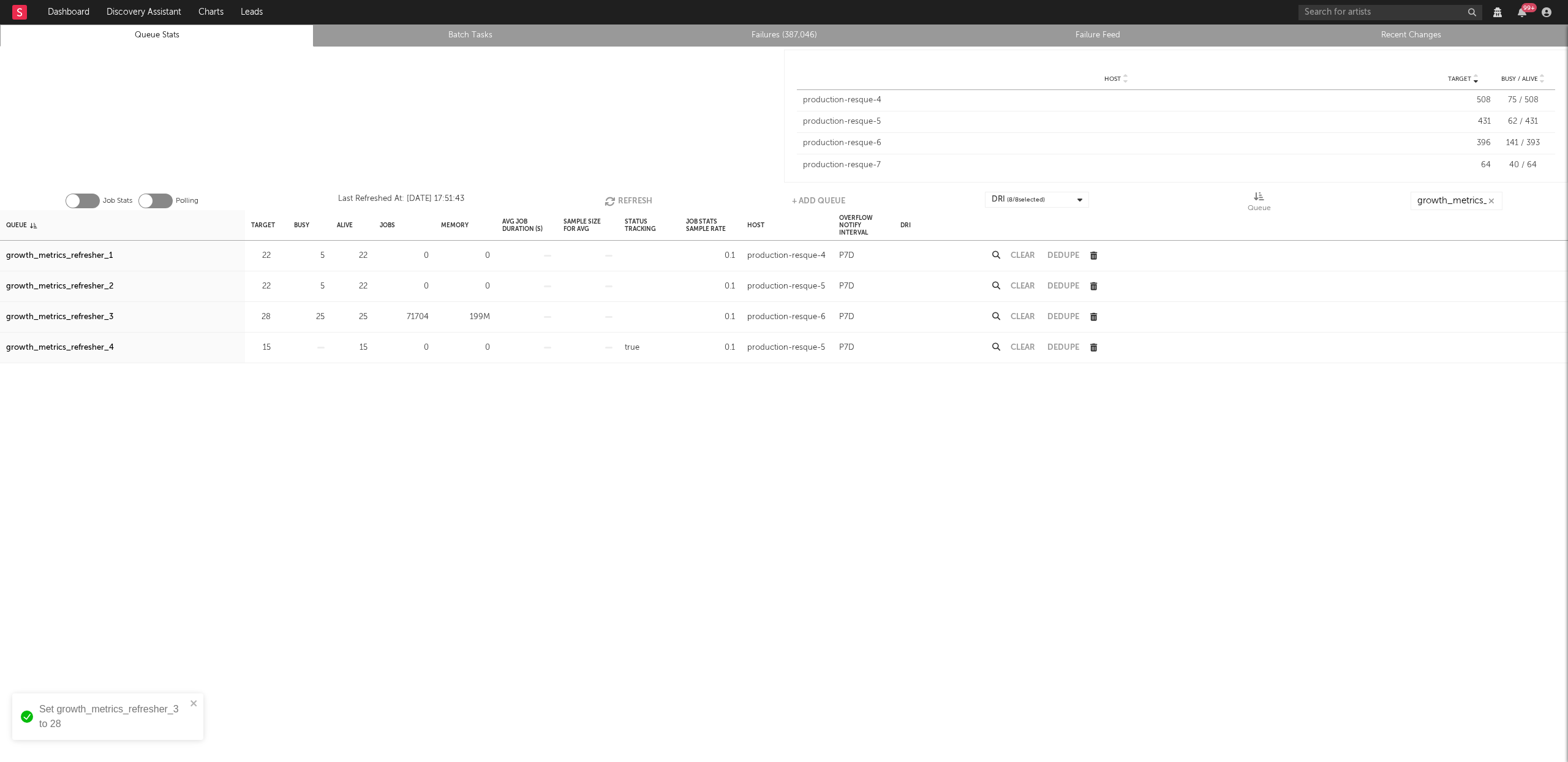
click at [630, 201] on button "Refresh" at bounding box center [628, 201] width 48 height 18
click at [628, 201] on button "Refresh" at bounding box center [628, 201] width 48 height 18
click at [620, 203] on button "Refresh" at bounding box center [628, 201] width 48 height 18
click at [629, 198] on button "Refresh" at bounding box center [628, 201] width 48 height 18
click at [614, 201] on icon "button" at bounding box center [611, 201] width 13 height 10
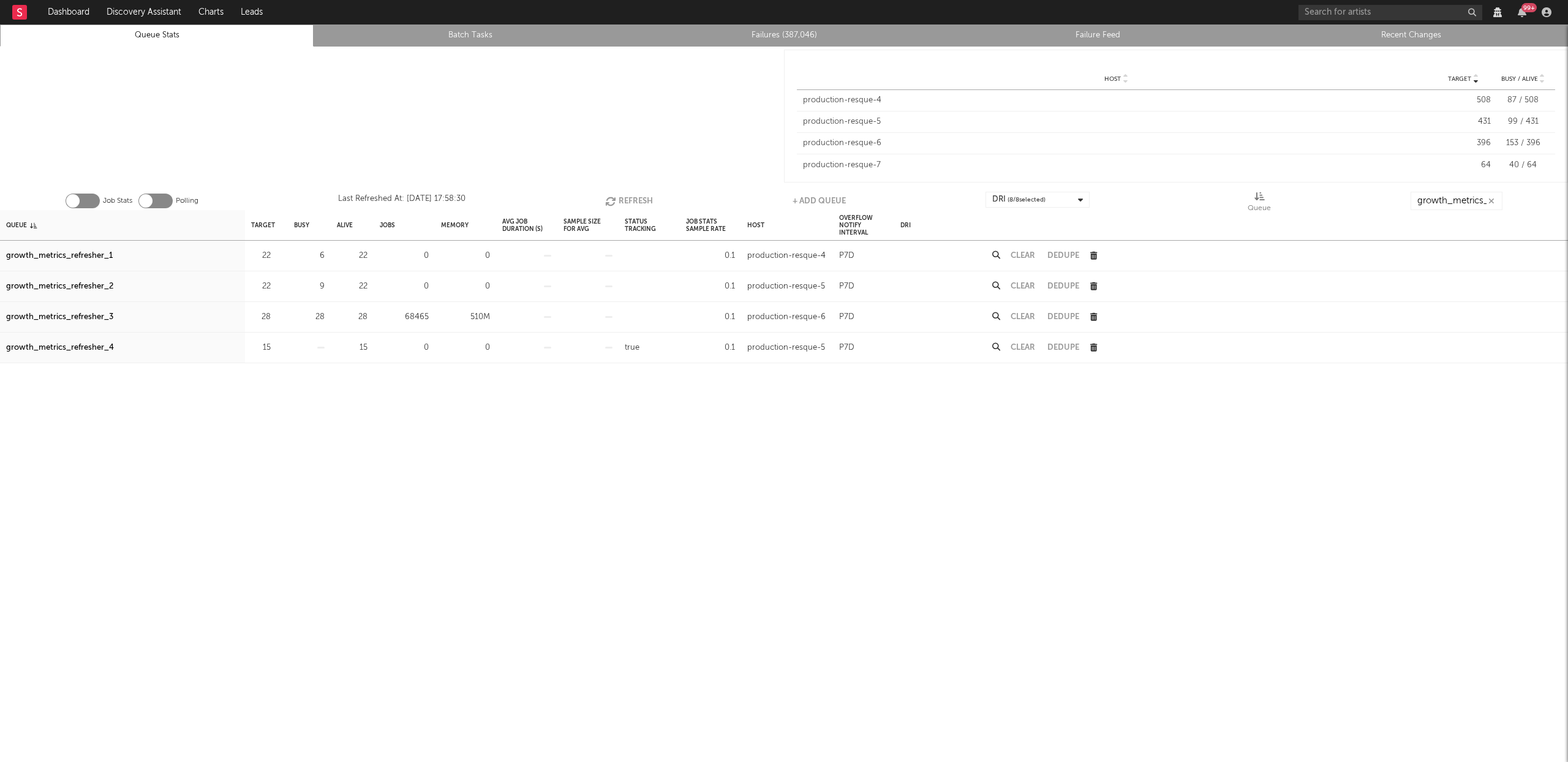
click at [98, 323] on div "growth_metrics_refresher_3" at bounding box center [60, 317] width 107 height 15
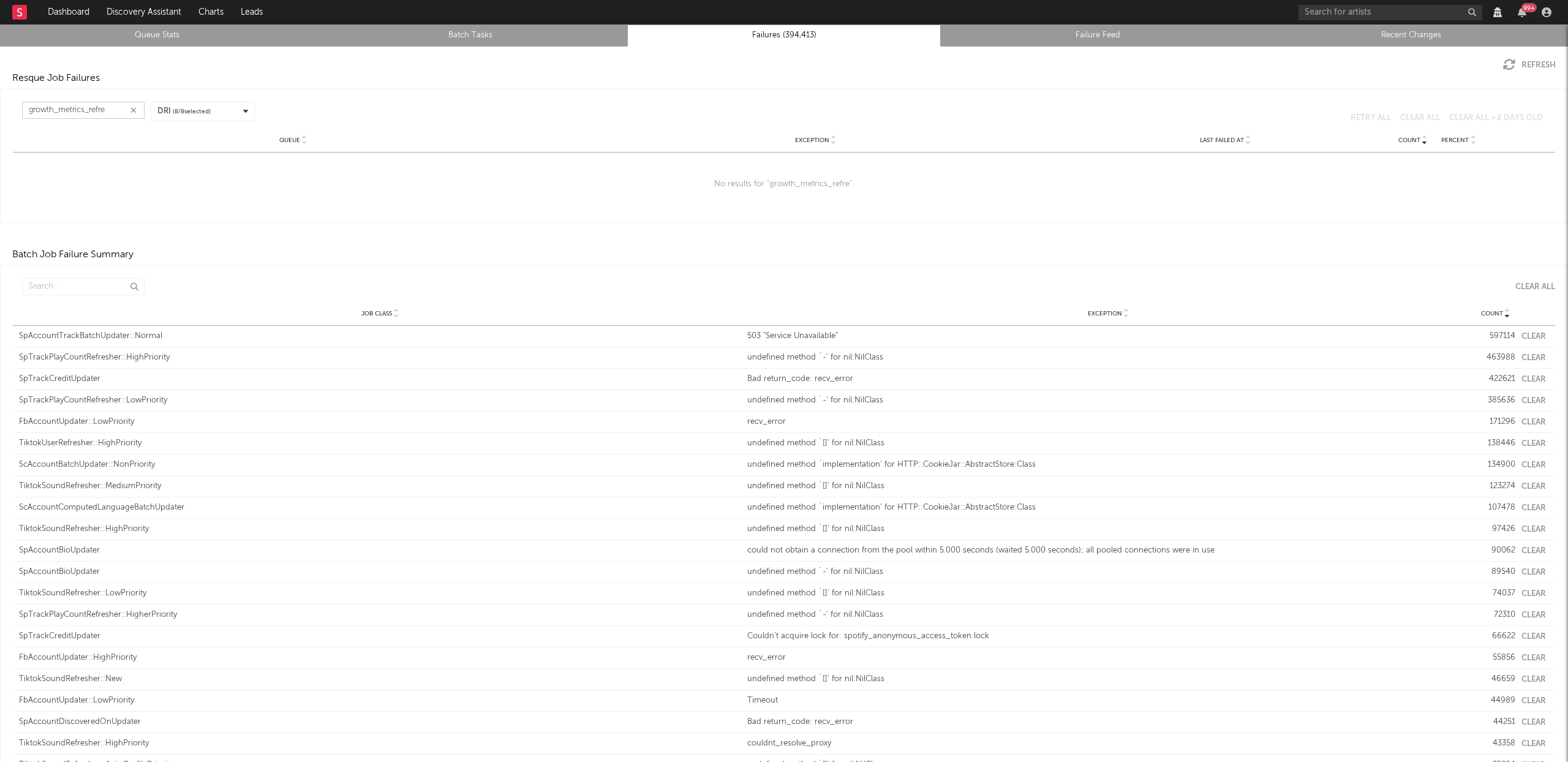
click at [114, 110] on input "growth_metrics_refre" at bounding box center [83, 110] width 122 height 17
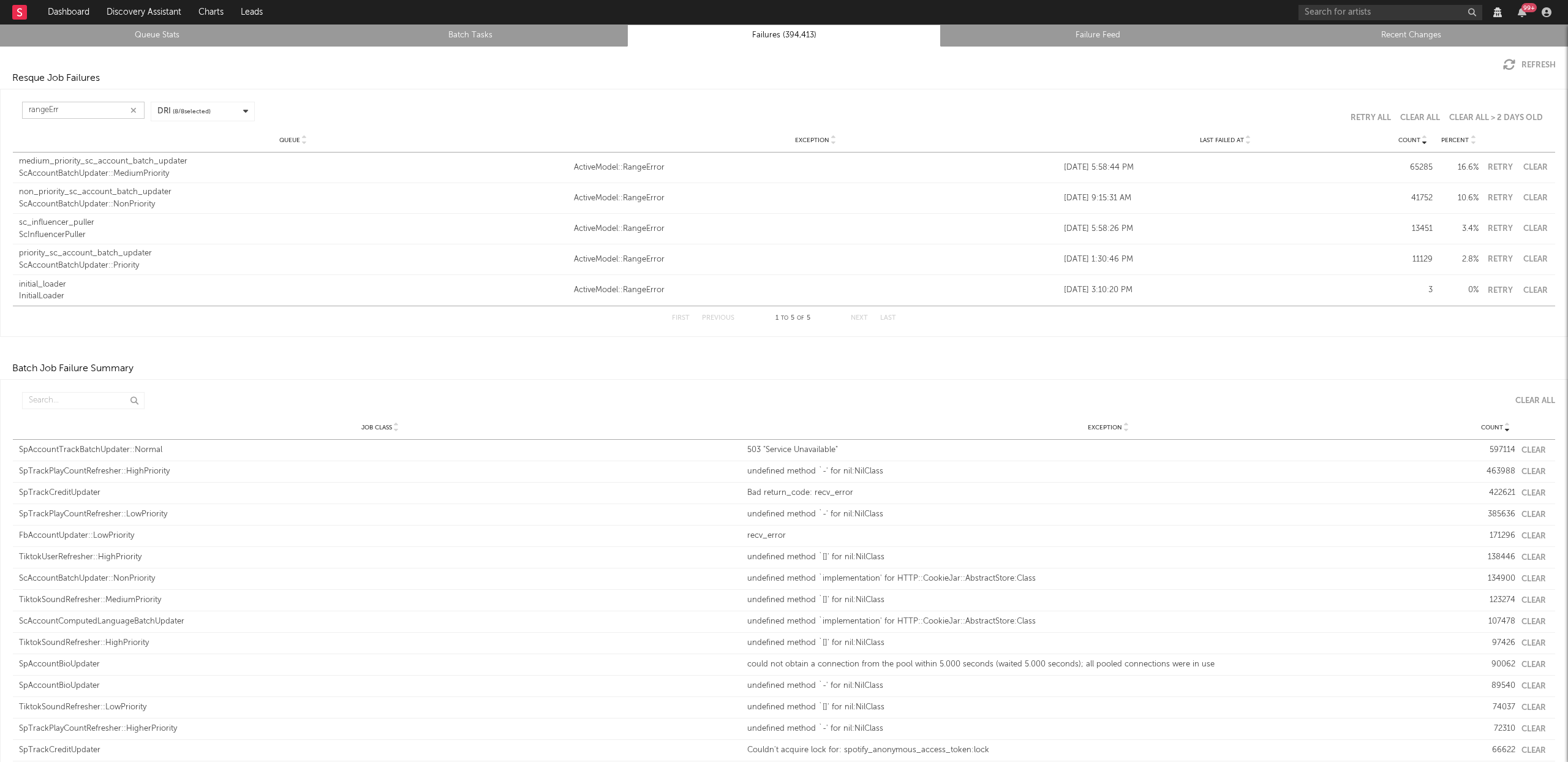
click at [1533, 168] on button "Clear" at bounding box center [1535, 168] width 27 height 8
type input "rangeErr"
click at [1522, 166] on button "Clear" at bounding box center [1535, 168] width 27 height 8
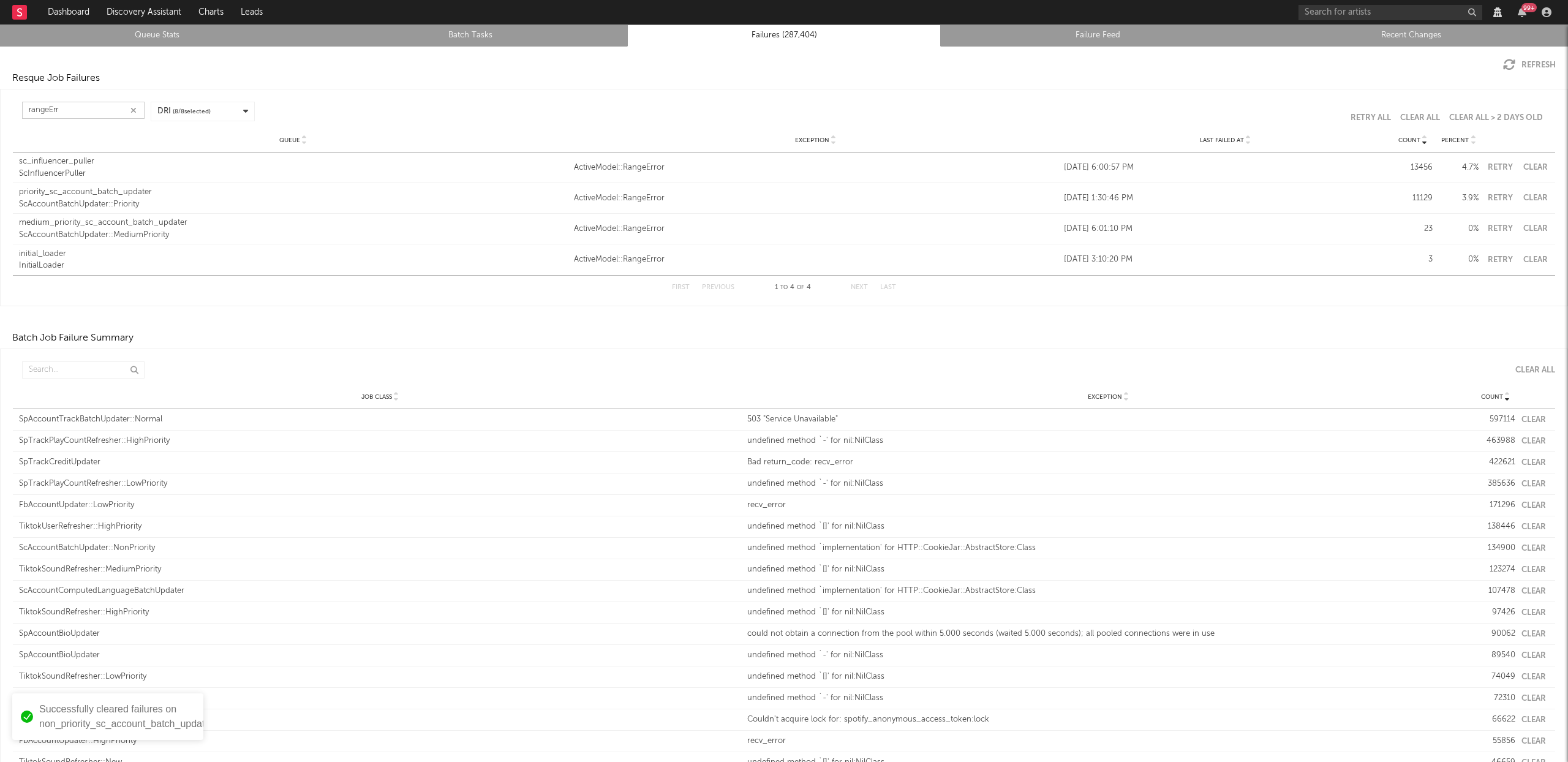
click at [1533, 165] on button "Clear" at bounding box center [1535, 168] width 27 height 8
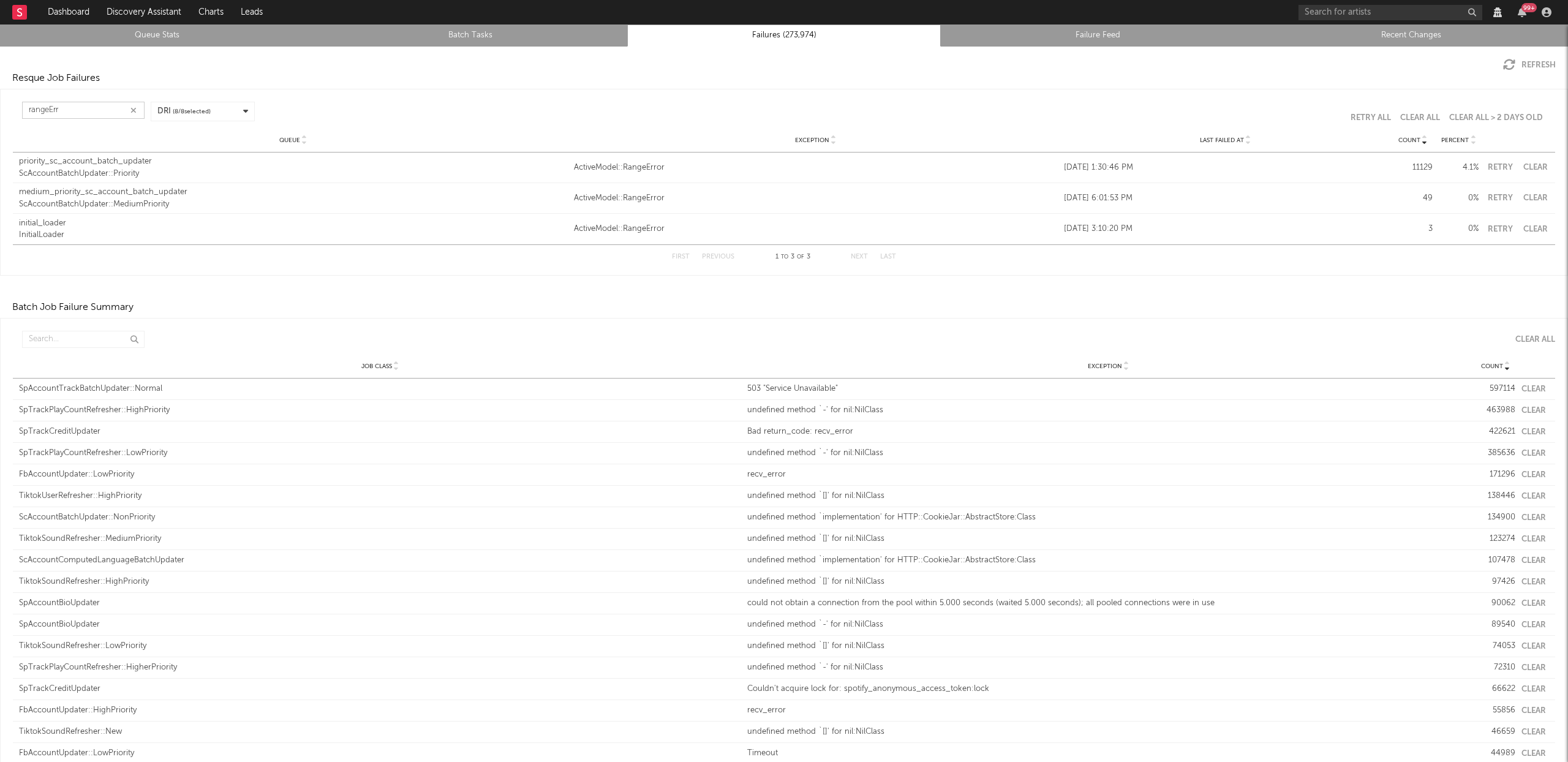
click at [1522, 165] on button "Clear" at bounding box center [1535, 168] width 27 height 8
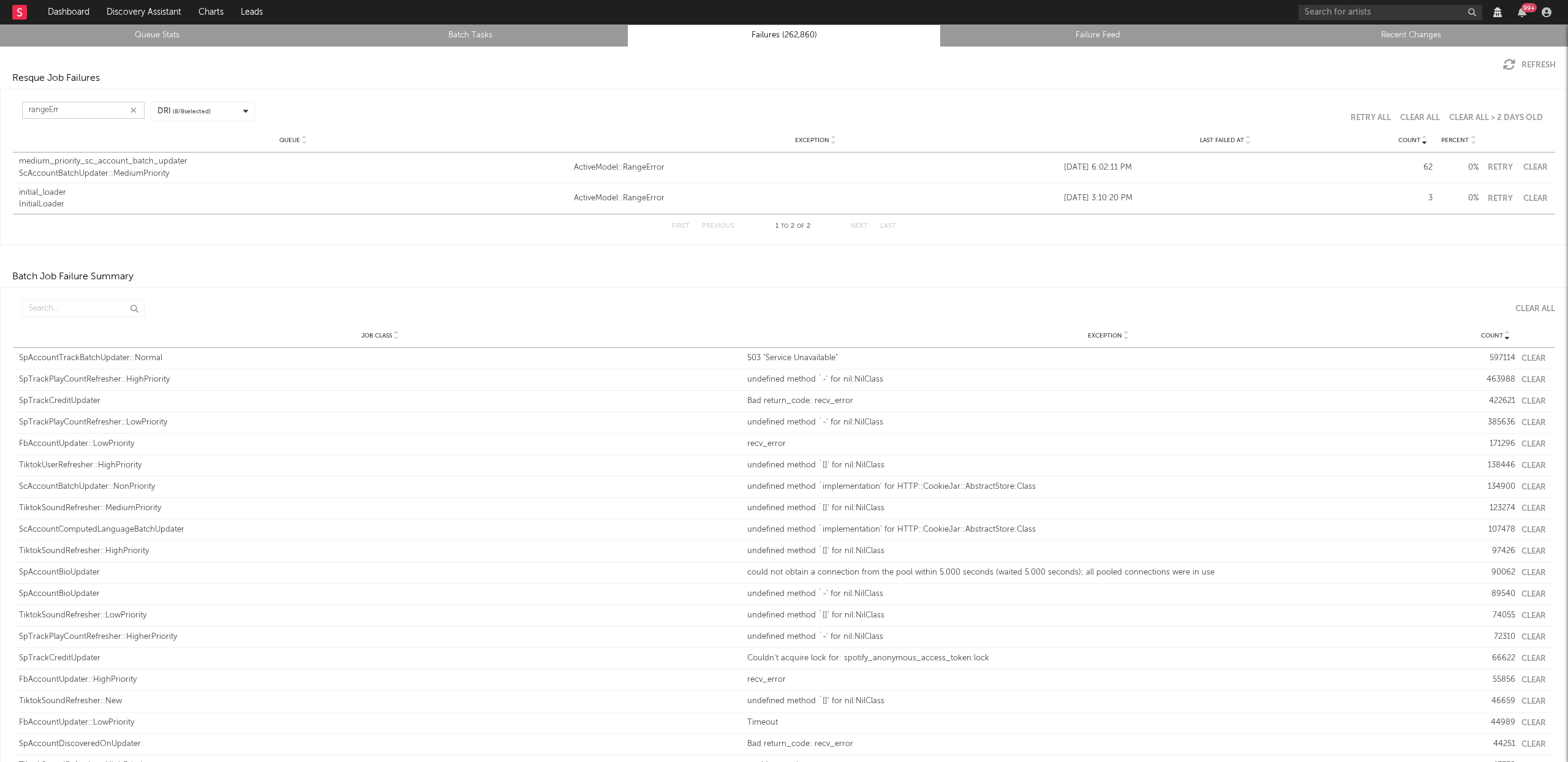
click at [1530, 166] on button "Clear" at bounding box center [1535, 168] width 27 height 8
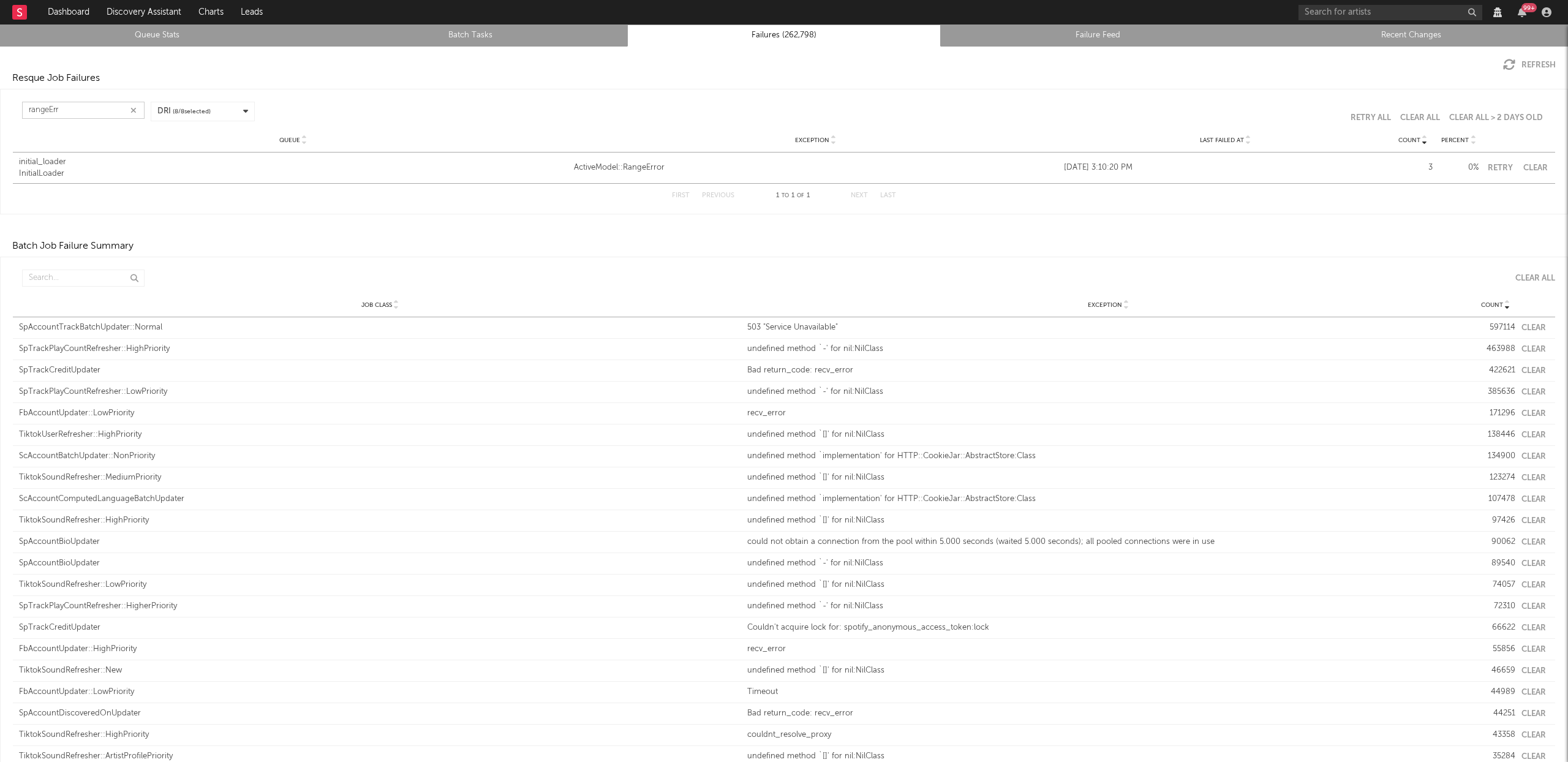
click at [1522, 165] on button "Clear" at bounding box center [1535, 168] width 27 height 8
